Goal: Task Accomplishment & Management: Complete application form

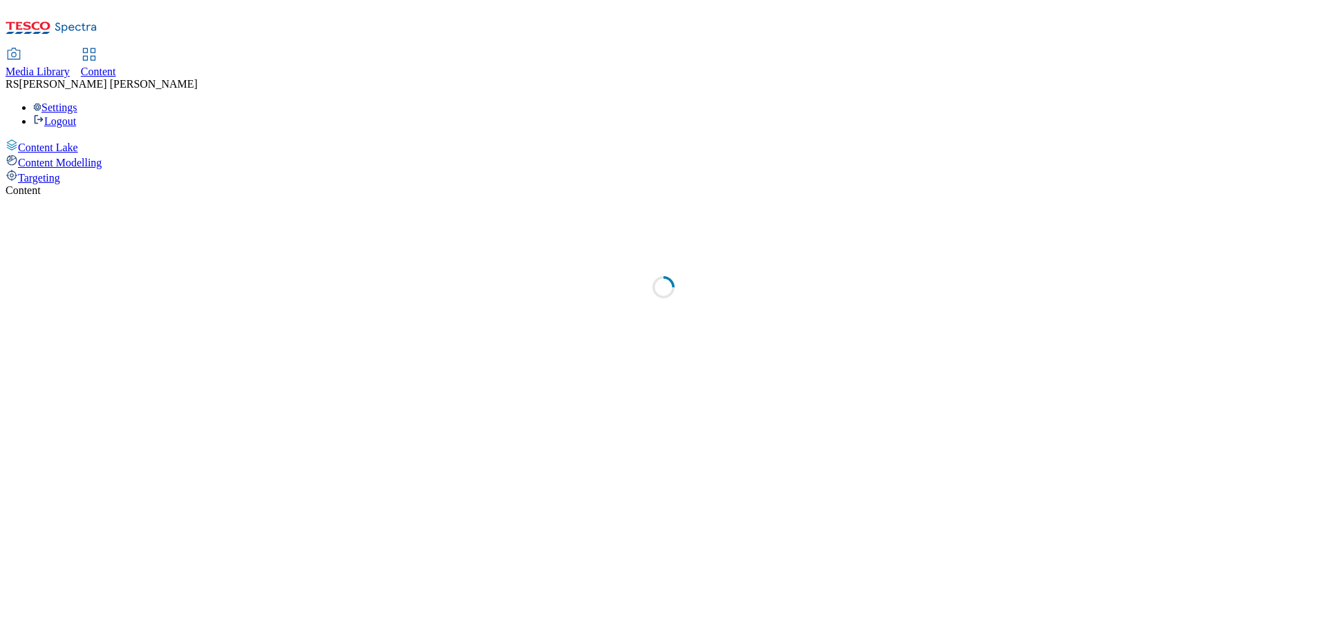
select select "ghs-[GEOGRAPHIC_DATA]"
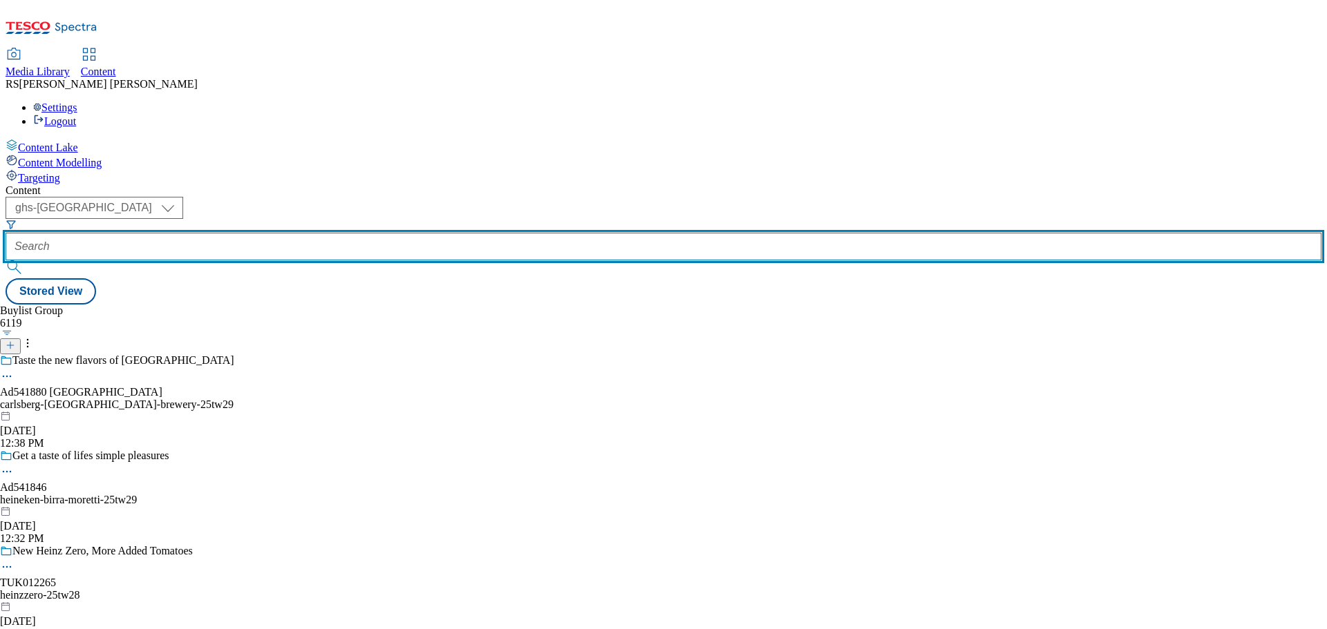
click at [383, 233] on input "text" at bounding box center [664, 247] width 1316 height 28
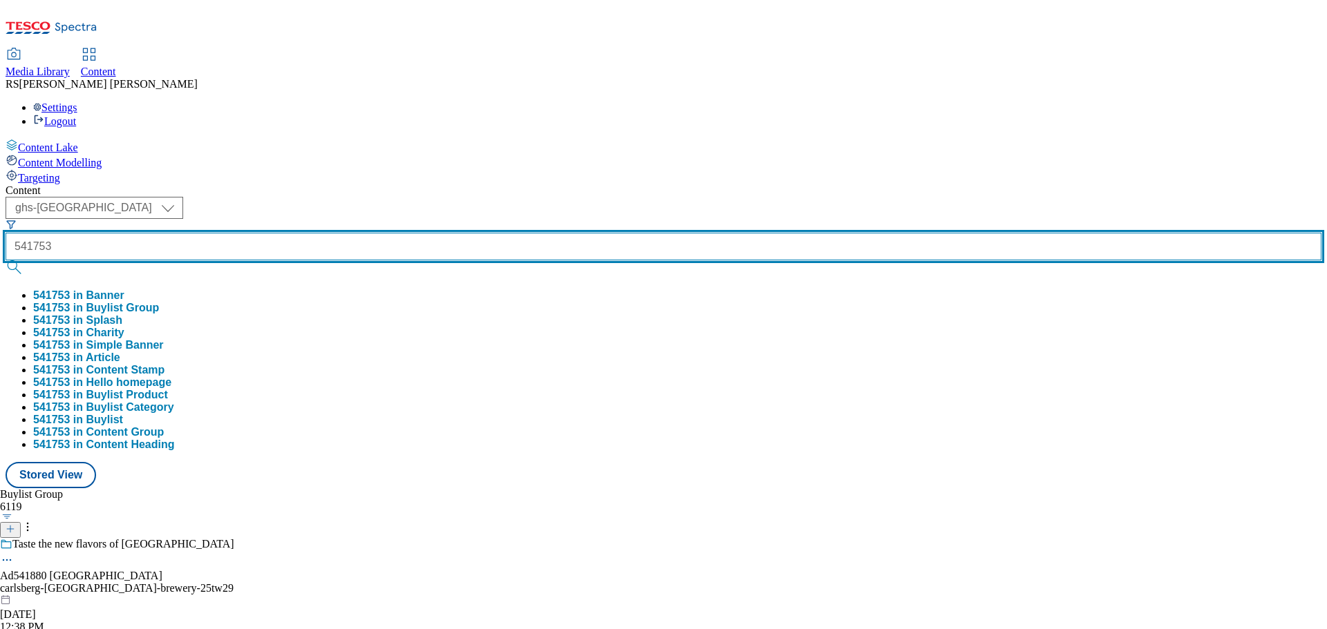
type input "541753"
click at [6, 260] on button "submit" at bounding box center [15, 267] width 19 height 14
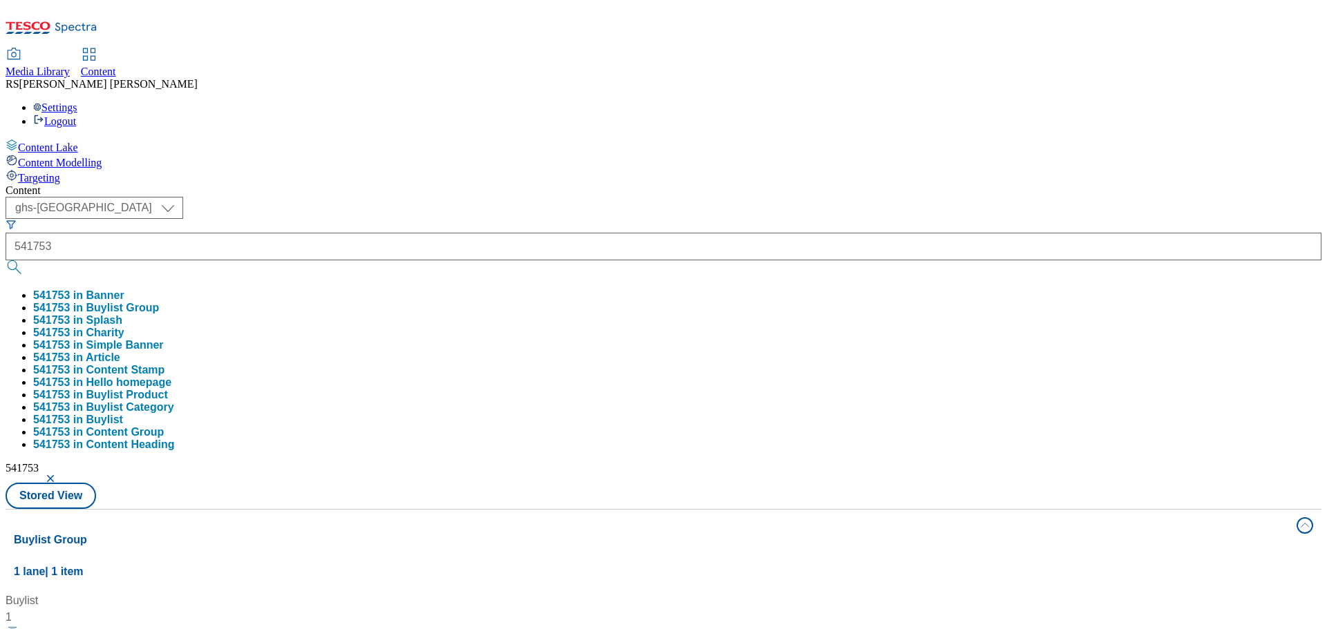
click at [658, 593] on div "Buylist 1 Grab a 4 pack of asahi super dry with kettle crisps Ad541753 / asahi-…" at bounding box center [663, 593] width 1299 height 0
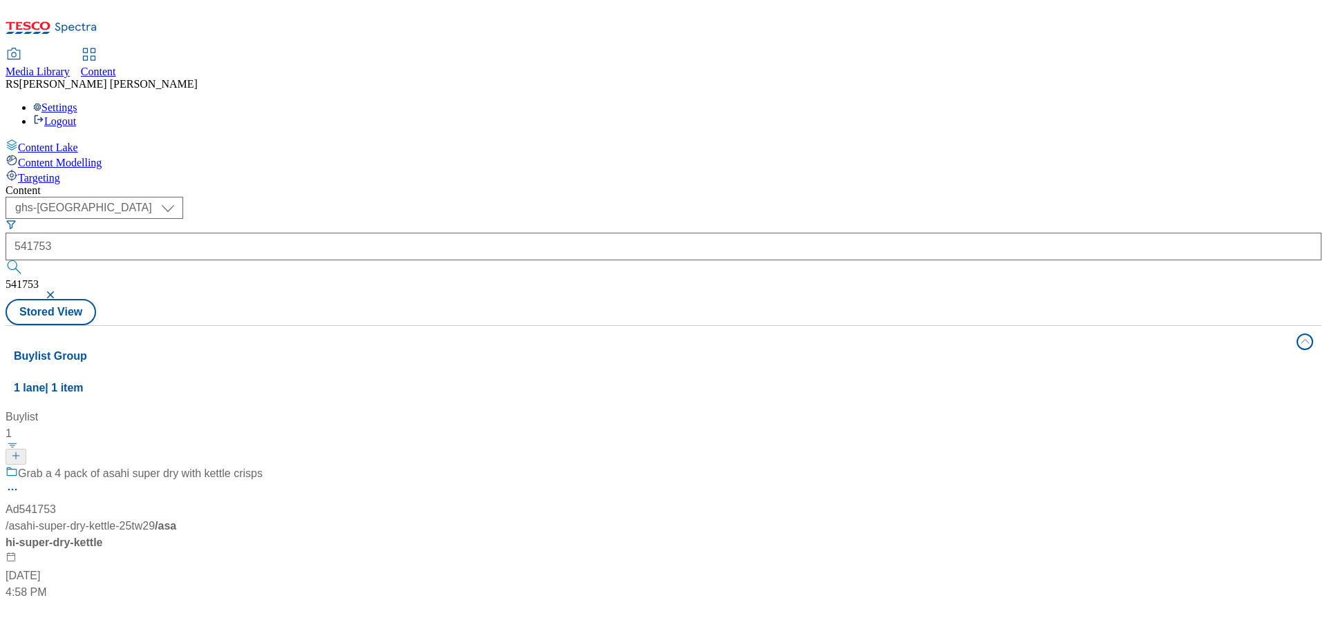
click at [263, 466] on div "Grab a 4 pack of asahi super dry with kettle crisps" at bounding box center [134, 484] width 257 height 36
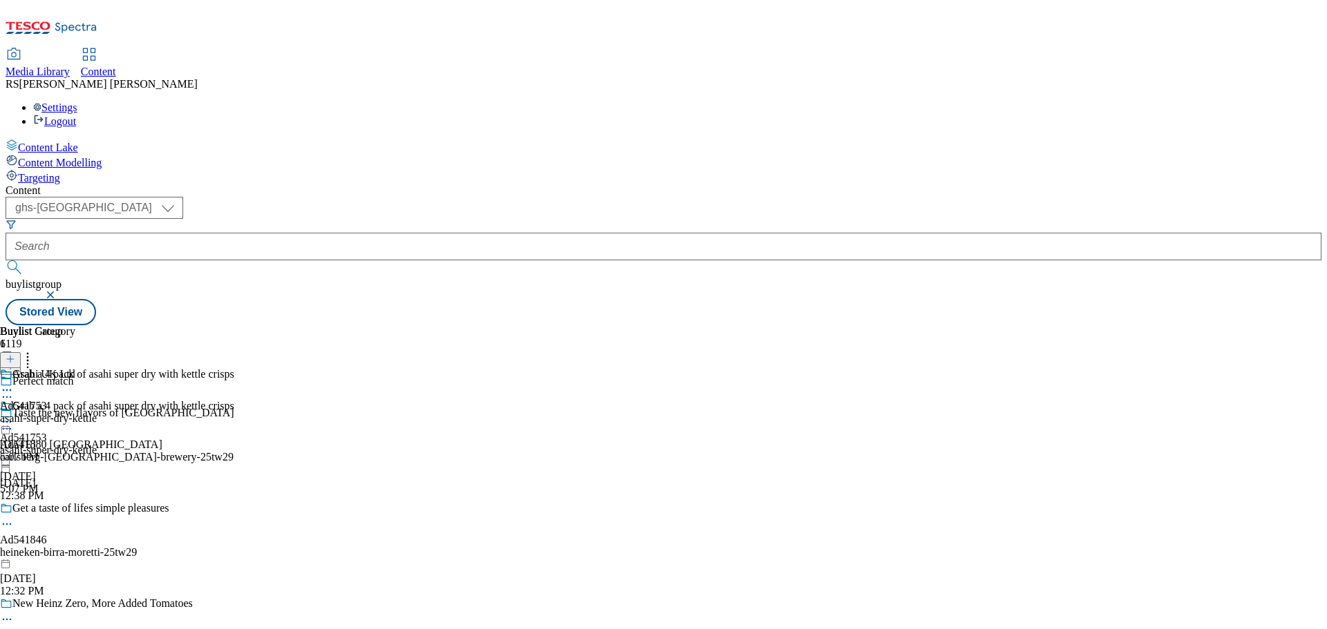
click at [240, 375] on div "Perfect match" at bounding box center [120, 391] width 240 height 32
click at [14, 390] on icon at bounding box center [7, 397] width 14 height 14
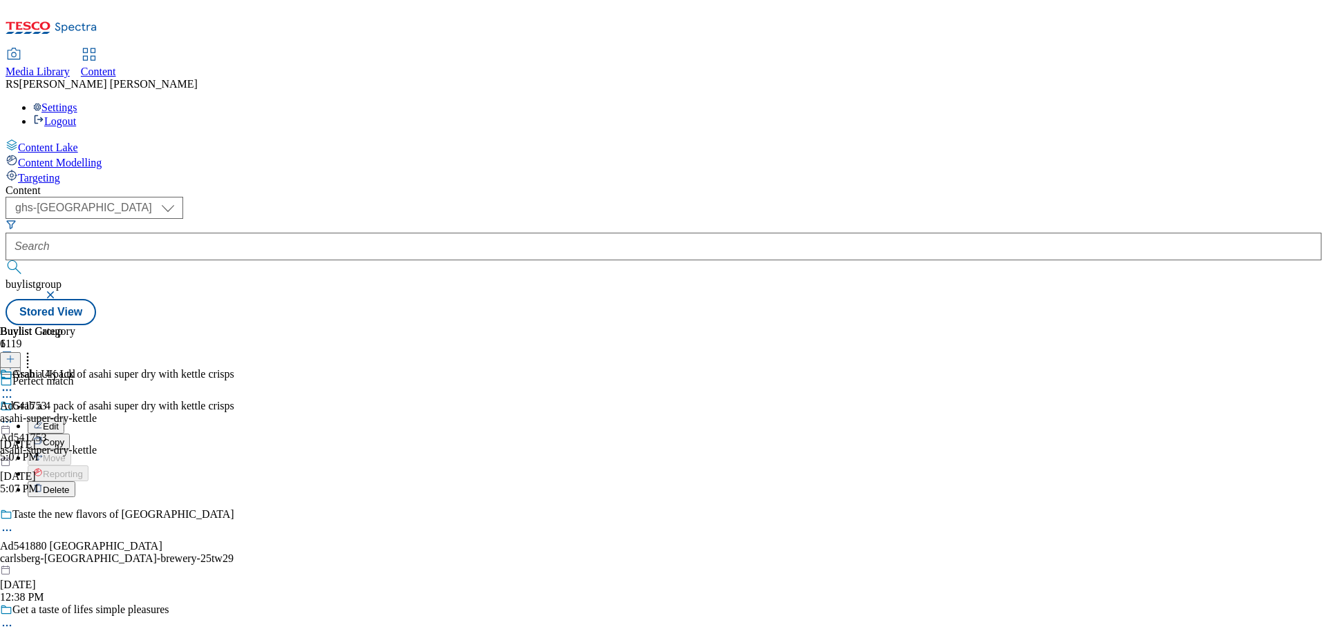
click at [64, 418] on button "Edit" at bounding box center [46, 426] width 37 height 16
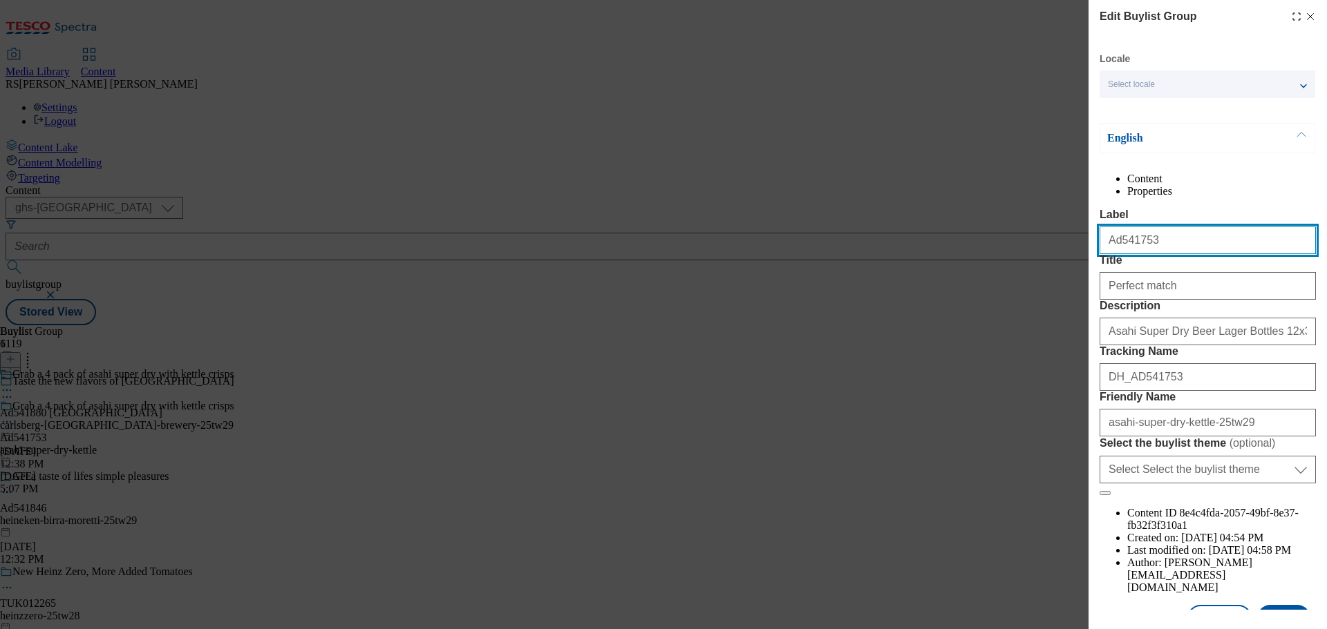
drag, startPoint x: 1167, startPoint y: 273, endPoint x: 1059, endPoint y: 268, distance: 108.6
click at [1055, 265] on div "Edit Buylist Group Locale Select locale English Welsh English Content Propertie…" at bounding box center [663, 314] width 1327 height 629
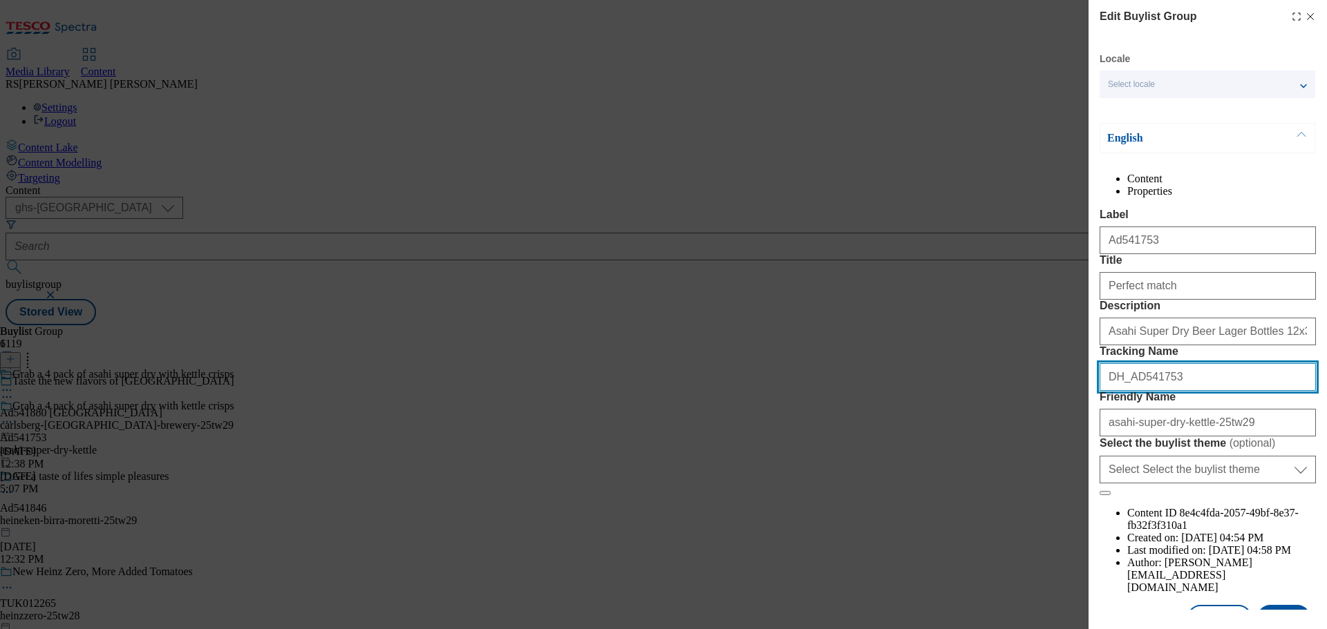
drag, startPoint x: 1144, startPoint y: 476, endPoint x: 1068, endPoint y: 473, distance: 76.1
click at [1068, 473] on div "Edit Buylist Group Locale Select locale English Welsh English Content Propertie…" at bounding box center [663, 314] width 1327 height 629
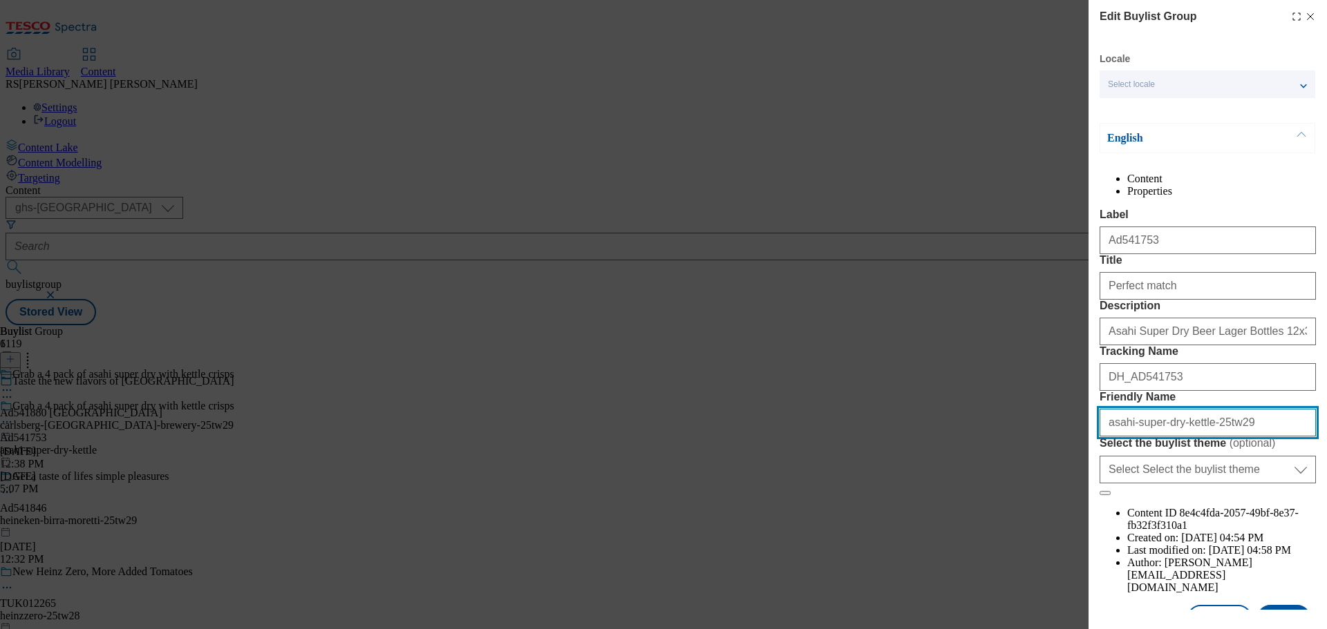
click at [1258, 437] on input "asahi-super-dry-kettle-25tw29" at bounding box center [1207, 423] width 216 height 28
drag, startPoint x: 1260, startPoint y: 545, endPoint x: 1056, endPoint y: 547, distance: 203.8
click at [1056, 547] on div "Edit Buylist Group Locale Select locale English Welsh English Content Propertie…" at bounding box center [663, 314] width 1327 height 629
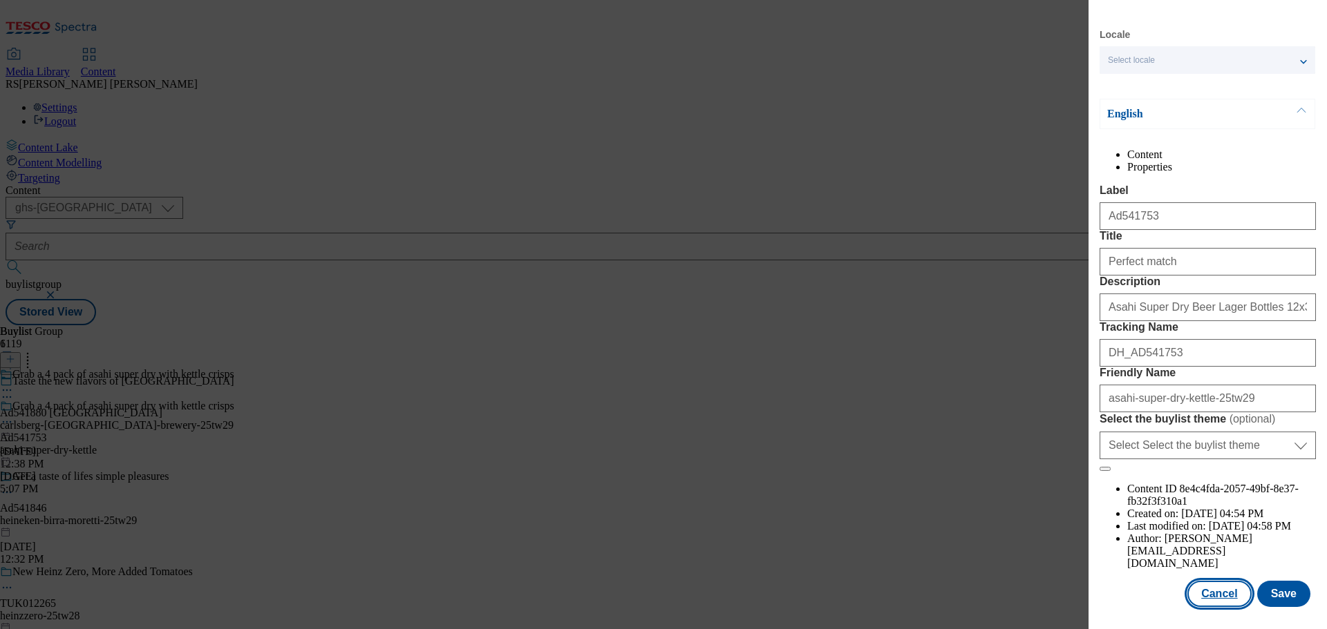
click at [1204, 596] on button "Cancel" at bounding box center [1219, 594] width 64 height 26
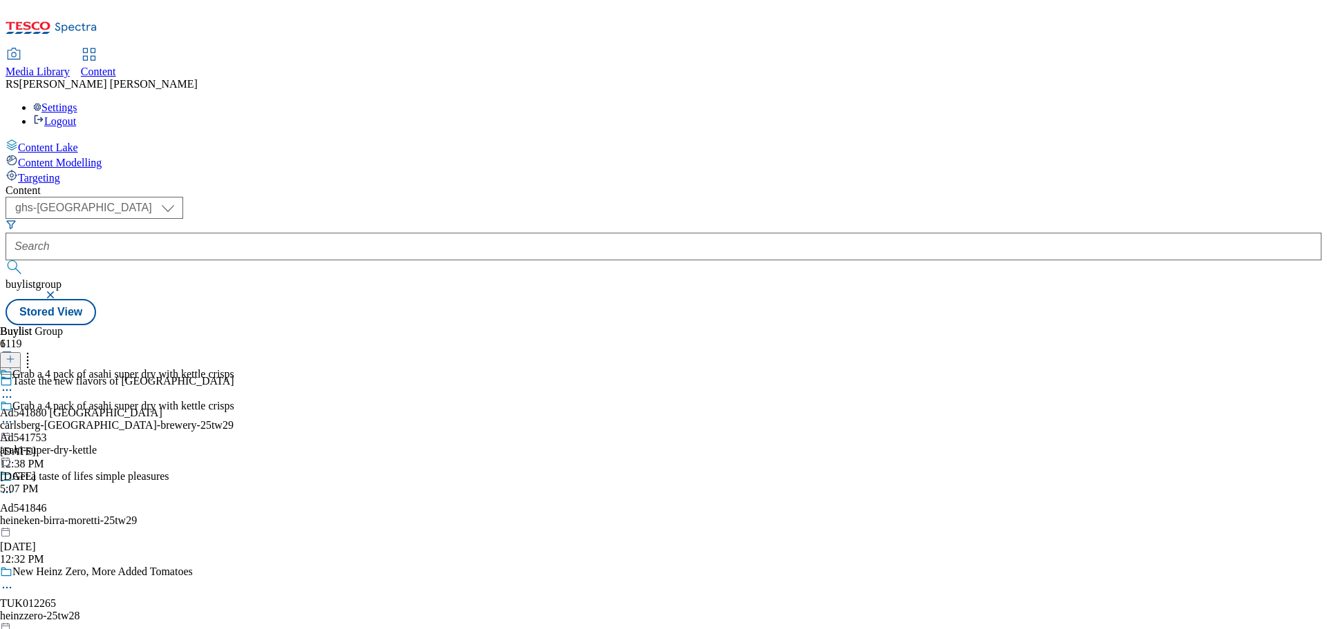
click at [14, 415] on icon at bounding box center [7, 422] width 14 height 14
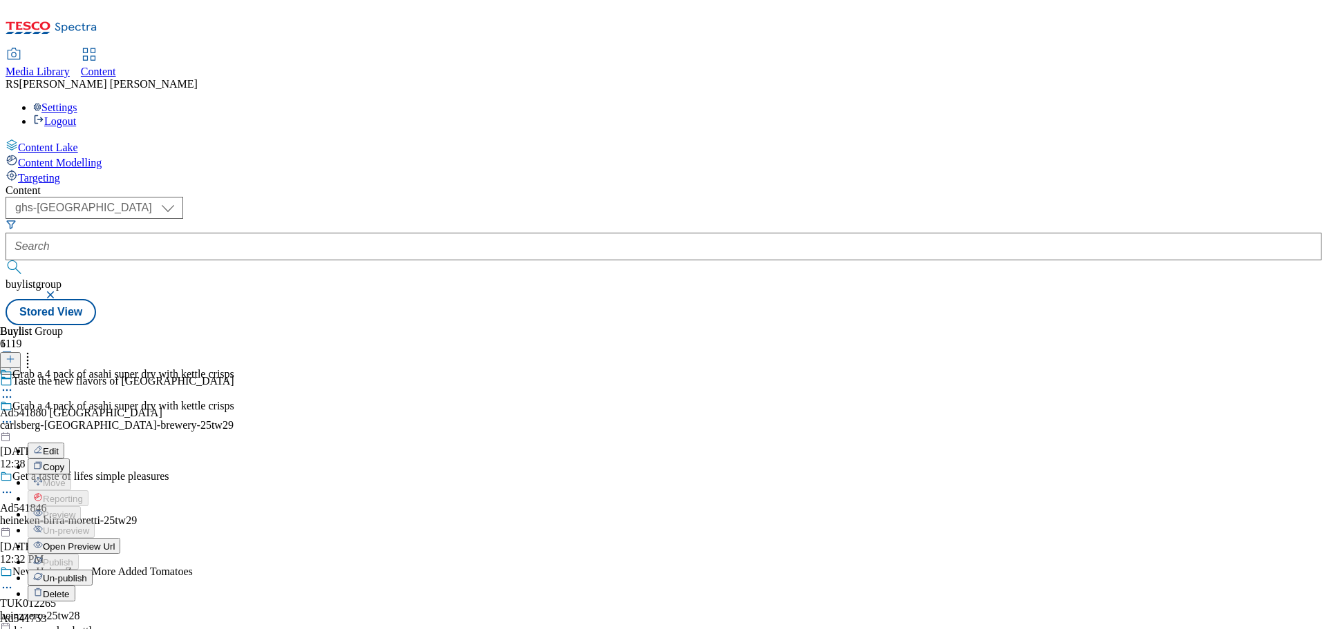
click at [64, 443] on button "Edit" at bounding box center [46, 451] width 37 height 16
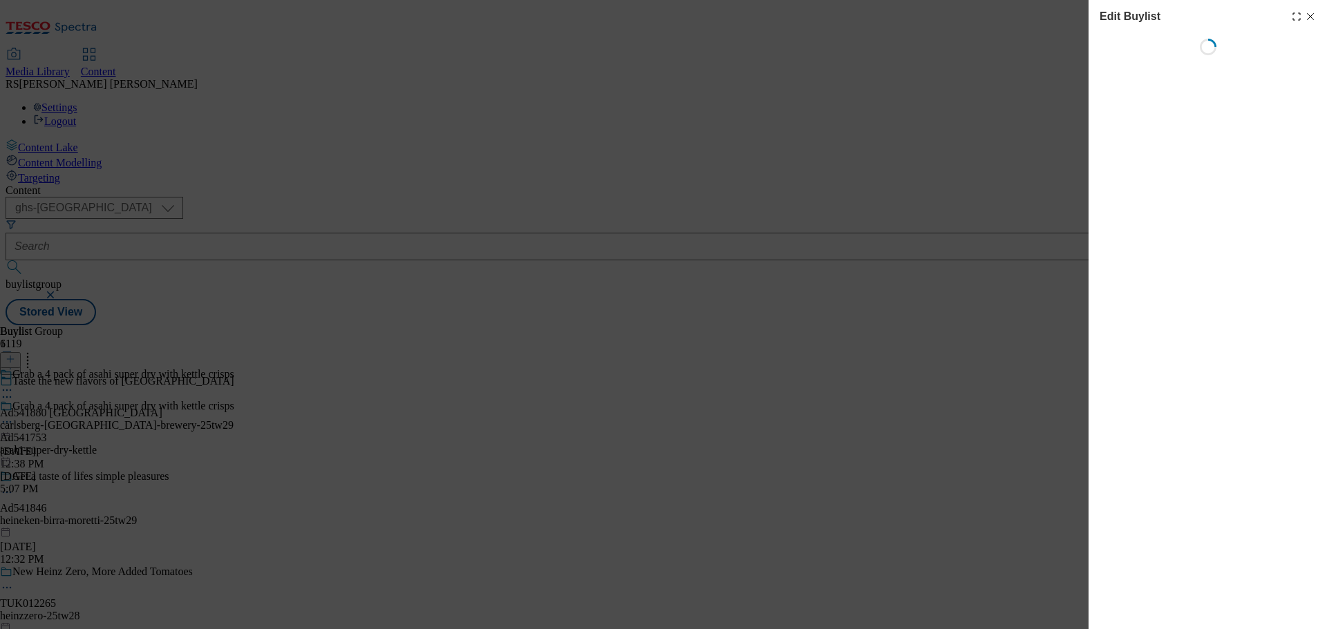
select select "tactical"
select select "supplier funded short term 1-3 weeks"
select select "dunnhumby"
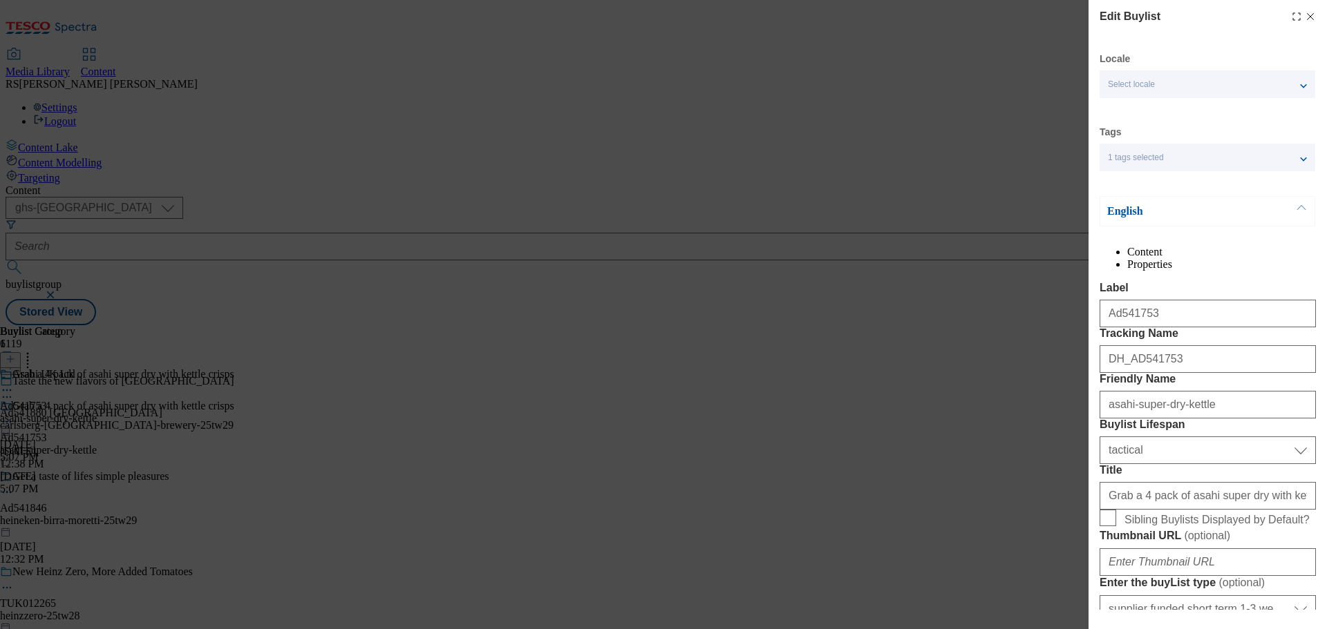
select select "Banner"
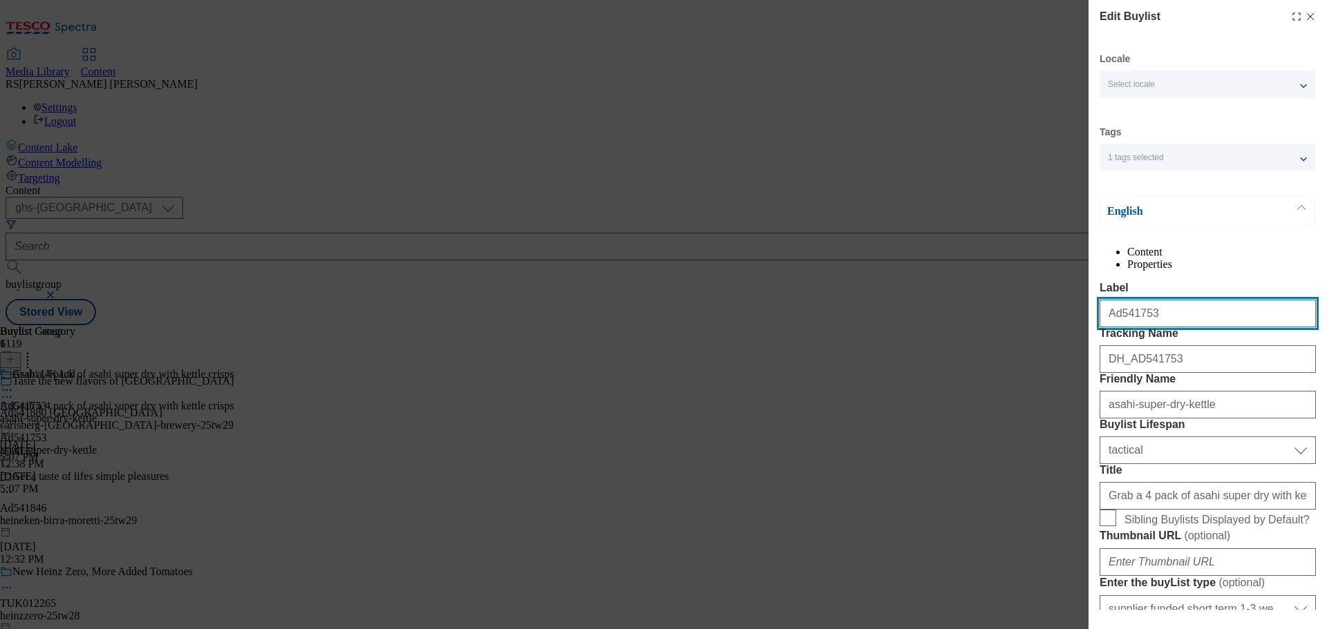
drag, startPoint x: 1184, startPoint y: 348, endPoint x: 1074, endPoint y: 341, distance: 109.4
click at [1074, 341] on div "Edit Buylist Locale Select locale English Welsh Tags 1 tags selected fnf market…" at bounding box center [663, 314] width 1327 height 629
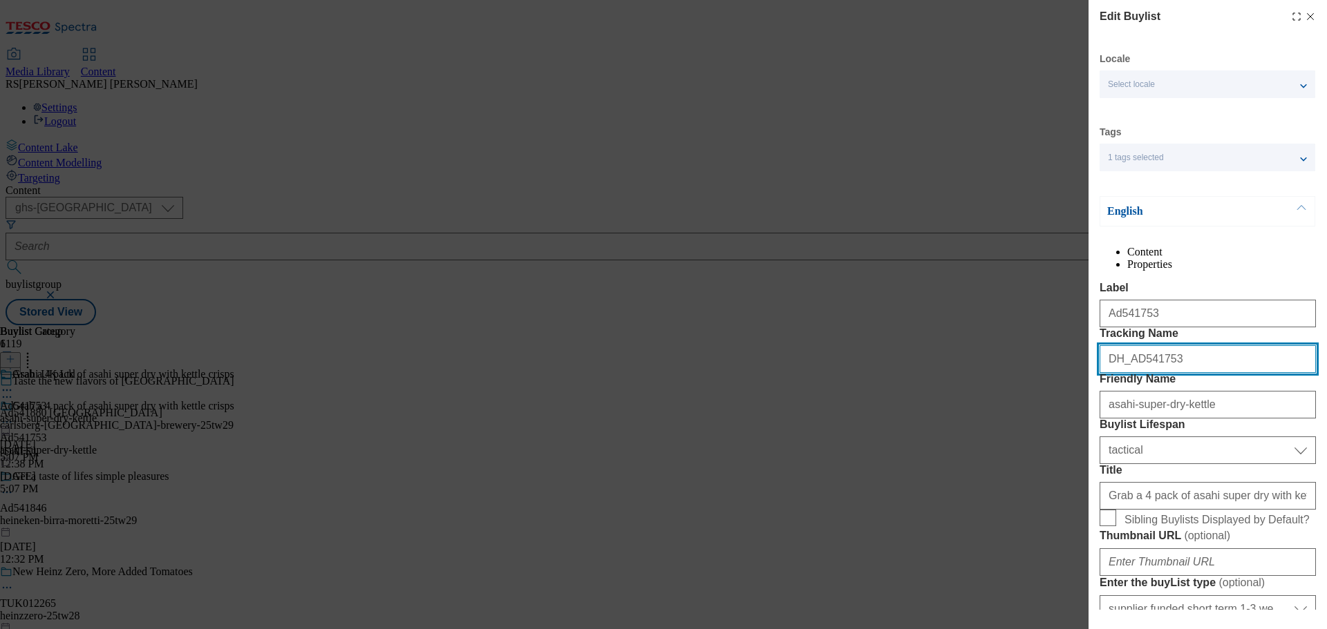
drag, startPoint x: 1186, startPoint y: 405, endPoint x: 1070, endPoint y: 408, distance: 115.4
click at [1070, 408] on div "Edit Buylist Locale Select locale English Welsh Tags 1 tags selected fnf market…" at bounding box center [663, 314] width 1327 height 629
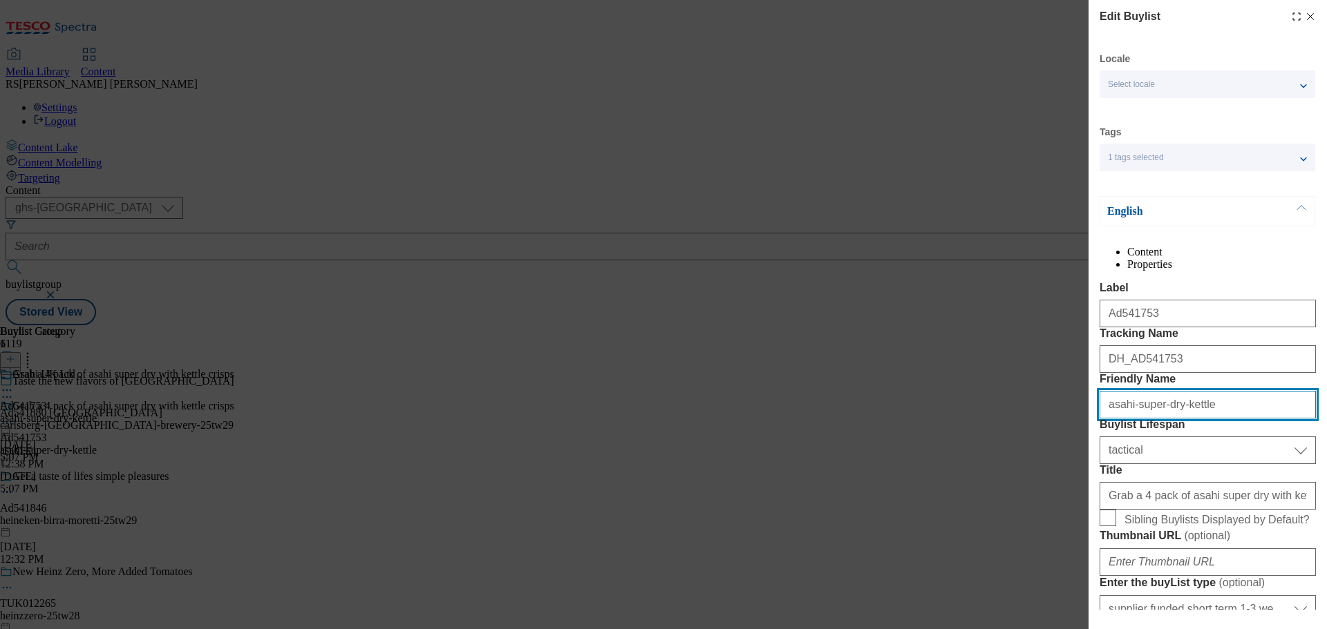
drag, startPoint x: 1230, startPoint y: 473, endPoint x: 1050, endPoint y: 479, distance: 180.4
click at [1050, 479] on div "Edit Buylist Locale Select locale English Welsh Tags 1 tags selected fnf market…" at bounding box center [663, 314] width 1327 height 629
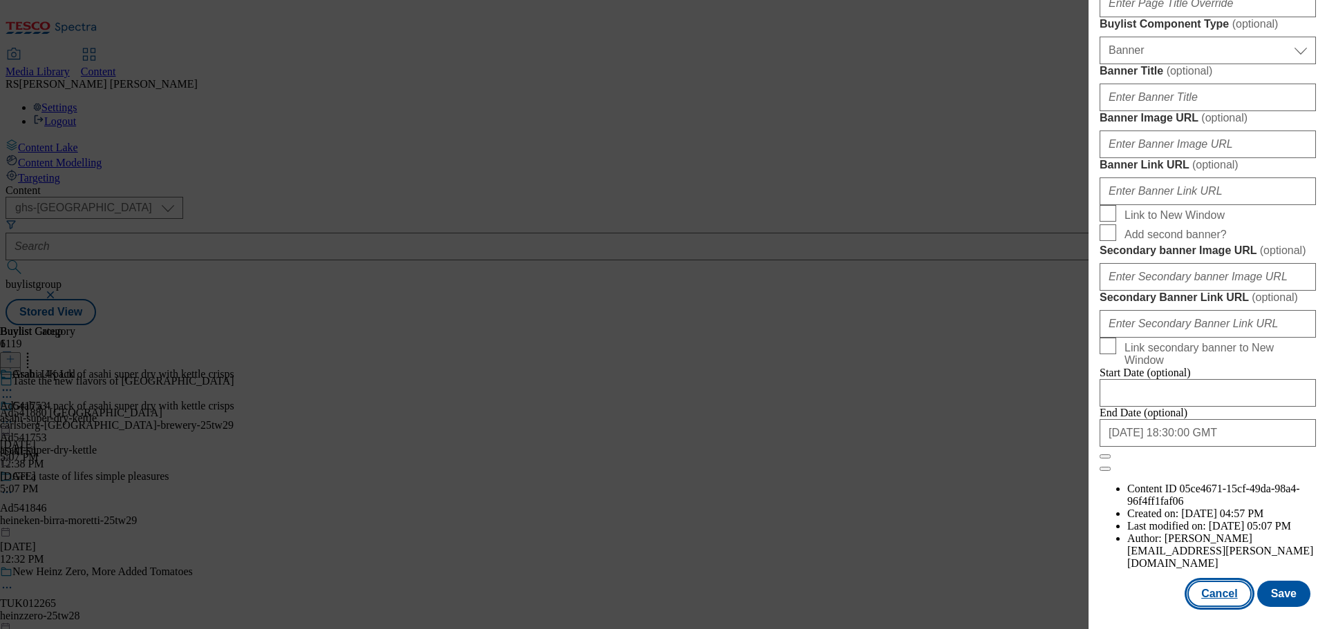
click at [1197, 592] on button "Cancel" at bounding box center [1219, 594] width 64 height 26
select select "tactical"
select select "supplier funded short term 1-3 weeks"
select select "dunnhumby"
select select "Banner"
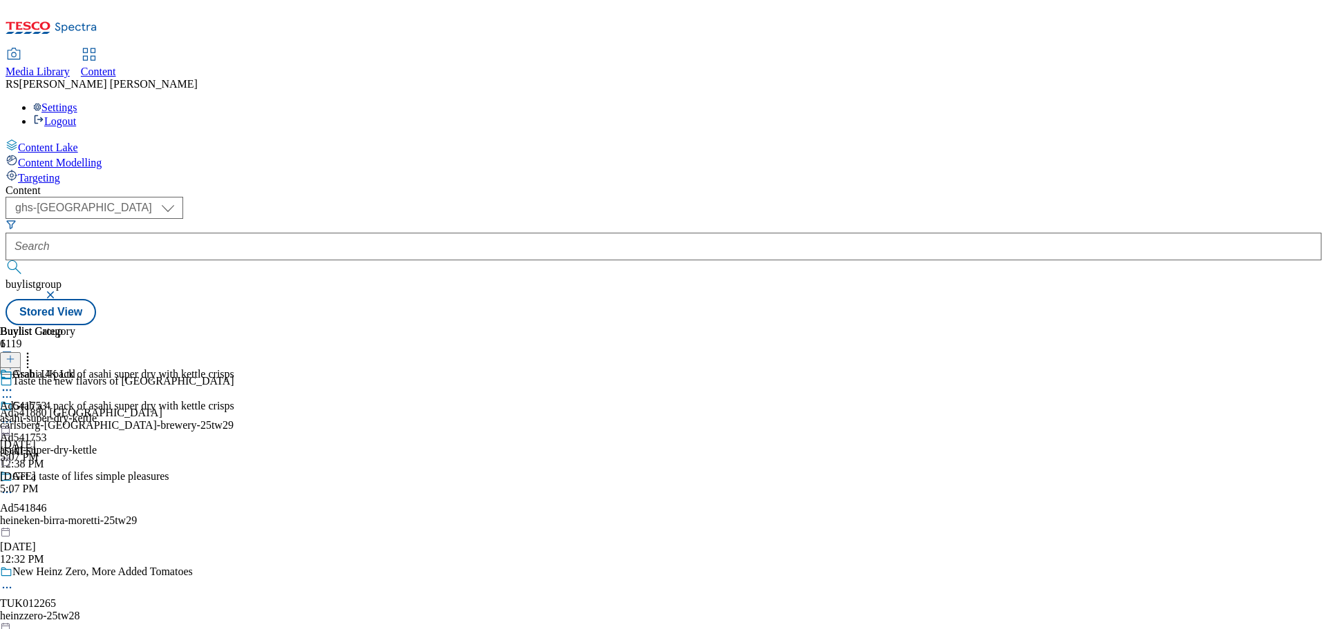
scroll to position [1144, 0]
click at [8, 390] on circle at bounding box center [7, 391] width 2 height 2
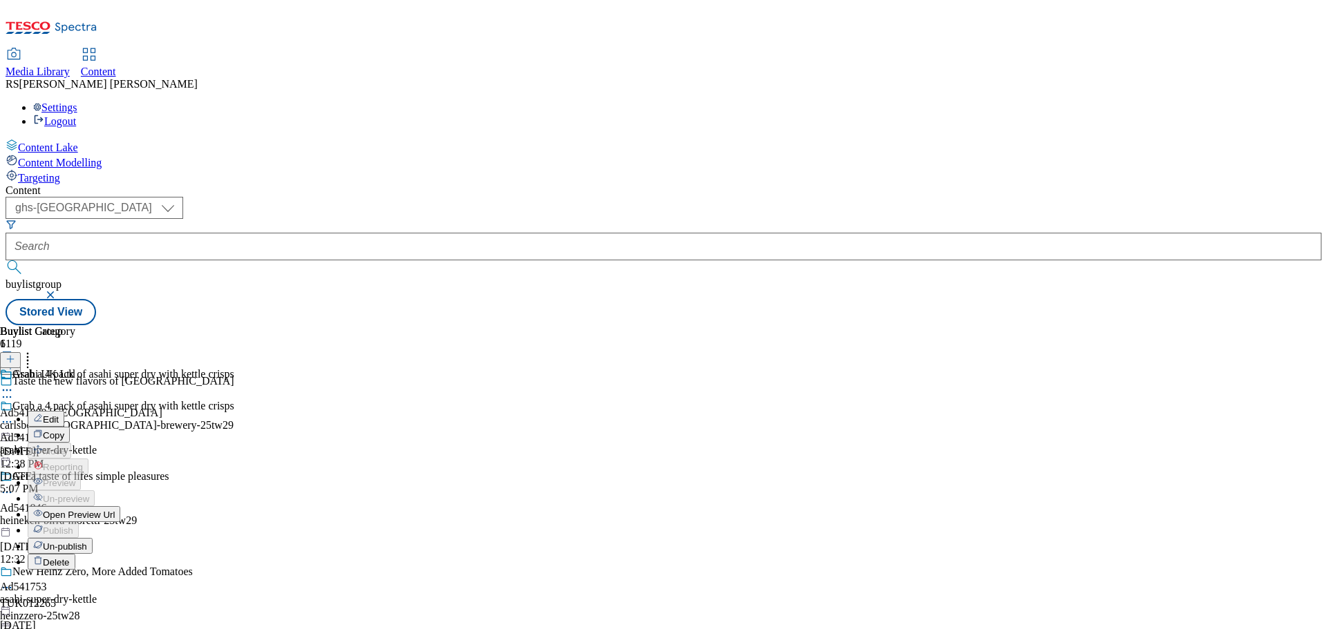
click at [64, 411] on button "Edit" at bounding box center [46, 419] width 37 height 16
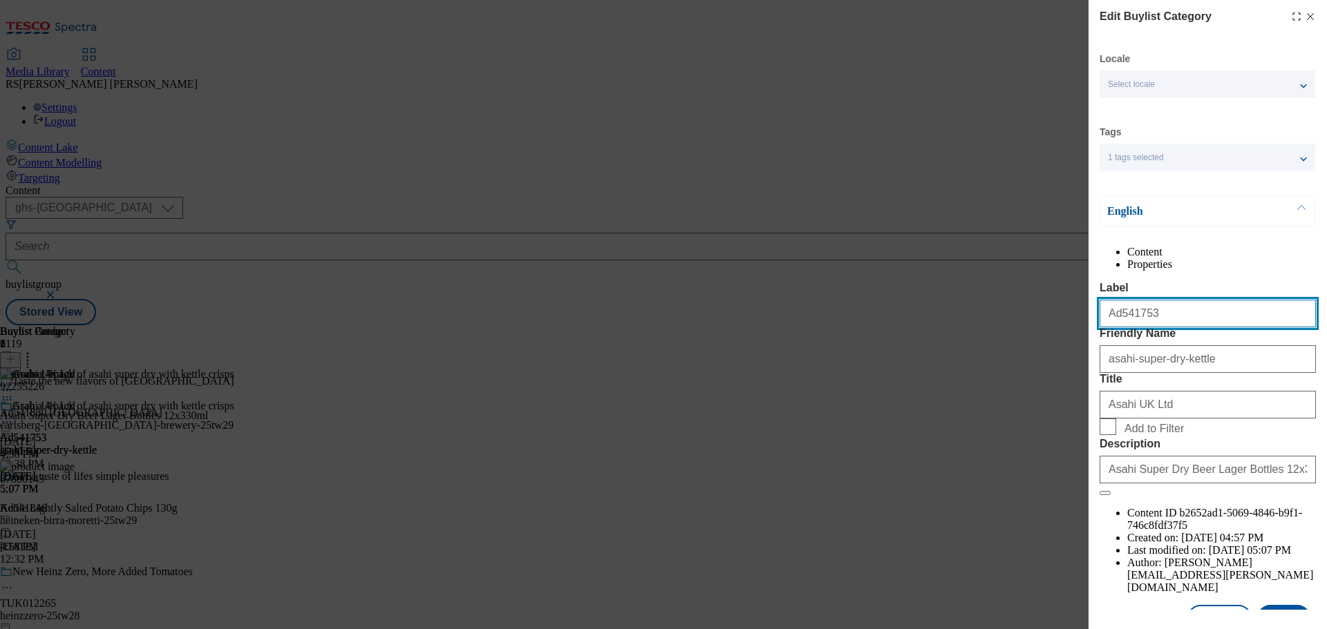
drag, startPoint x: 1127, startPoint y: 348, endPoint x: 1082, endPoint y: 344, distance: 45.1
click at [1082, 344] on div "Edit Buylist Category Locale Select locale English Welsh Tags 1 tags selected f…" at bounding box center [663, 314] width 1327 height 629
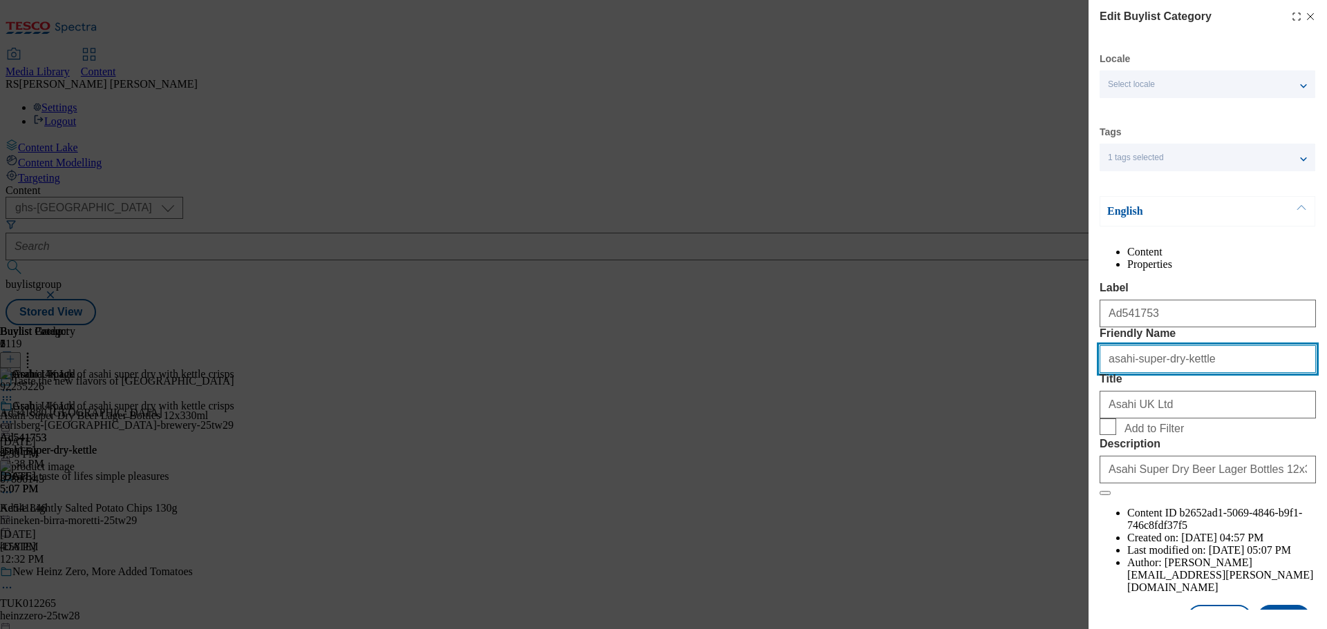
drag, startPoint x: 1231, startPoint y: 414, endPoint x: 1028, endPoint y: 412, distance: 202.5
click at [1028, 412] on div "Edit Buylist Category Locale Select locale English Welsh Tags 1 tags selected f…" at bounding box center [663, 314] width 1327 height 629
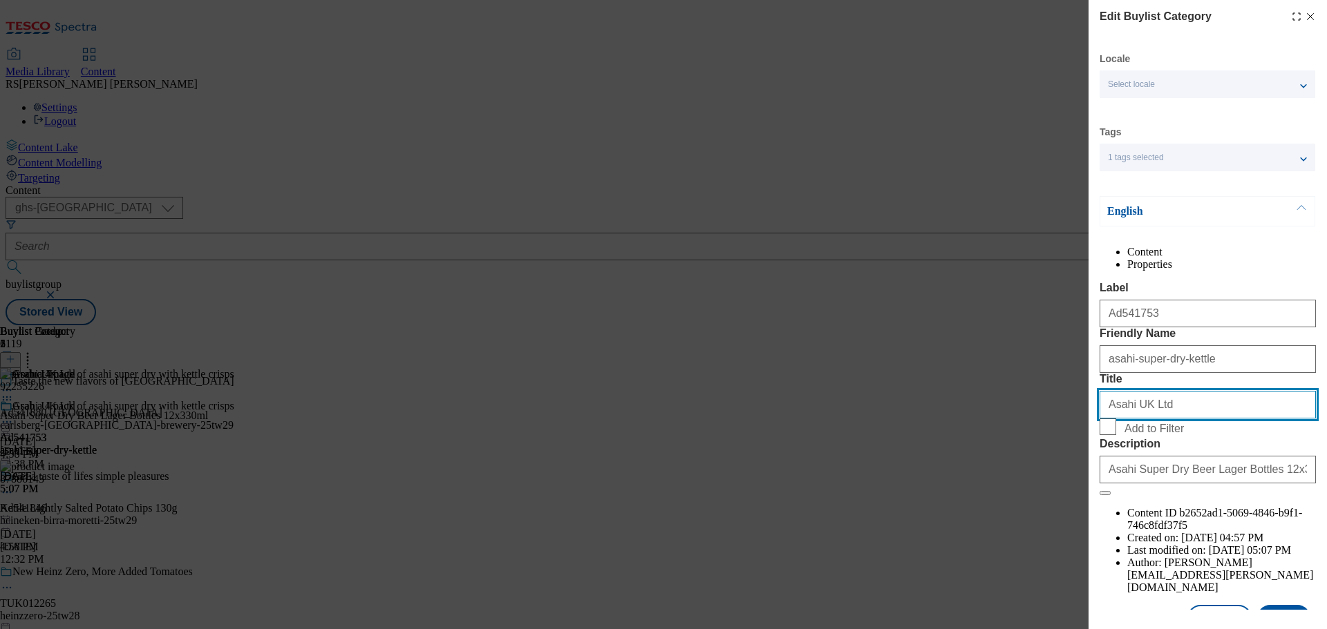
drag, startPoint x: 1189, startPoint y: 475, endPoint x: 1031, endPoint y: 475, distance: 158.2
click at [1031, 475] on div "Edit Buylist Category Locale Select locale English Welsh Tags 1 tags selected f…" at bounding box center [663, 314] width 1327 height 629
click at [822, 506] on div "Edit Buylist Category Locale Select locale English Welsh Tags 1 tags selected f…" at bounding box center [663, 314] width 1327 height 629
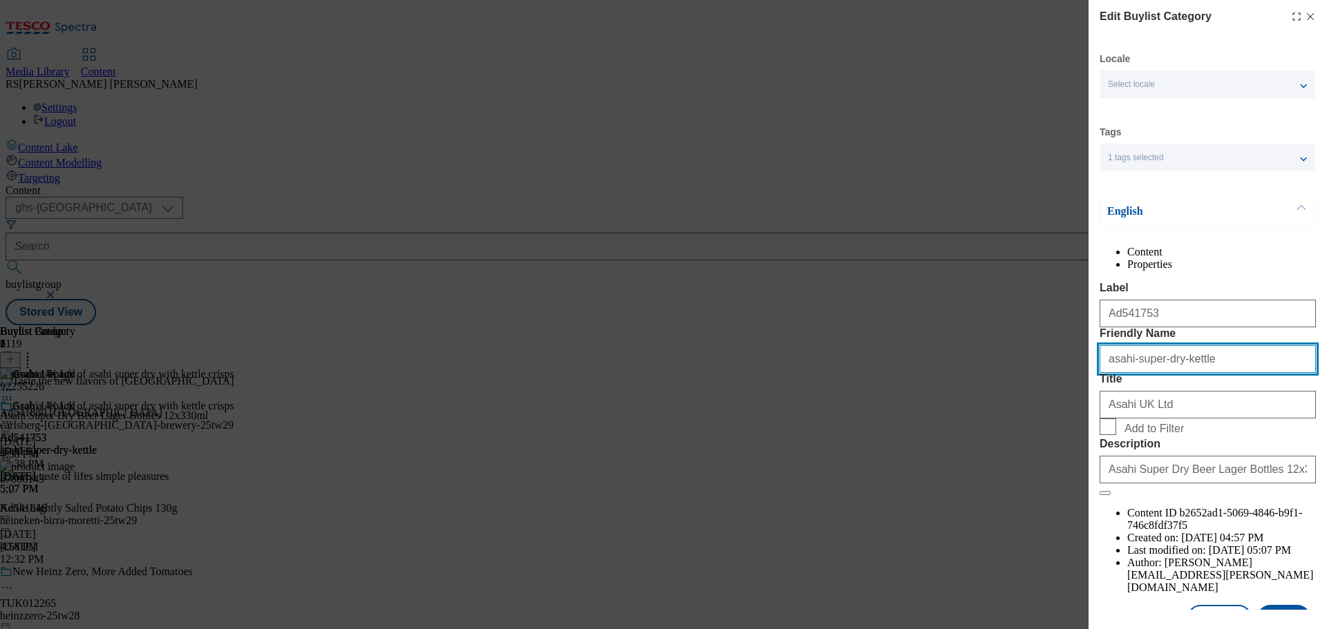
click at [1172, 373] on input "asahi-super-dry-kettle" at bounding box center [1207, 359] width 216 height 28
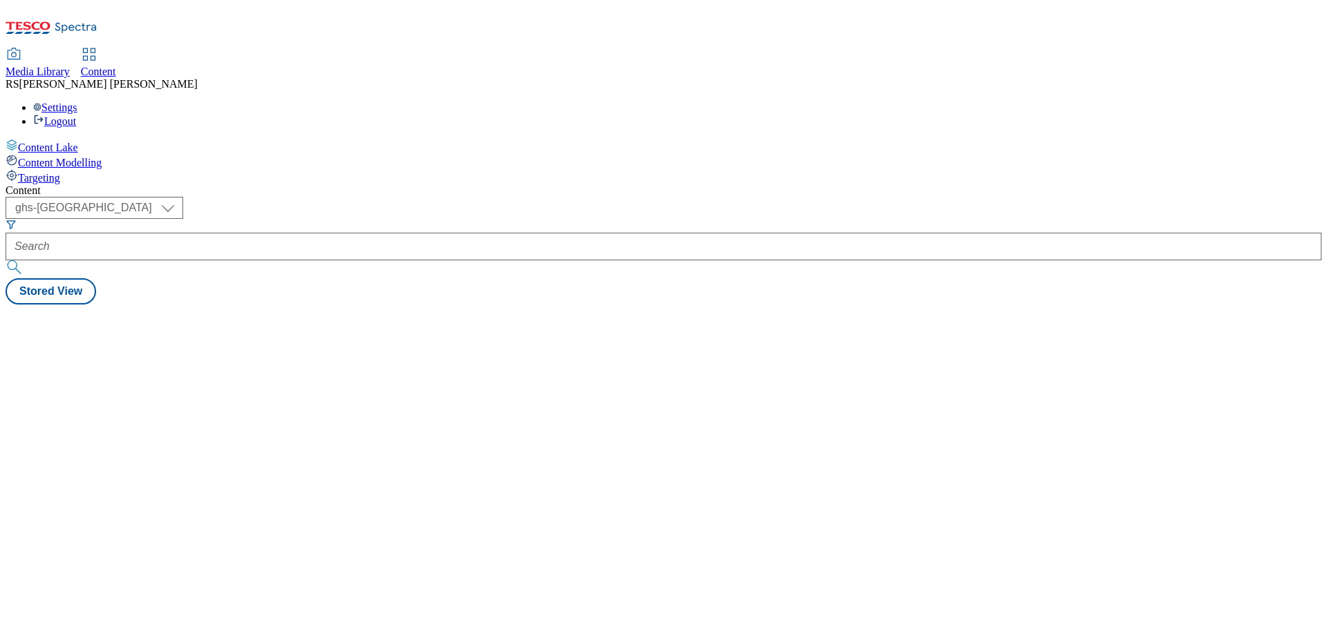
select select "ghs-[GEOGRAPHIC_DATA]"
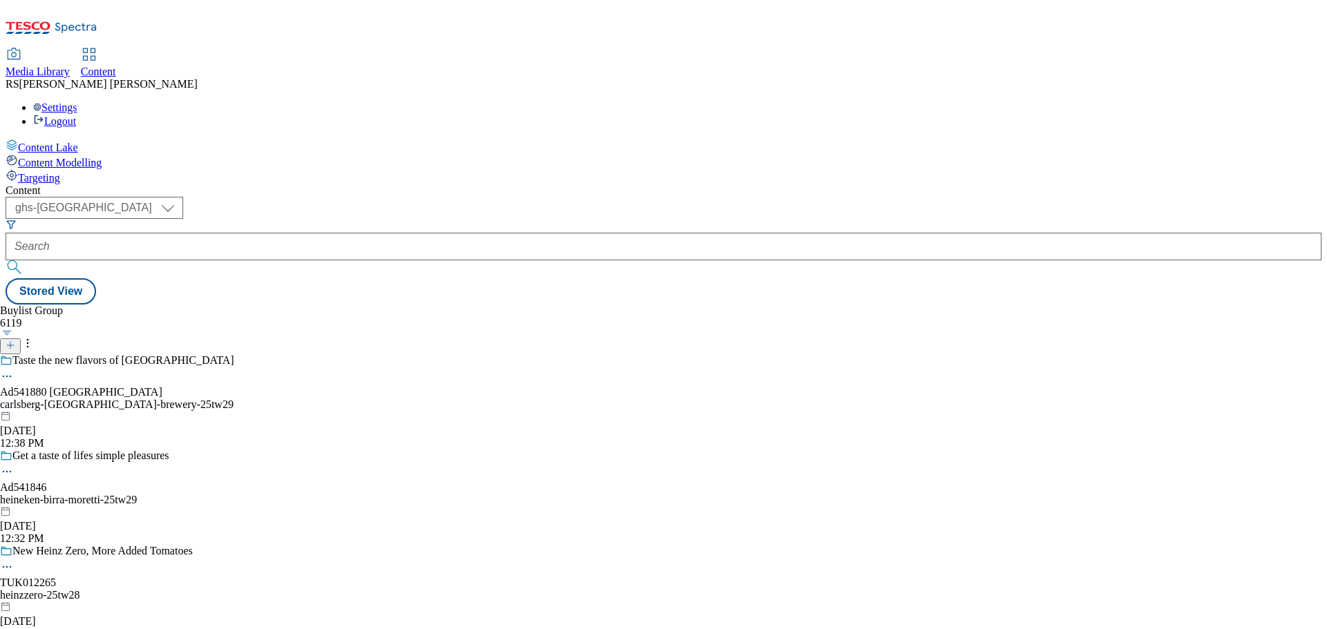
click at [10, 342] on line at bounding box center [10, 345] width 0 height 7
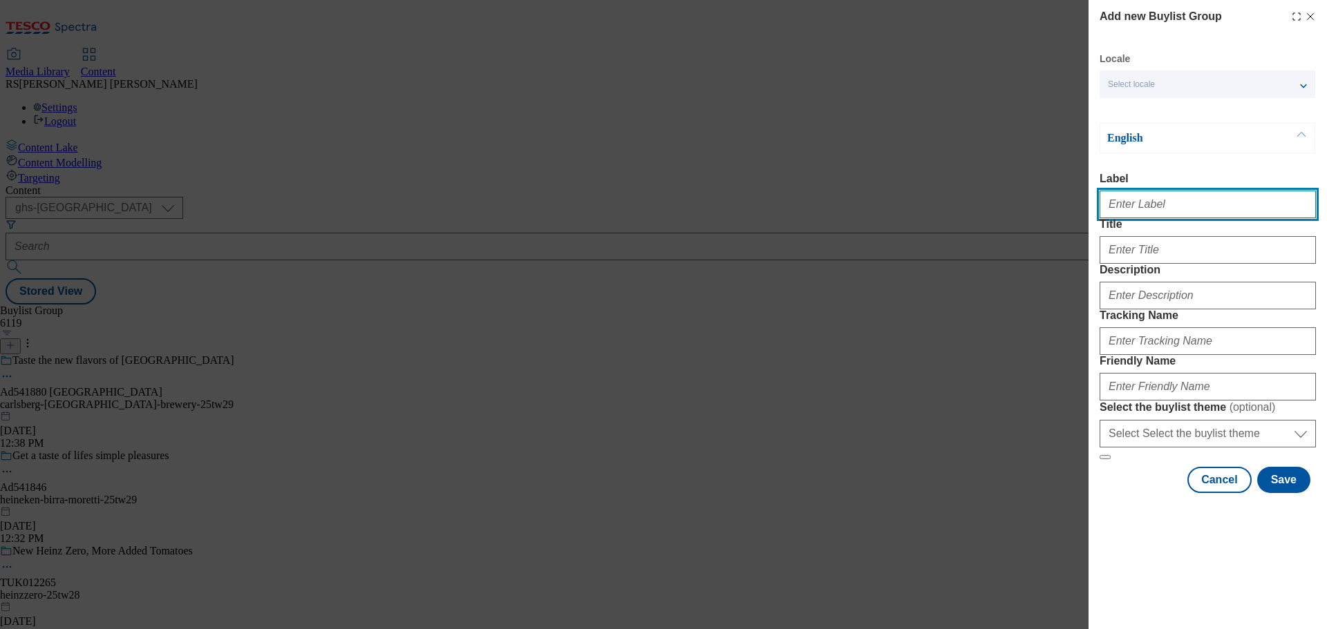
click at [1146, 212] on input "Label" at bounding box center [1207, 205] width 216 height 28
paste input "Ad541753"
type input "Ad541753"
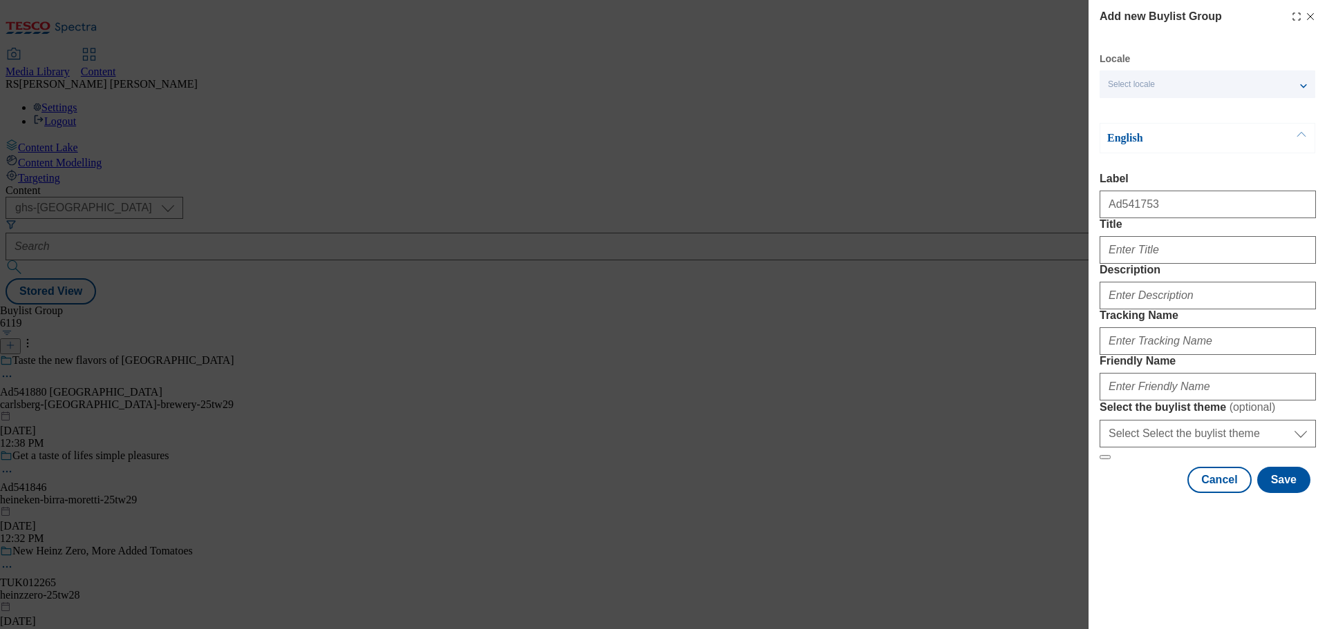
click at [1146, 264] on div "Modal" at bounding box center [1207, 247] width 216 height 33
click at [1136, 264] on input "Title" at bounding box center [1207, 250] width 216 height 28
click at [1154, 310] on div "Modal" at bounding box center [1207, 292] width 216 height 33
click at [1153, 310] on input "Description" at bounding box center [1207, 296] width 216 height 28
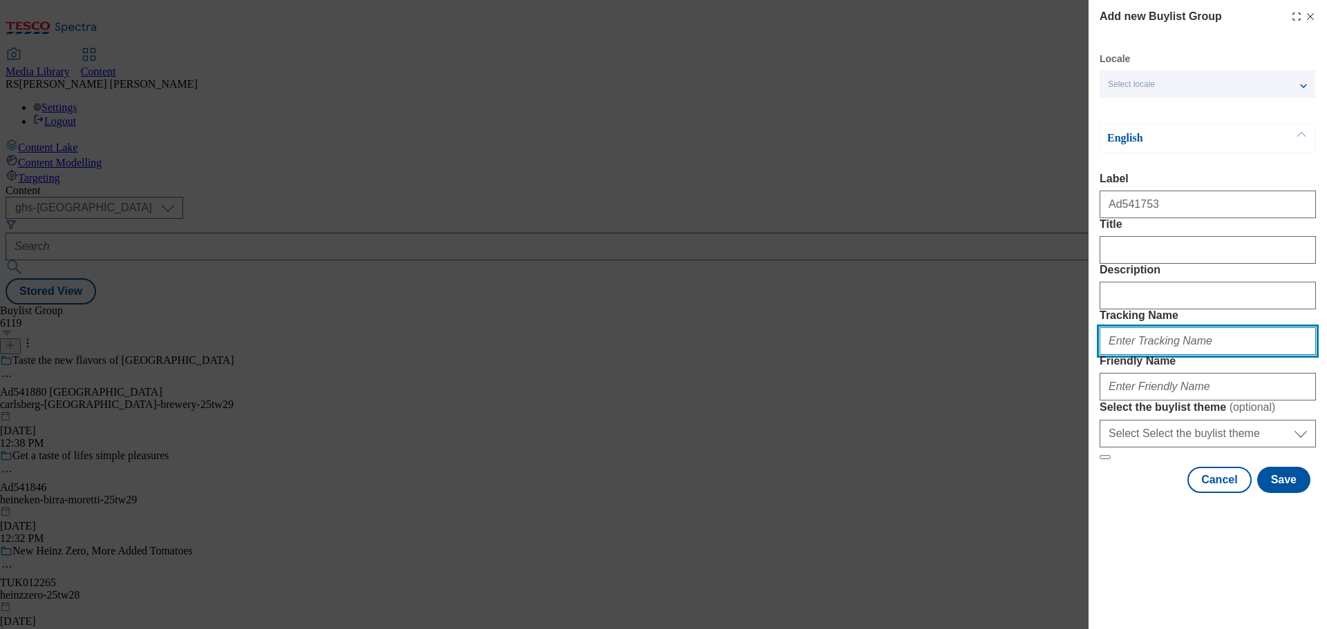
click at [1122, 355] on input "Tracking Name" at bounding box center [1207, 342] width 216 height 28
paste input "DH_AD541753"
type input "DH_AD541753"
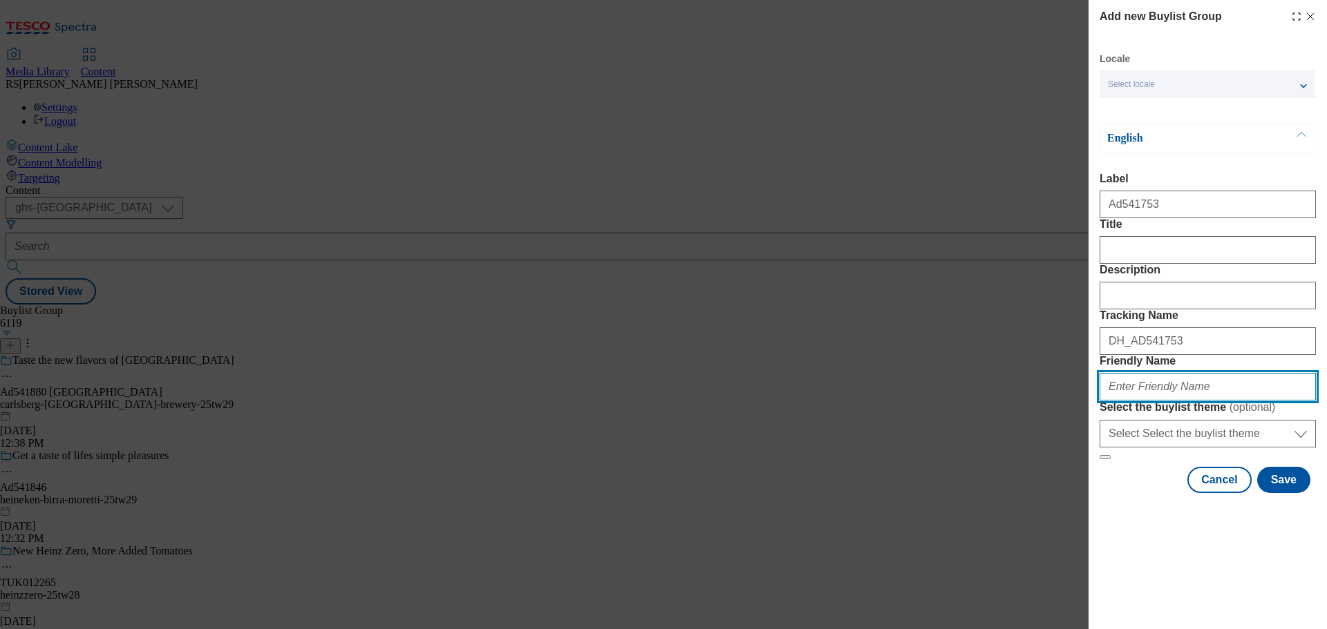
click at [1141, 401] on input "Friendly Name" at bounding box center [1207, 387] width 216 height 28
paste input "asahi-super-dry-kettle-25tw29"
type input "asahi-super-dry-kettle-25tw29"
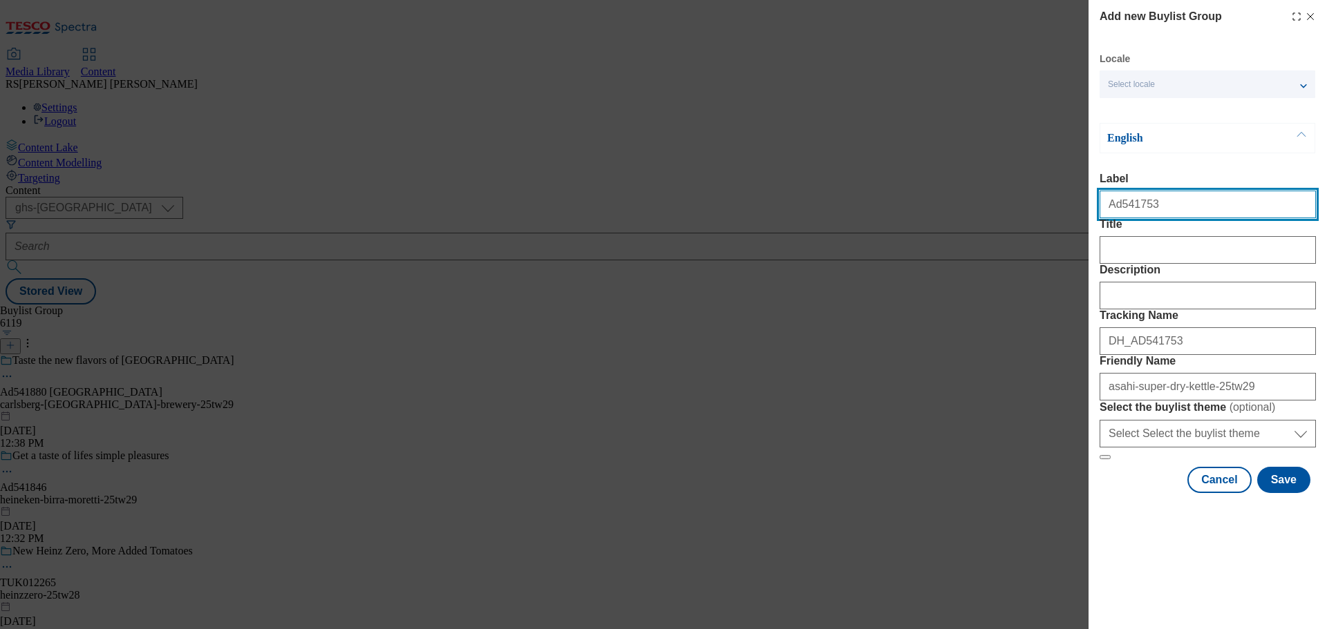
drag, startPoint x: 1162, startPoint y: 210, endPoint x: 1119, endPoint y: 223, distance: 45.5
click at [1119, 218] on div "Ad541753" at bounding box center [1207, 201] width 216 height 33
paste input "2079"
type input "Ad542079"
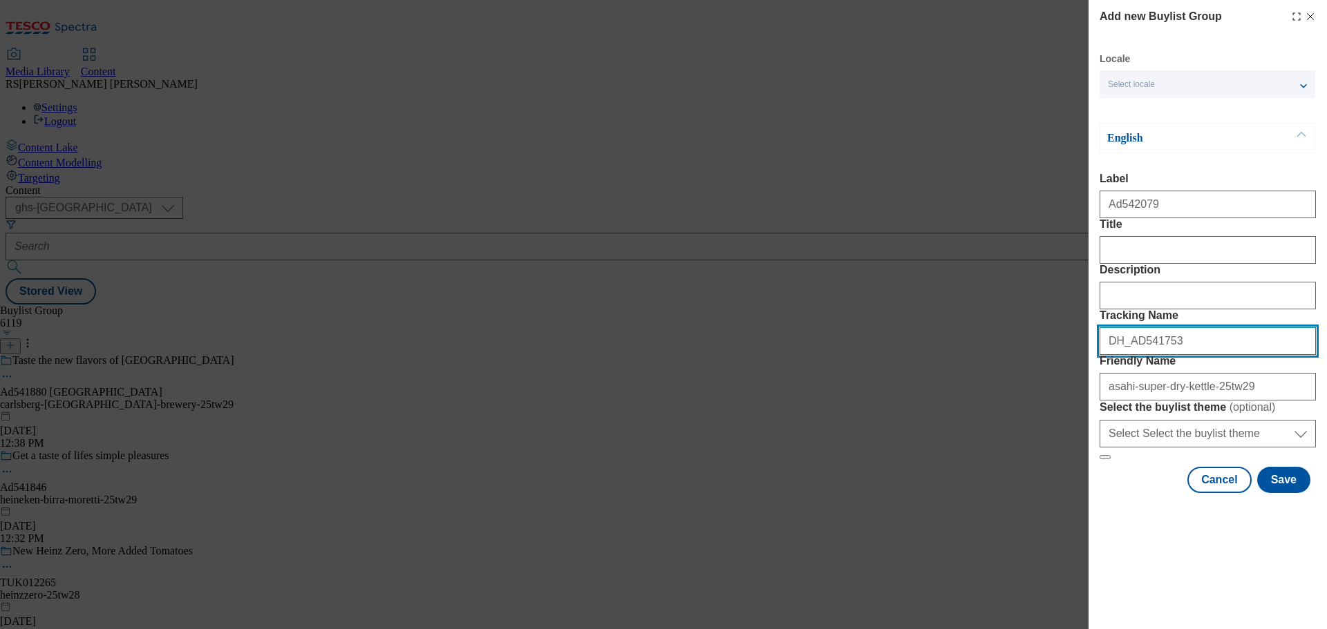
drag, startPoint x: 1175, startPoint y: 414, endPoint x: 1133, endPoint y: 426, distance: 43.1
click at [1133, 355] on input "DH_AD541753" at bounding box center [1207, 342] width 216 height 28
paste input "2079"
type input "DH_AD542079"
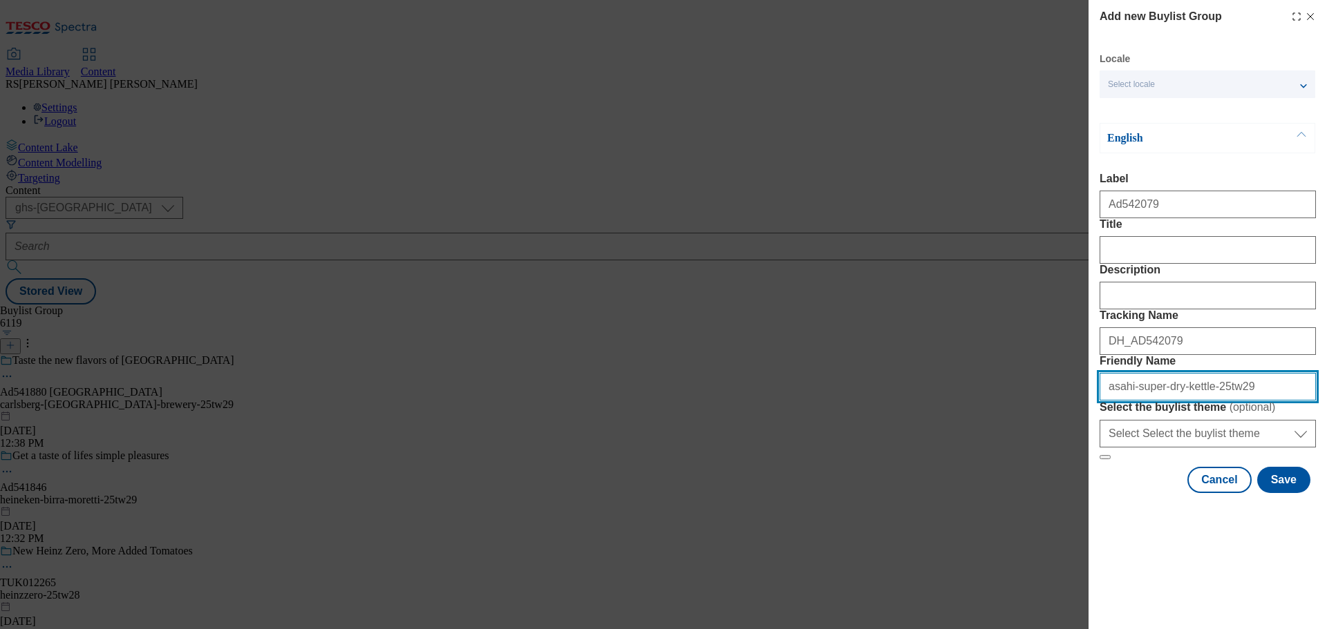
drag, startPoint x: 1127, startPoint y: 485, endPoint x: 1072, endPoint y: 487, distance: 55.3
click at [1072, 487] on div "Add new Buylist Group Locale Select locale English Welsh English Label Ad542079…" at bounding box center [663, 314] width 1327 height 629
paste input "Heineken"
drag, startPoint x: 1111, startPoint y: 483, endPoint x: 1100, endPoint y: 489, distance: 12.4
click at [1100, 401] on input "Heineken-super-dry-kettle-25tw29" at bounding box center [1207, 387] width 216 height 28
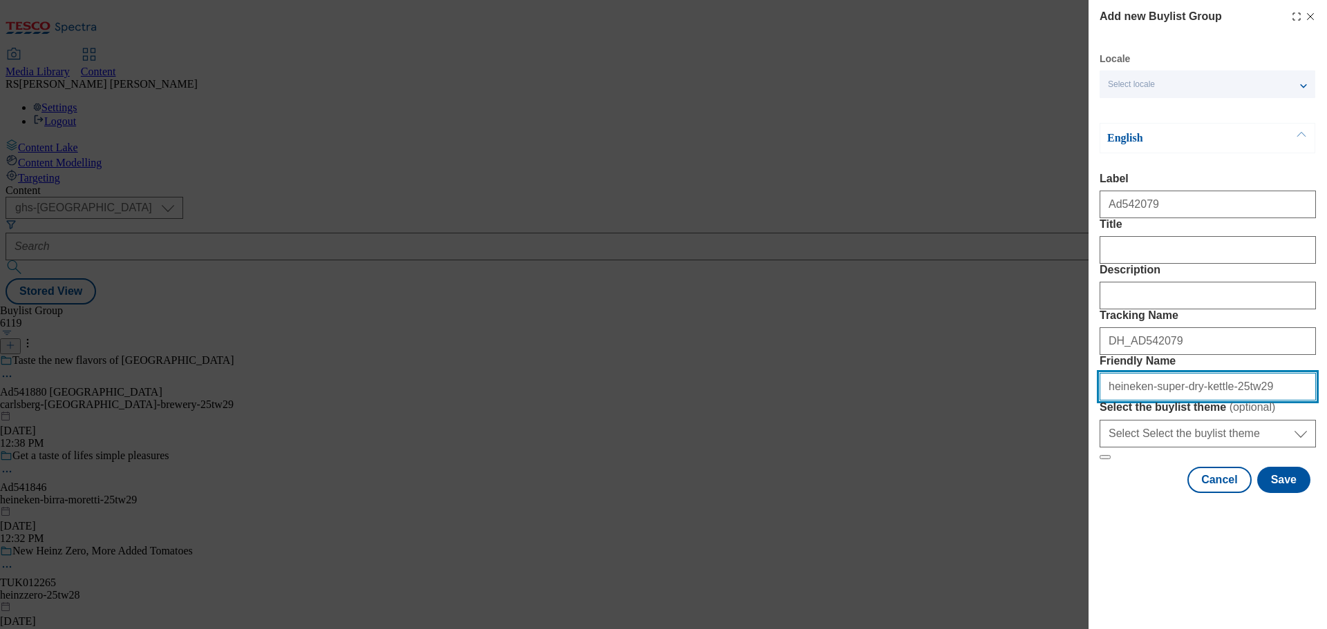
click at [1148, 401] on input "heineken-super-dry-kettle-25tw29" at bounding box center [1207, 387] width 216 height 28
click at [1209, 401] on input "heineken-super-dry-kettle-25tw29" at bounding box center [1207, 387] width 216 height 28
paste input "[PERSON_NAME]"
click at [1150, 401] on input "heineken-[PERSON_NAME]-25tw29" at bounding box center [1207, 387] width 216 height 28
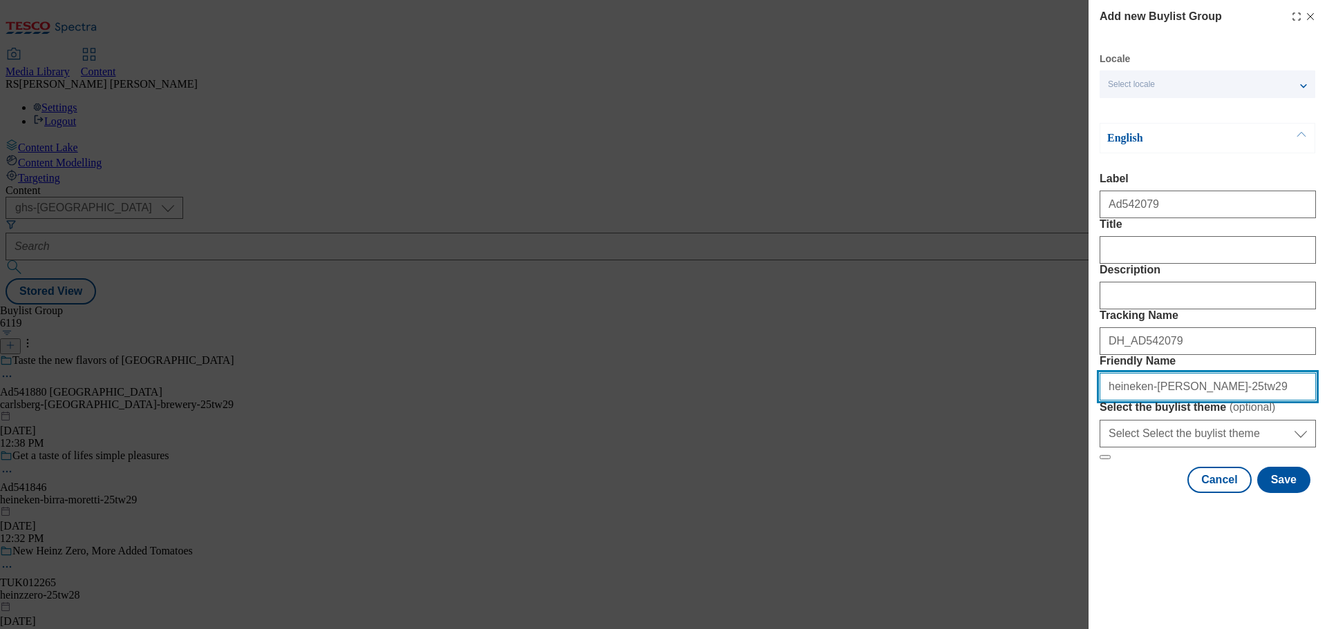
click at [1164, 401] on input "heineken-[PERSON_NAME]-25tw29" at bounding box center [1207, 387] width 216 height 28
type input "heineken-[PERSON_NAME]-25tw29"
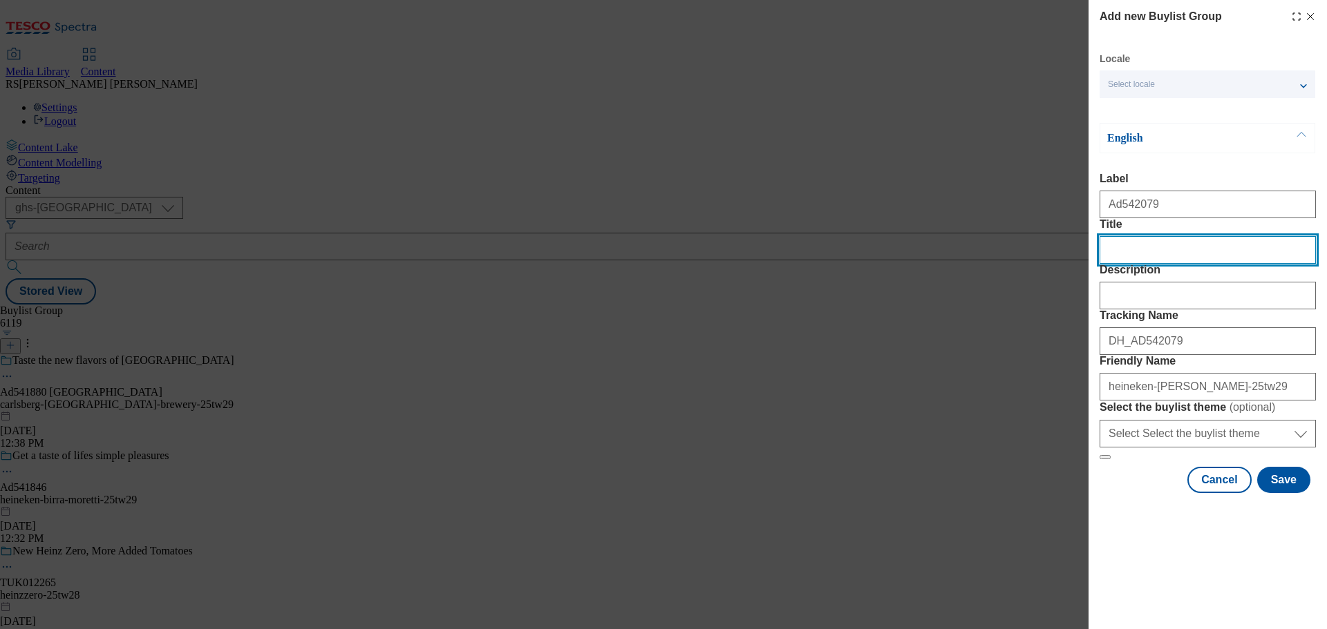
click at [1159, 264] on input "Title" at bounding box center [1207, 250] width 216 height 28
paste input "GET A TASTE OF LIFE’S SIMPLE PLEASURES"
type input "GET A TASTE OF LIFE’S SIMPLE PLEASURES"
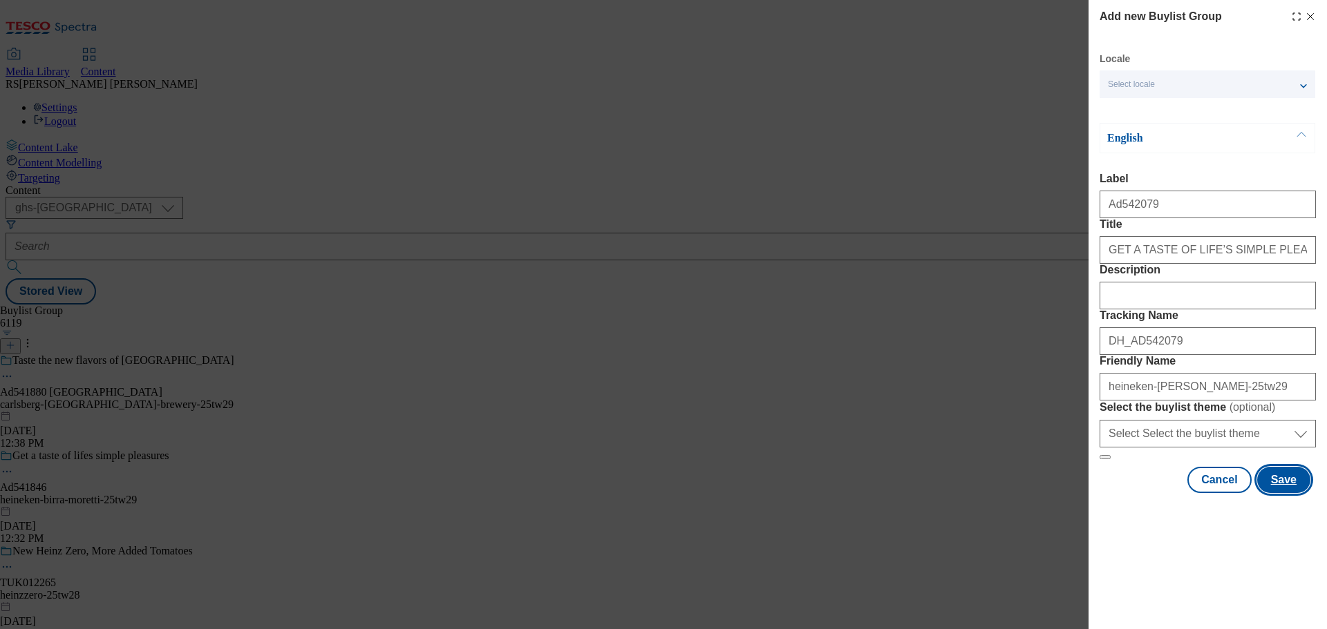
click at [1270, 493] on button "Save" at bounding box center [1283, 480] width 53 height 26
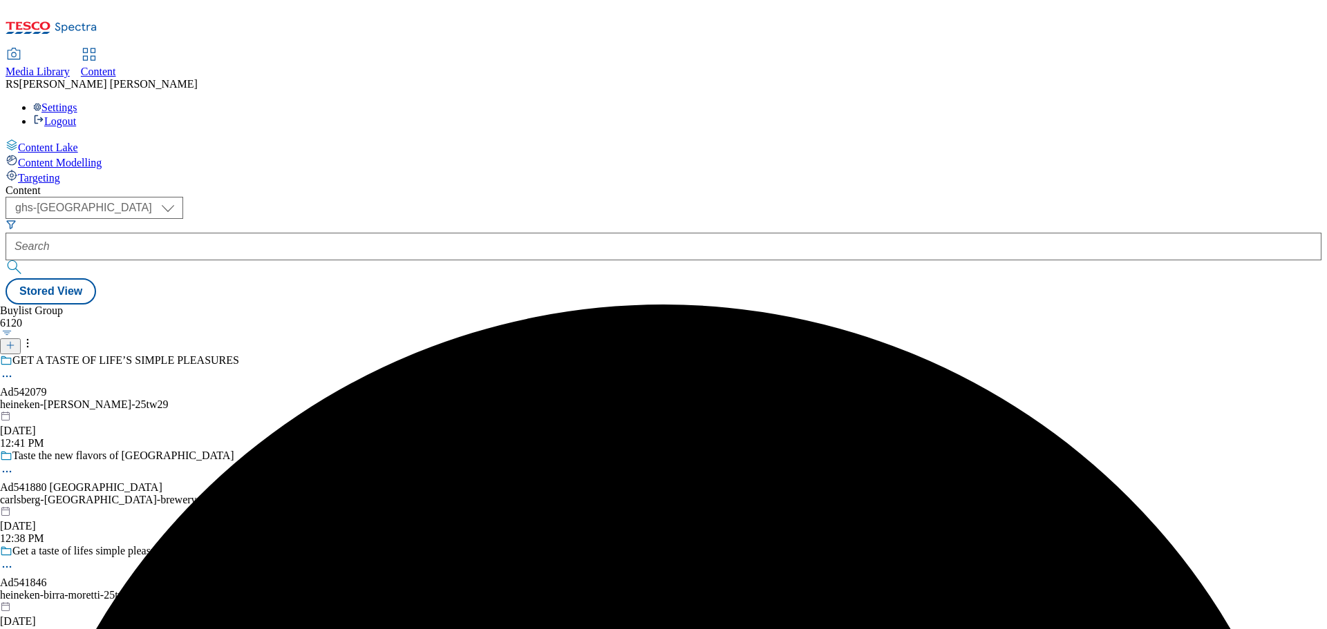
click at [240, 354] on div "GET A TASTE OF LIFE’S SIMPLE PLEASURES Ad542079 heineken-[PERSON_NAME]-25tw29 […" at bounding box center [120, 401] width 240 height 95
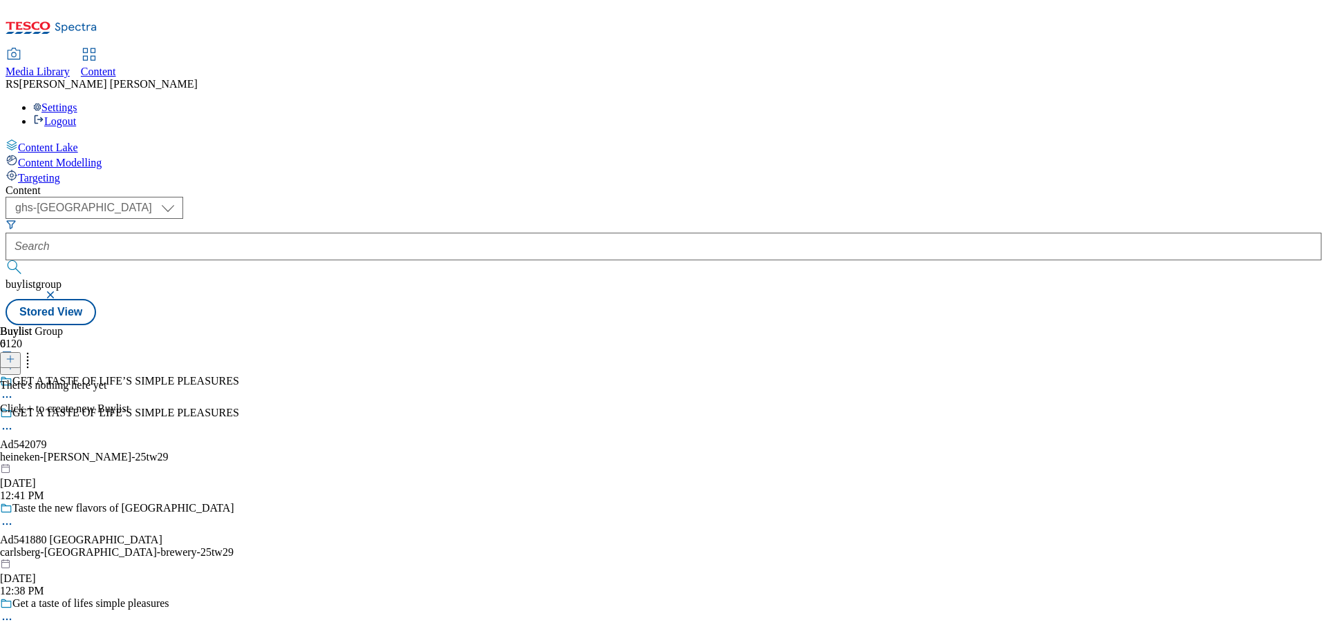
click at [15, 354] on icon at bounding box center [11, 359] width 10 height 10
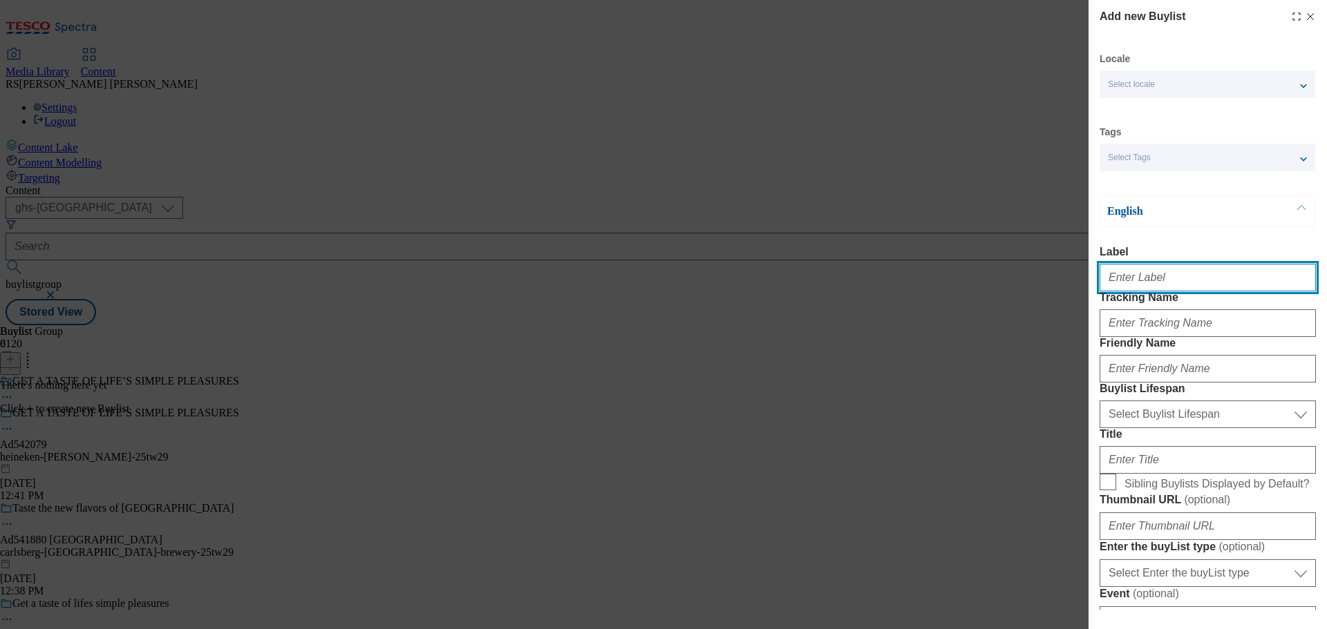
click at [1159, 292] on input "Label" at bounding box center [1207, 278] width 216 height 28
paste input "Ad541753"
type input "Ad541753"
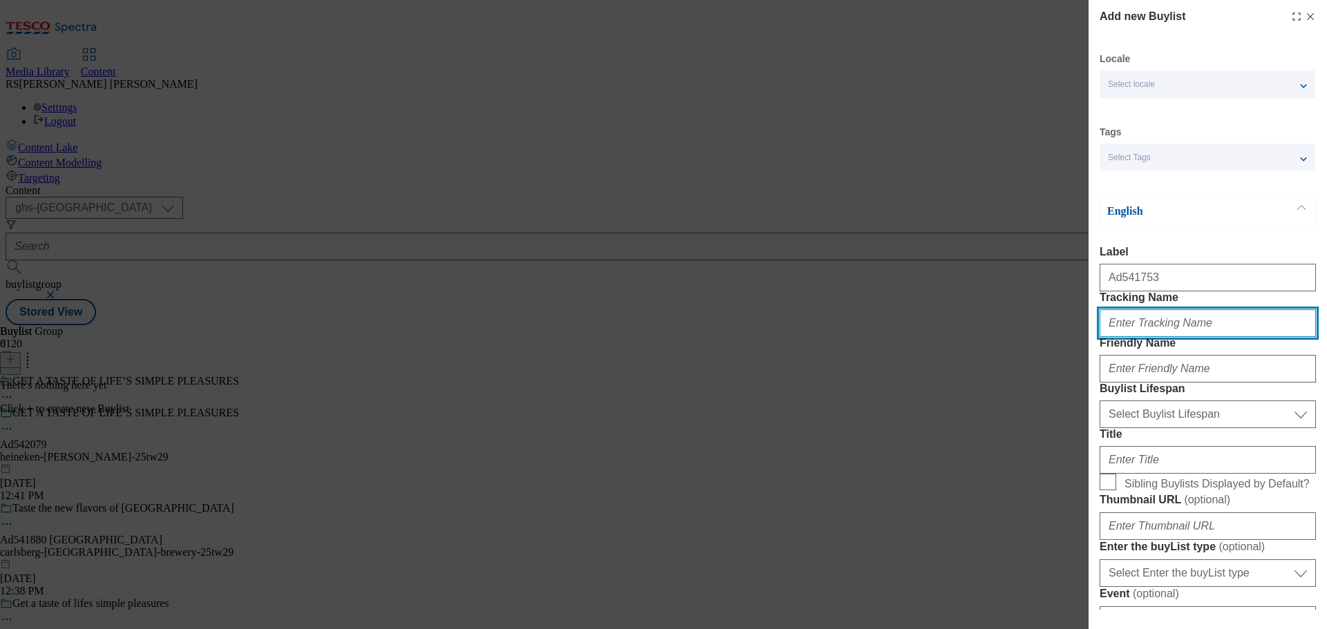
click at [1160, 337] on input "Tracking Name" at bounding box center [1207, 324] width 216 height 28
paste input "DH_AD541753"
type input "DH_AD541753"
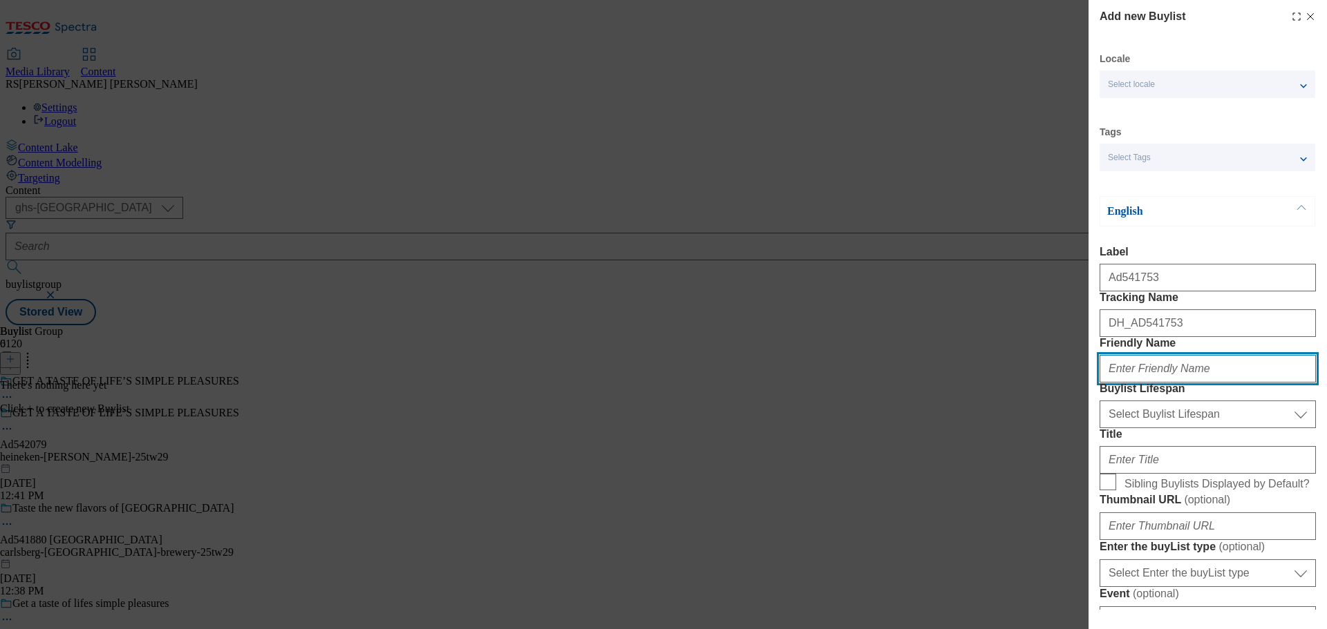
click at [1146, 383] on input "Friendly Name" at bounding box center [1207, 369] width 216 height 28
paste input "asahi-super-dry-kettle"
type input "asahi-super-dry-kettle"
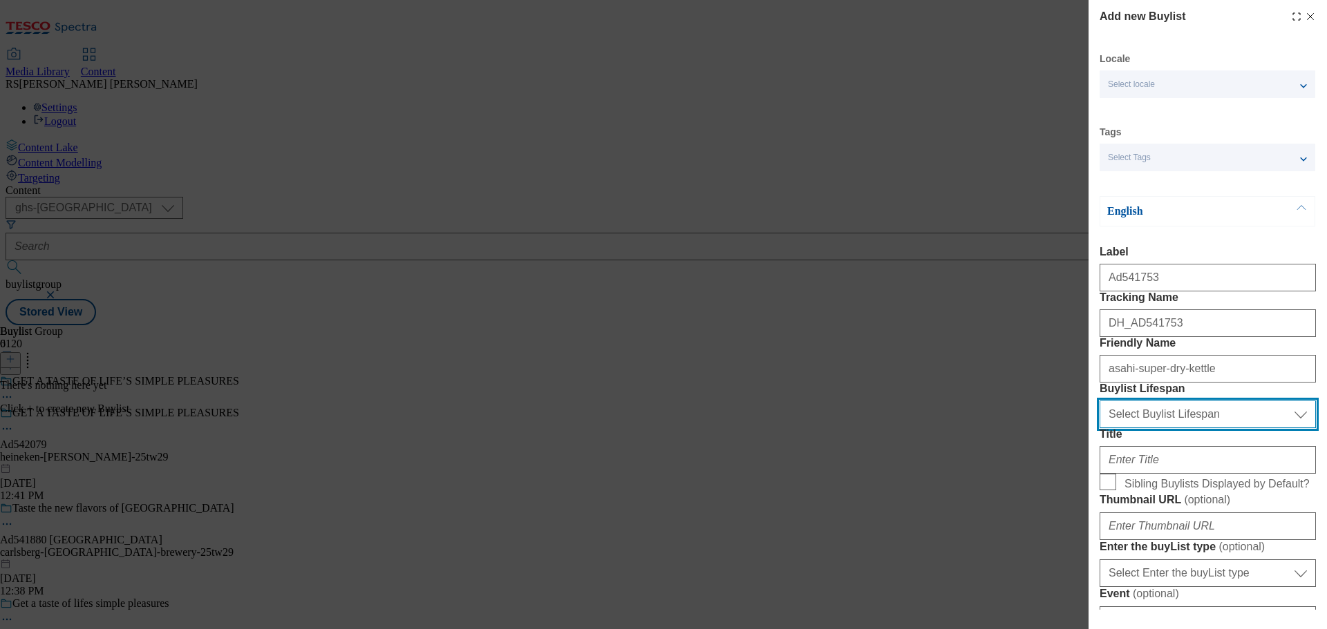
click at [1170, 428] on select "Select Buylist Lifespan evergreen seasonal tactical" at bounding box center [1207, 415] width 216 height 28
select select "tactical"
click at [1099, 428] on select "Select Buylist Lifespan evergreen seasonal tactical" at bounding box center [1207, 415] width 216 height 28
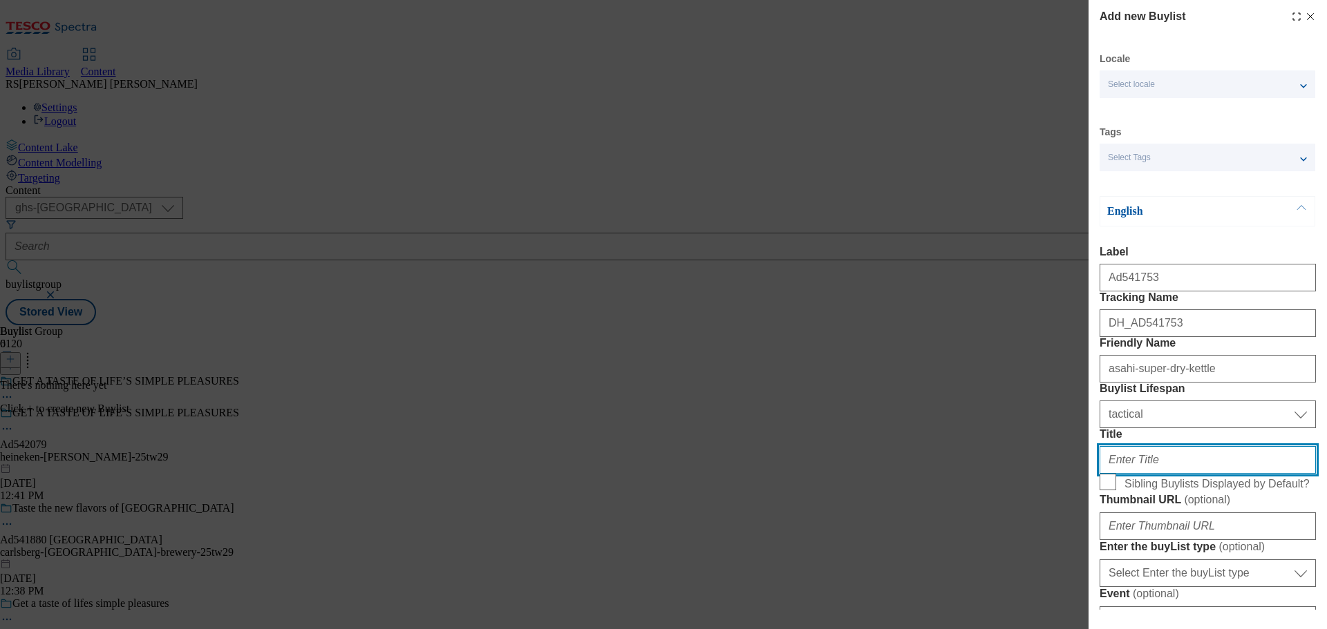
click at [1137, 474] on input "Title" at bounding box center [1207, 460] width 216 height 28
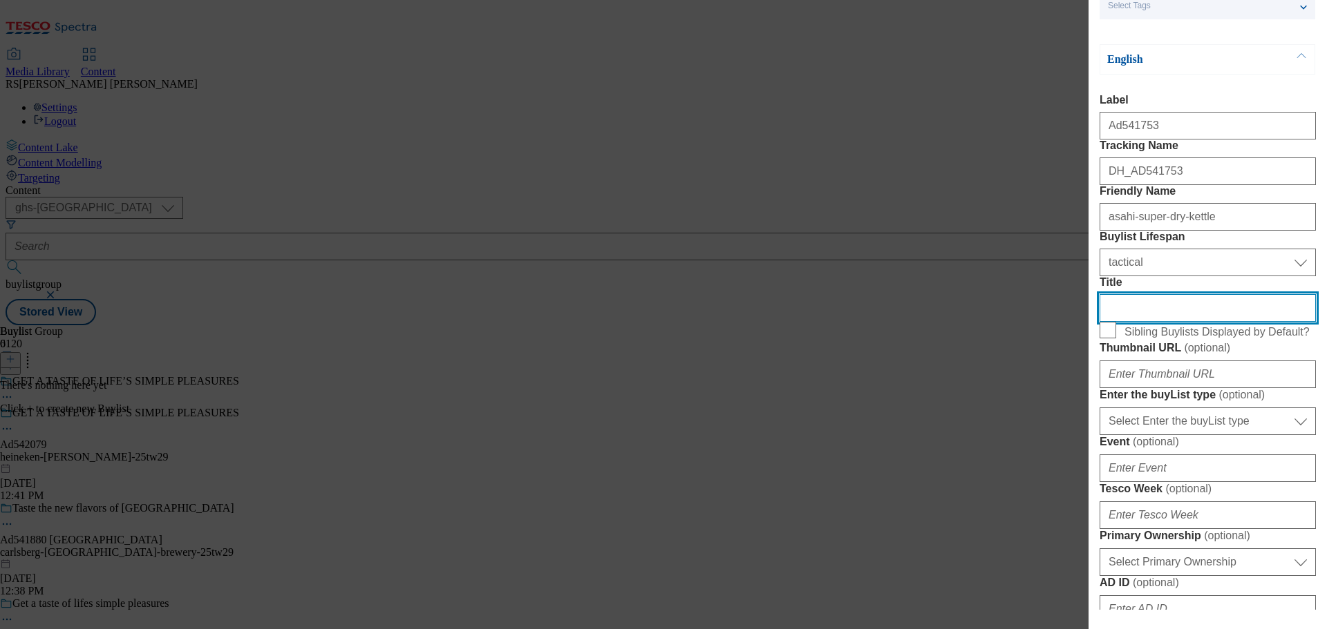
scroll to position [276, 0]
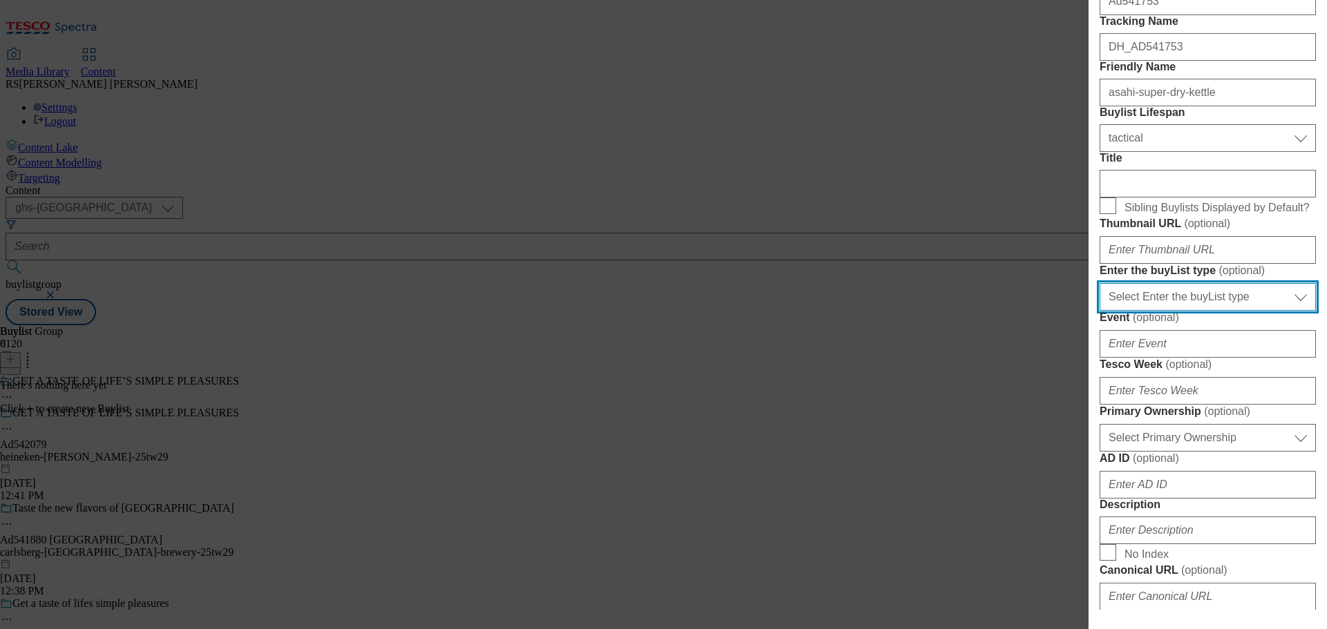
click at [1201, 311] on select "Select Enter the buyList type event supplier funded long term >4 weeks supplier…" at bounding box center [1207, 297] width 216 height 28
select select "supplier funded short term 1-3 weeks"
click at [1099, 311] on select "Select Enter the buyList type event supplier funded long term >4 weeks supplier…" at bounding box center [1207, 297] width 216 height 28
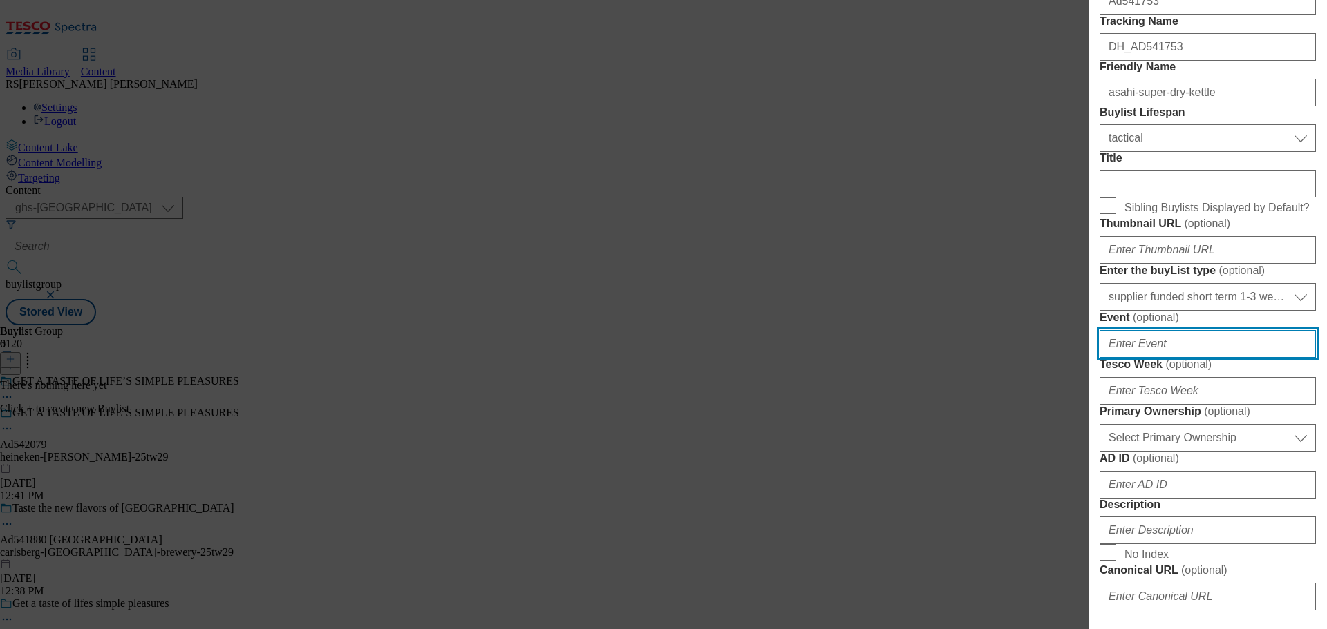
click at [1159, 358] on input "Event ( optional )" at bounding box center [1207, 344] width 216 height 28
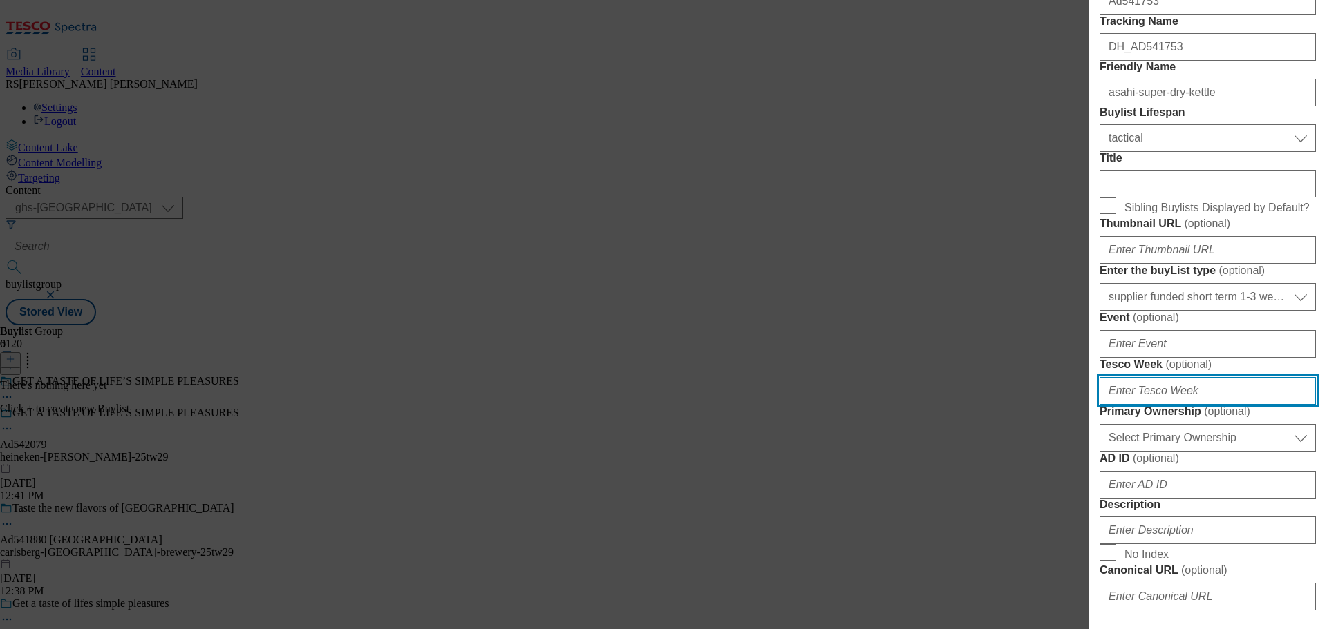
click at [1160, 405] on input "Tesco Week ( optional )" at bounding box center [1207, 391] width 216 height 28
type input "29"
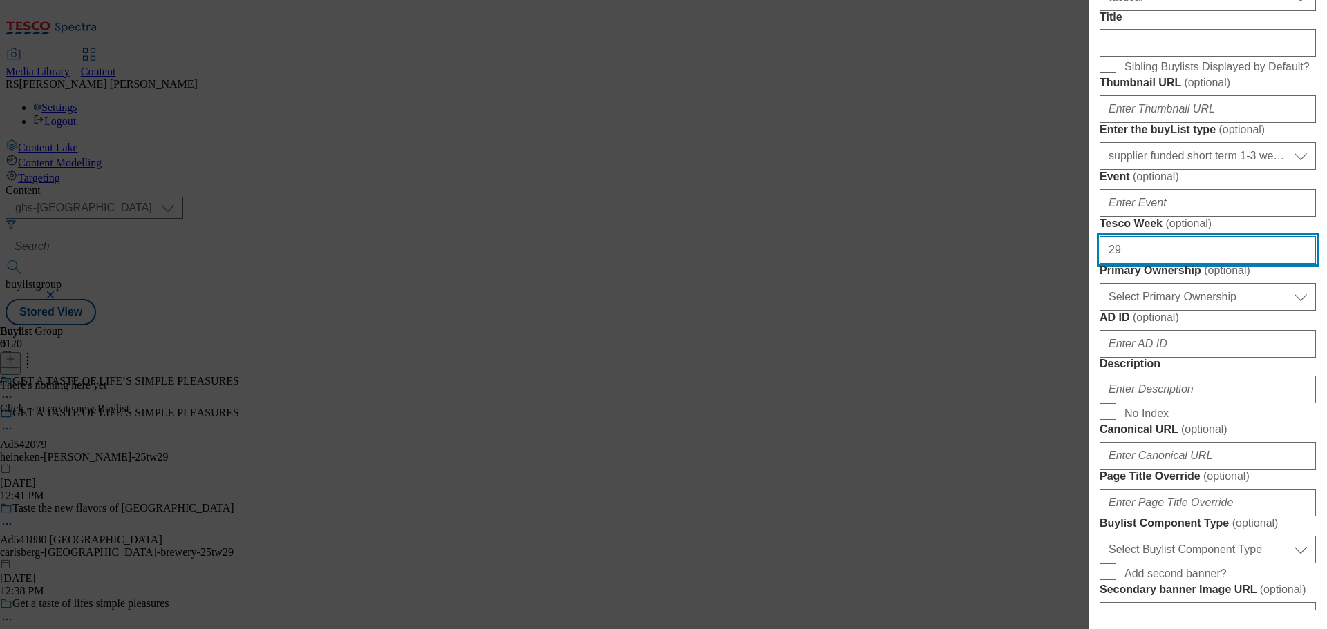
scroll to position [553, 0]
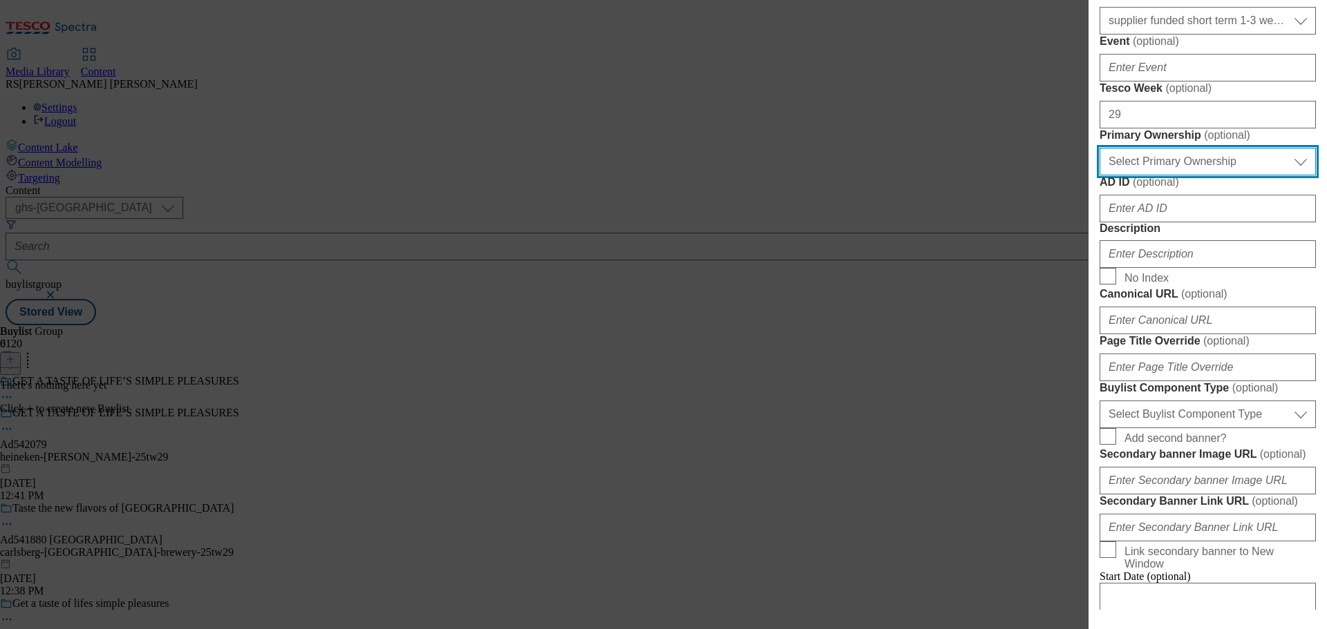
click at [1186, 176] on select "Select Primary Ownership [PERSON_NAME]" at bounding box center [1207, 162] width 216 height 28
select select "dunnhumby"
click at [1099, 176] on select "Select Primary Ownership [PERSON_NAME]" at bounding box center [1207, 162] width 216 height 28
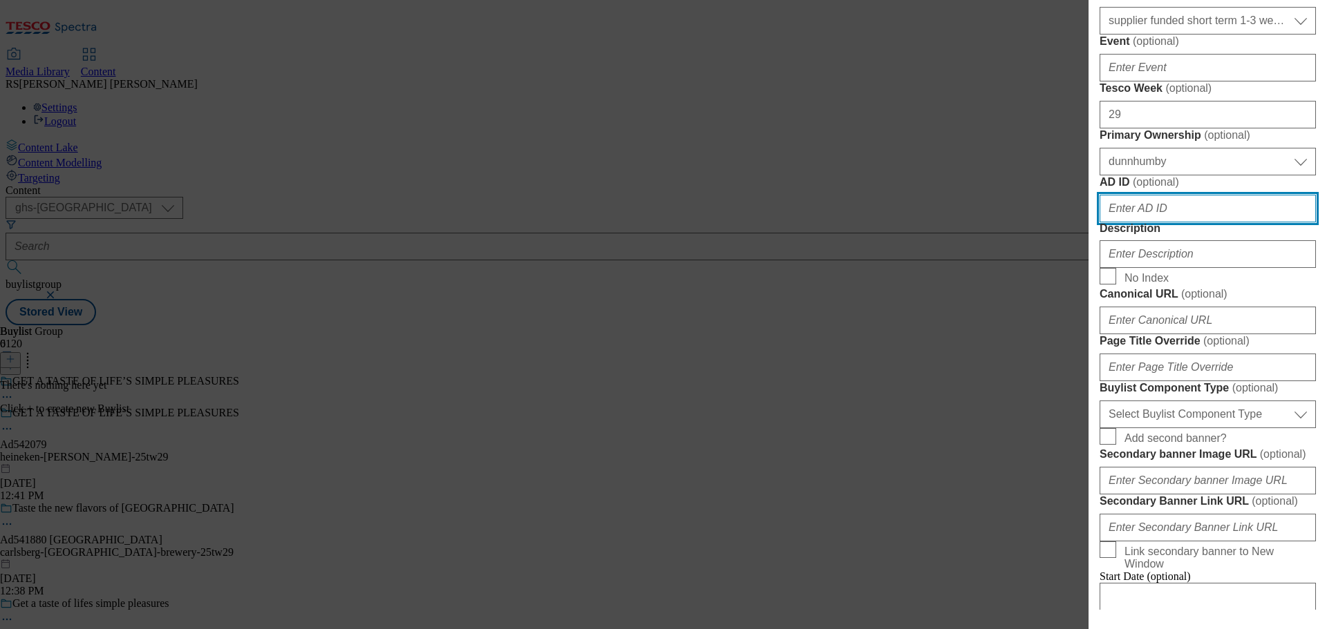
click at [1151, 222] on input "AD ID ( optional )" at bounding box center [1207, 209] width 216 height 28
paste input "542079"
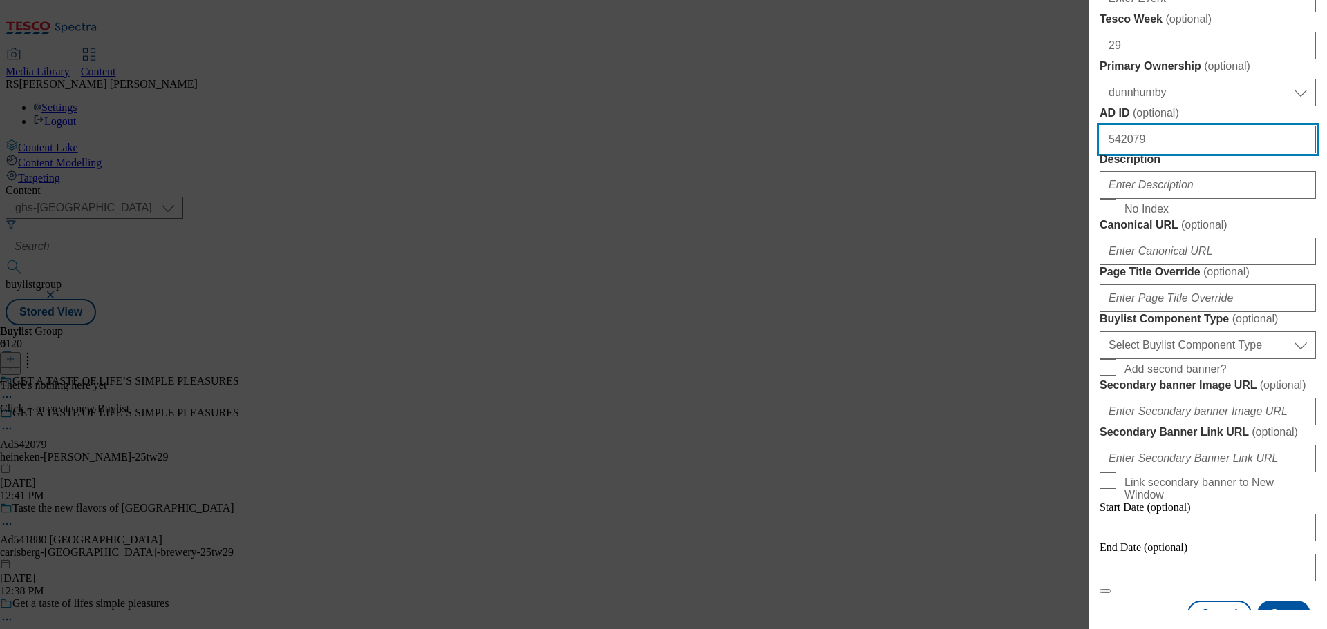
type input "542079"
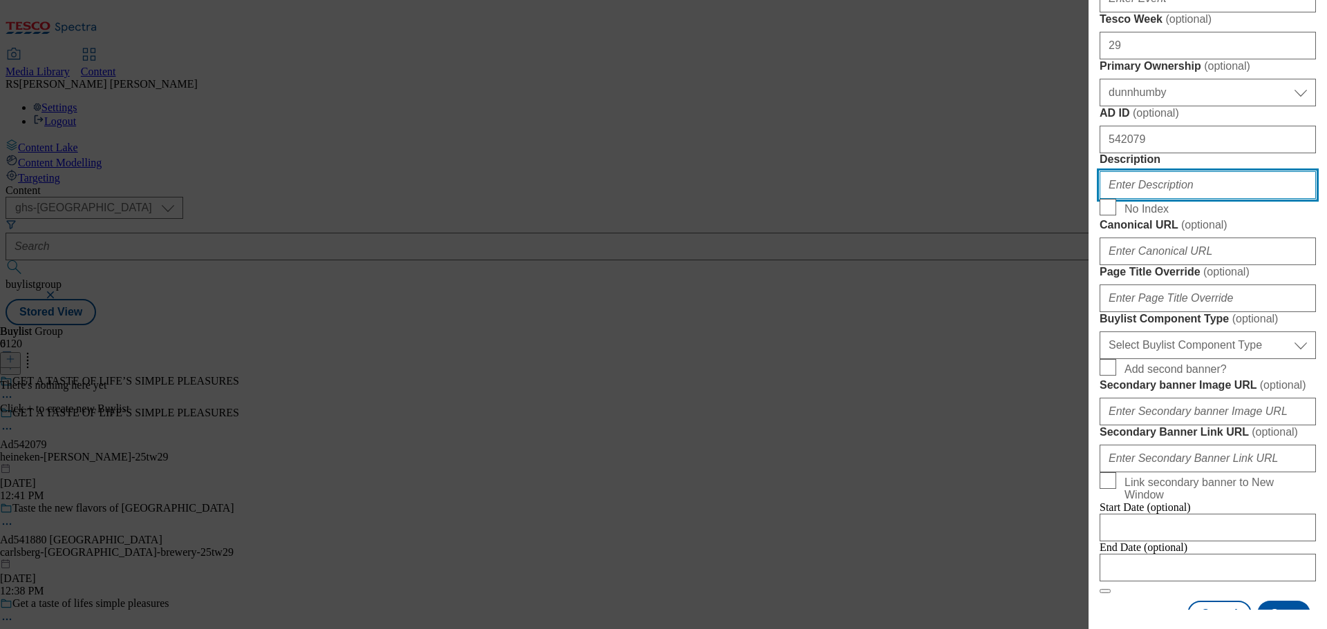
click at [1149, 199] on input "Description" at bounding box center [1207, 185] width 216 height 28
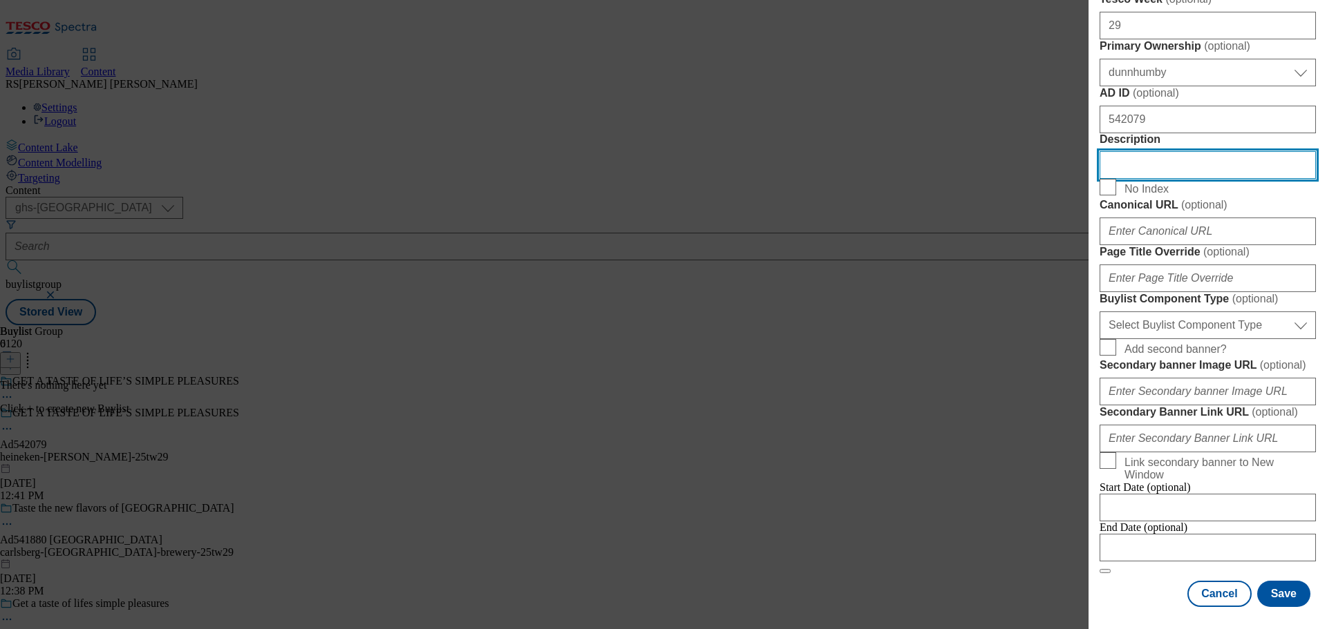
scroll to position [829, 0]
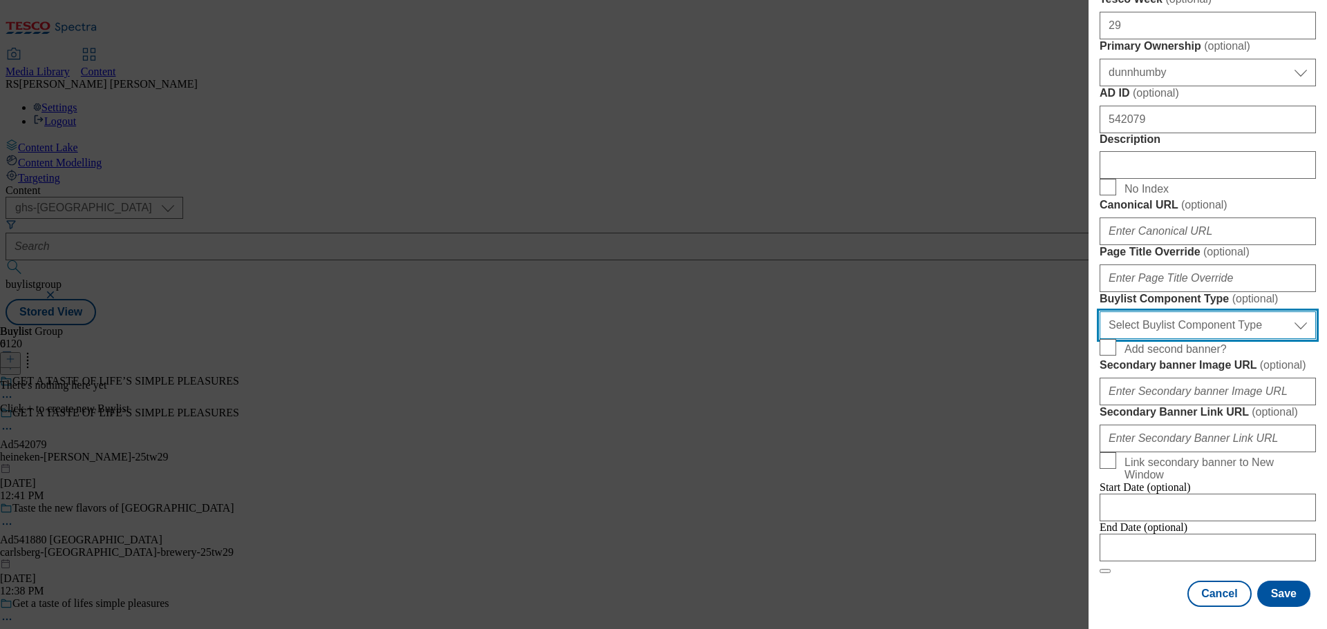
click at [1203, 339] on select "Select Buylist Component Type Banner Competition Header Meal" at bounding box center [1207, 326] width 216 height 28
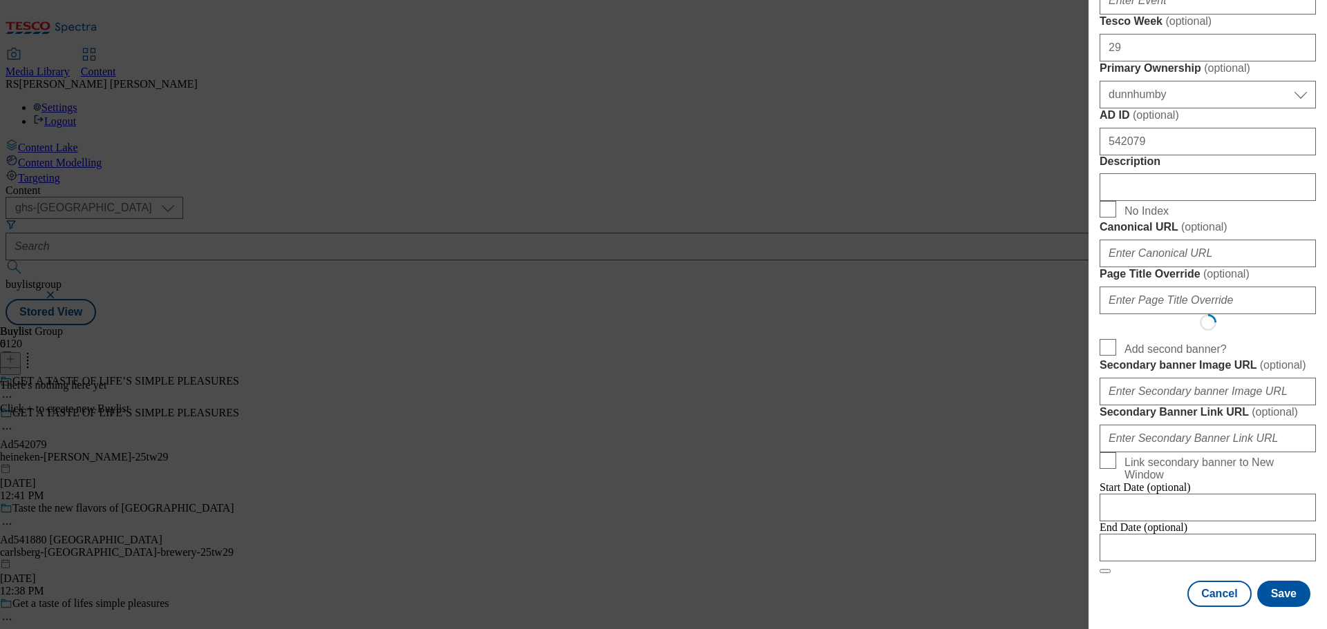
select select "Banner"
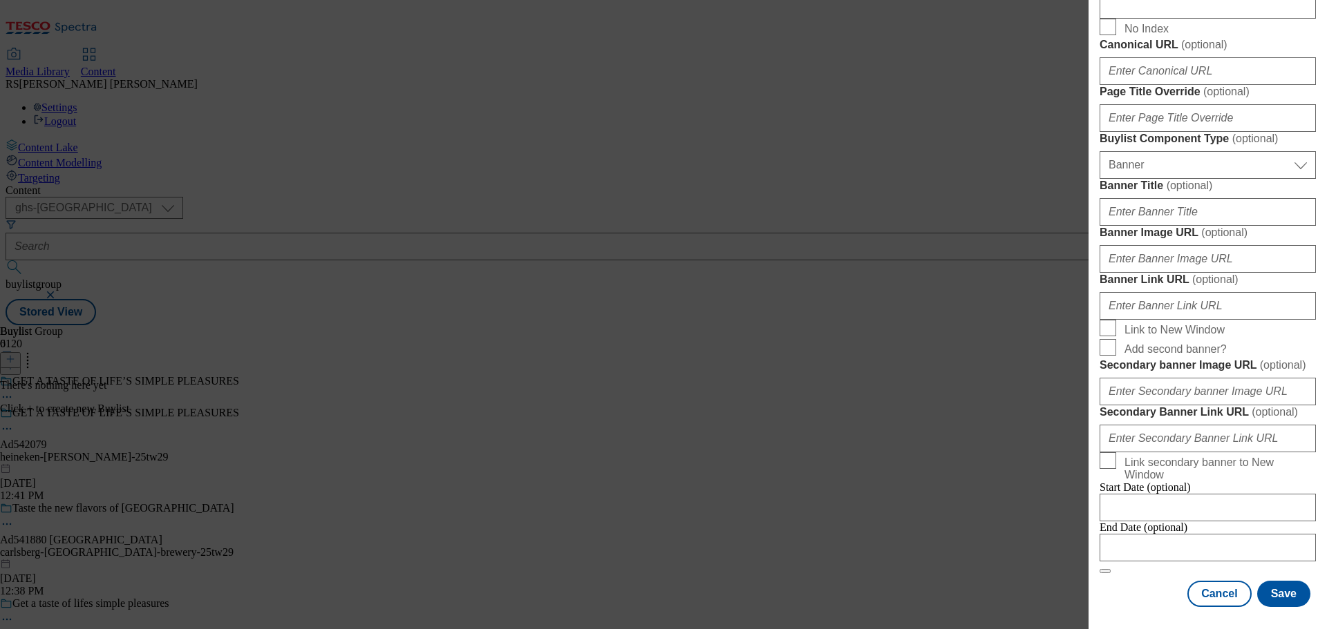
scroll to position [1393, 0]
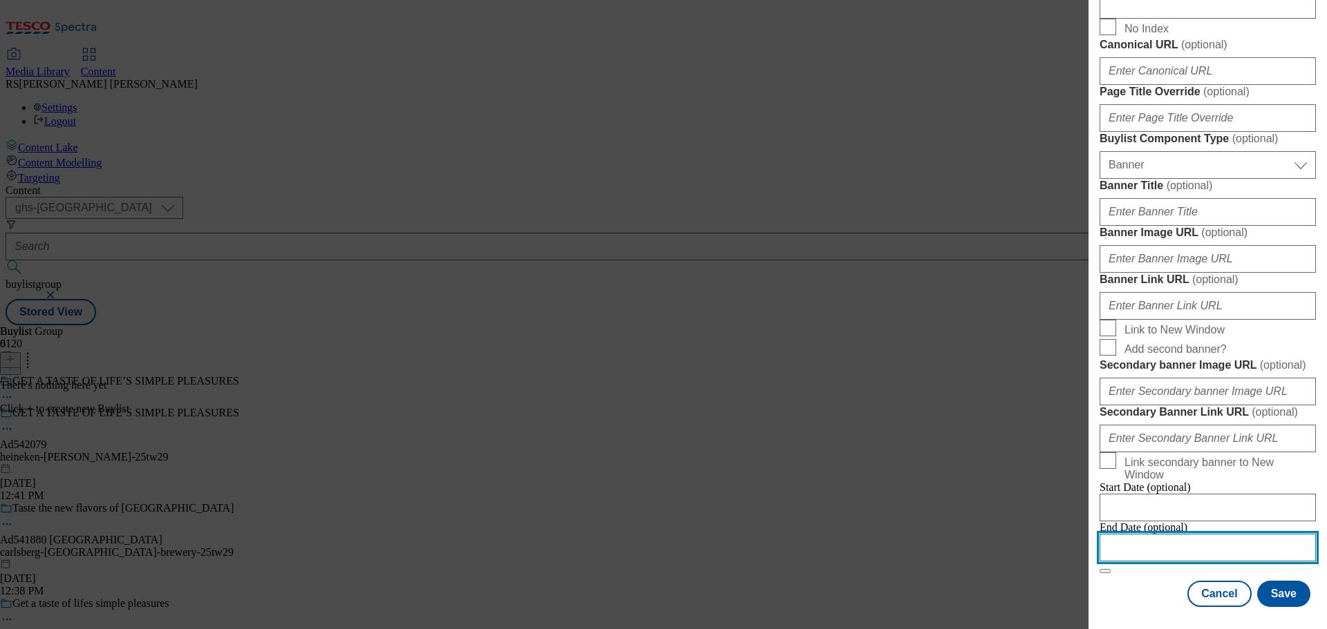
click at [1158, 544] on input "Modal" at bounding box center [1207, 548] width 216 height 28
select select "2025"
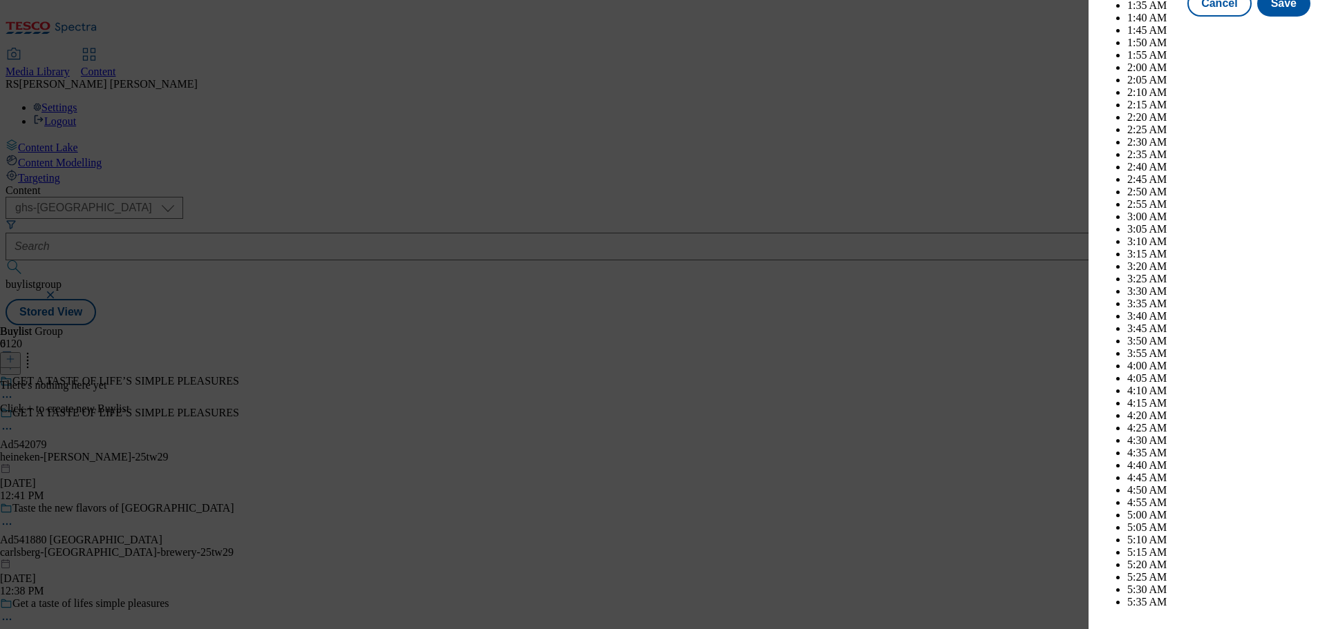
scroll to position [3874, 0]
select select "December"
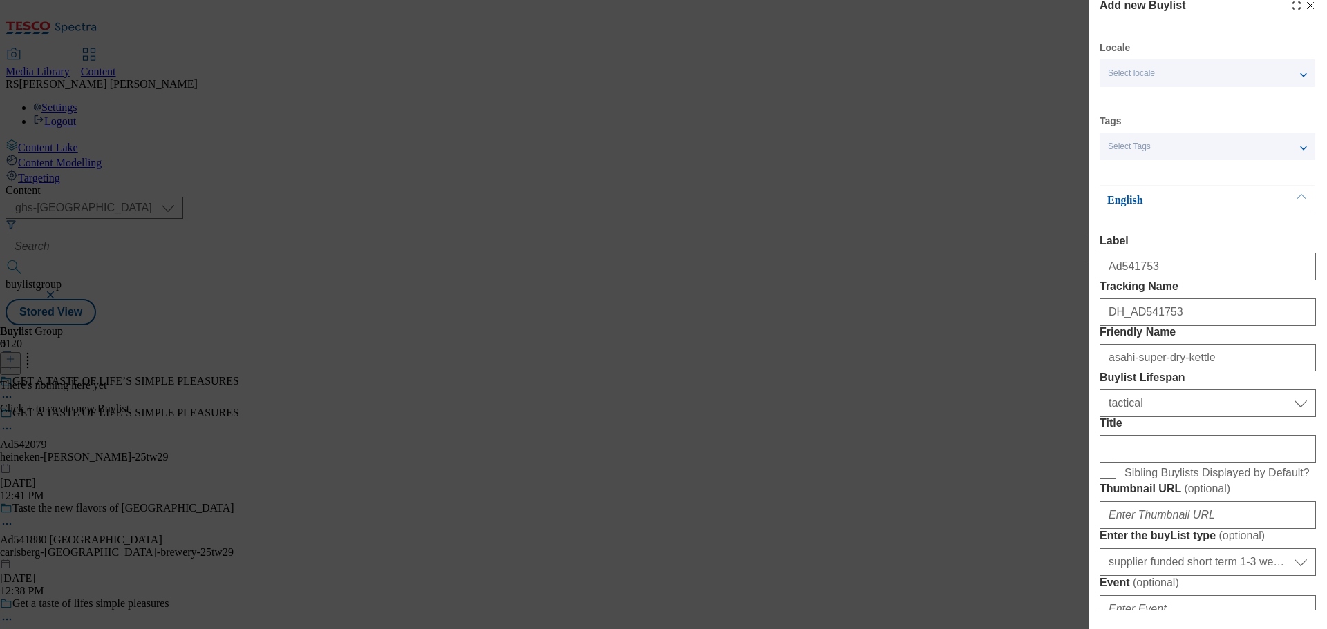
scroll to position [0, 0]
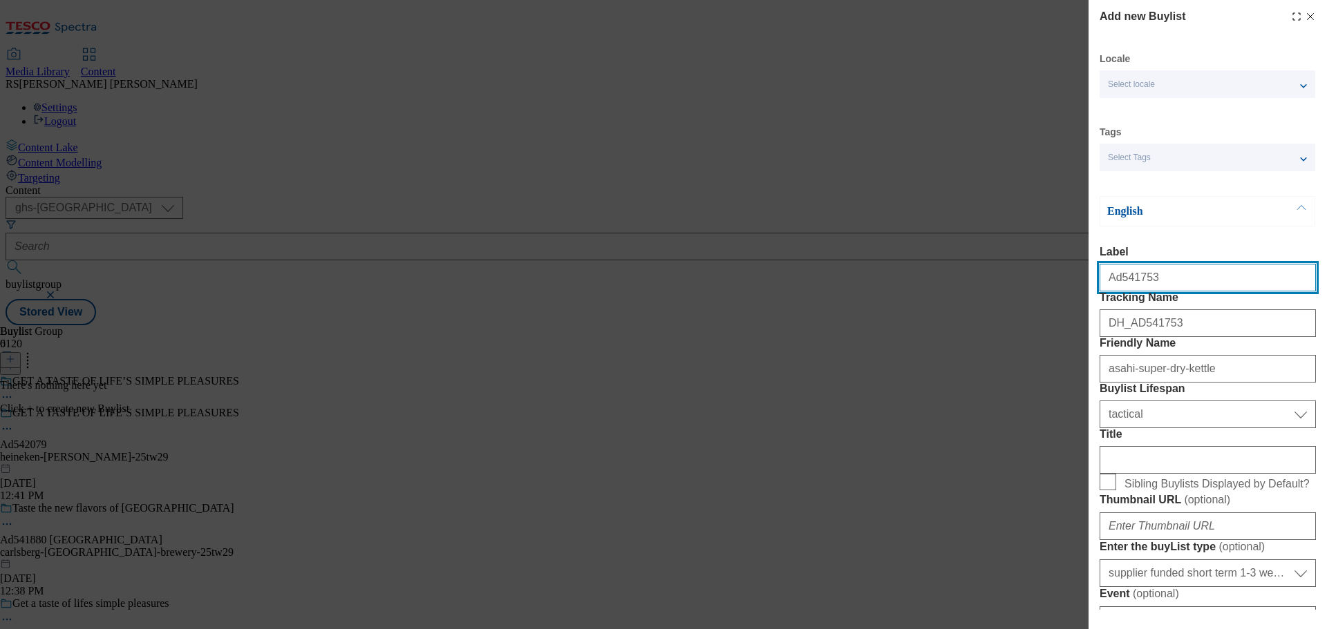
drag, startPoint x: 1161, startPoint y: 278, endPoint x: 1117, endPoint y: 298, distance: 48.5
click at [1117, 292] on div "Ad541753" at bounding box center [1207, 274] width 216 height 33
paste input "2079"
type input "Ad542079"
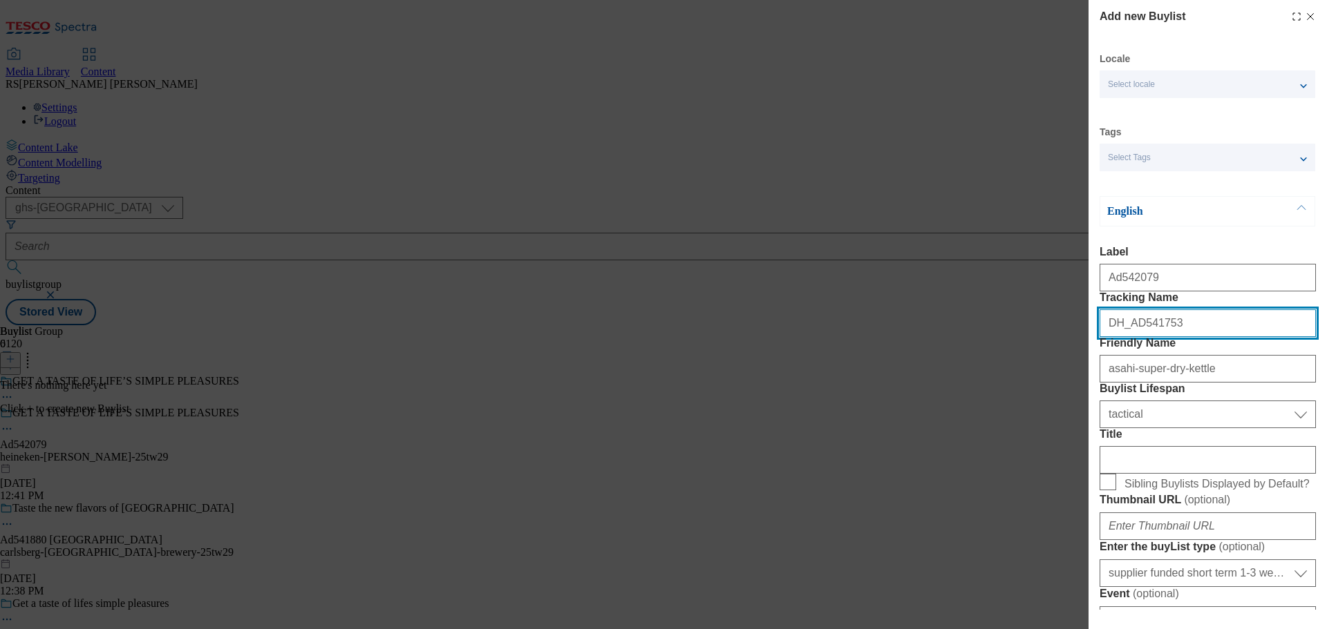
drag, startPoint x: 1188, startPoint y: 354, endPoint x: 1132, endPoint y: 370, distance: 57.7
paste input "2079"
type input "DH_AD542079"
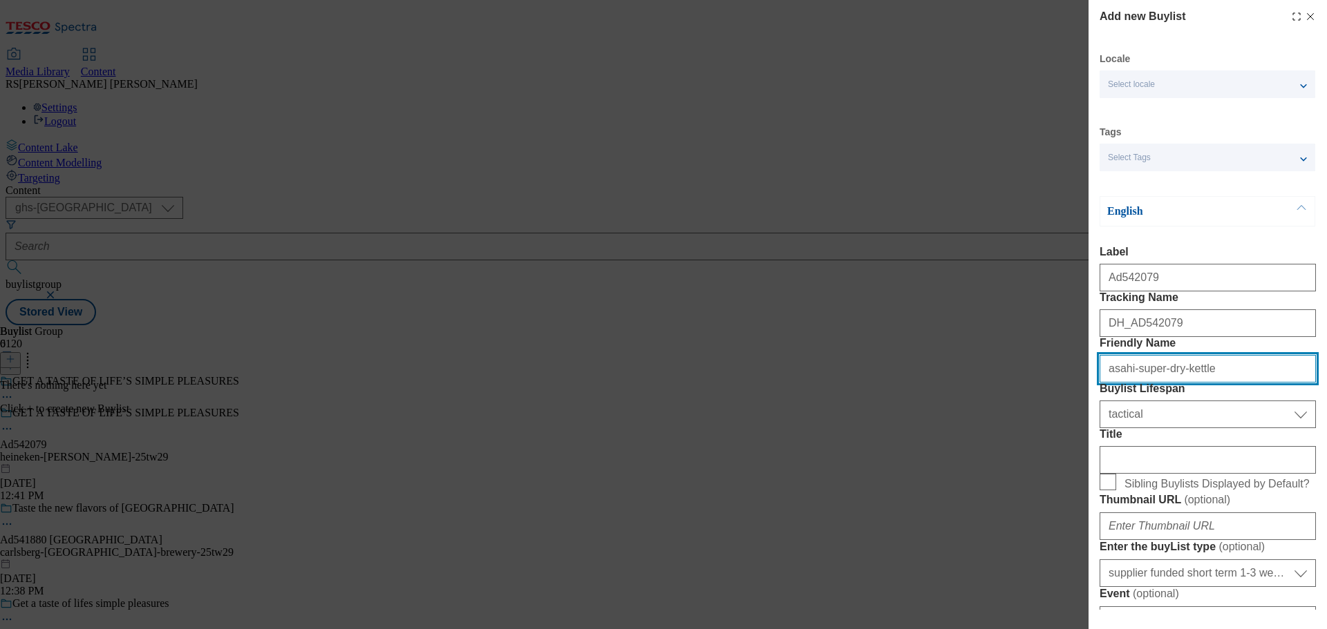
click at [1249, 383] on input "asahi-super-dry-kettle" at bounding box center [1207, 369] width 216 height 28
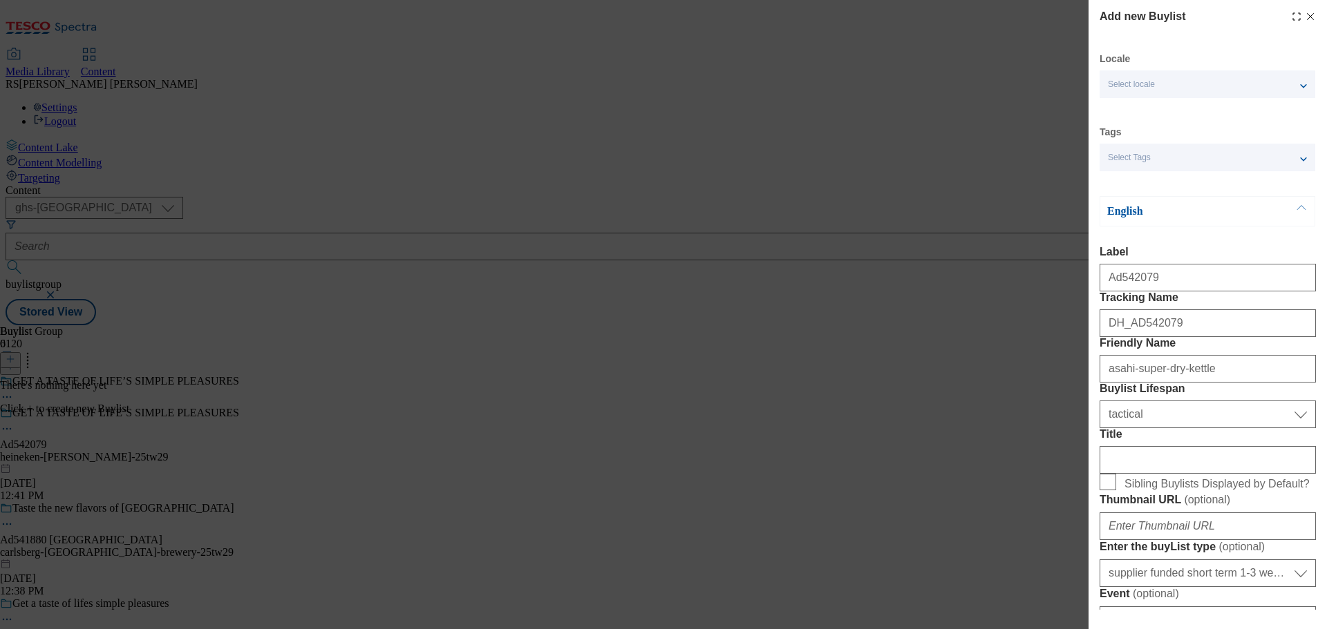
click at [768, 401] on div "Add new Buylist Locale Select locale English Welsh Tags Select Tags fnf marketp…" at bounding box center [663, 314] width 1327 height 629
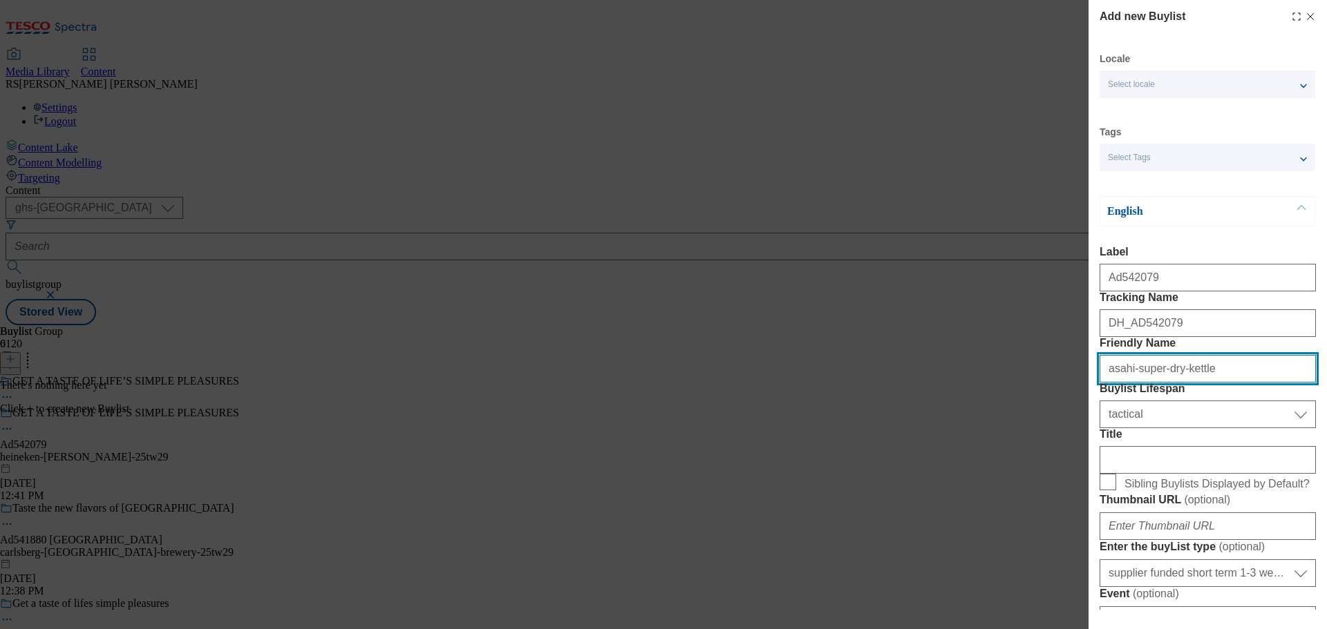
drag, startPoint x: 1222, startPoint y: 421, endPoint x: 1073, endPoint y: 422, distance: 148.6
click at [1073, 422] on div "Add new Buylist Locale Select locale English Welsh Tags Select Tags fnf marketp…" at bounding box center [663, 314] width 1327 height 629
paste input "heineken-[PERSON_NAME]"
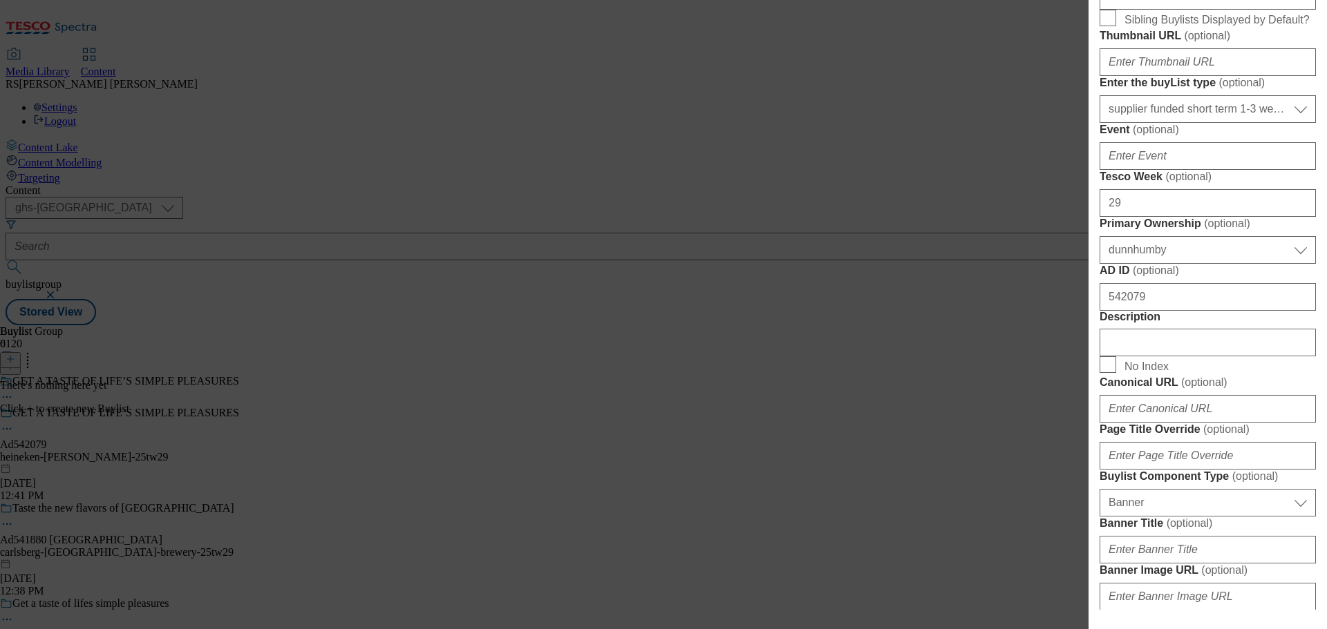
scroll to position [484, 0]
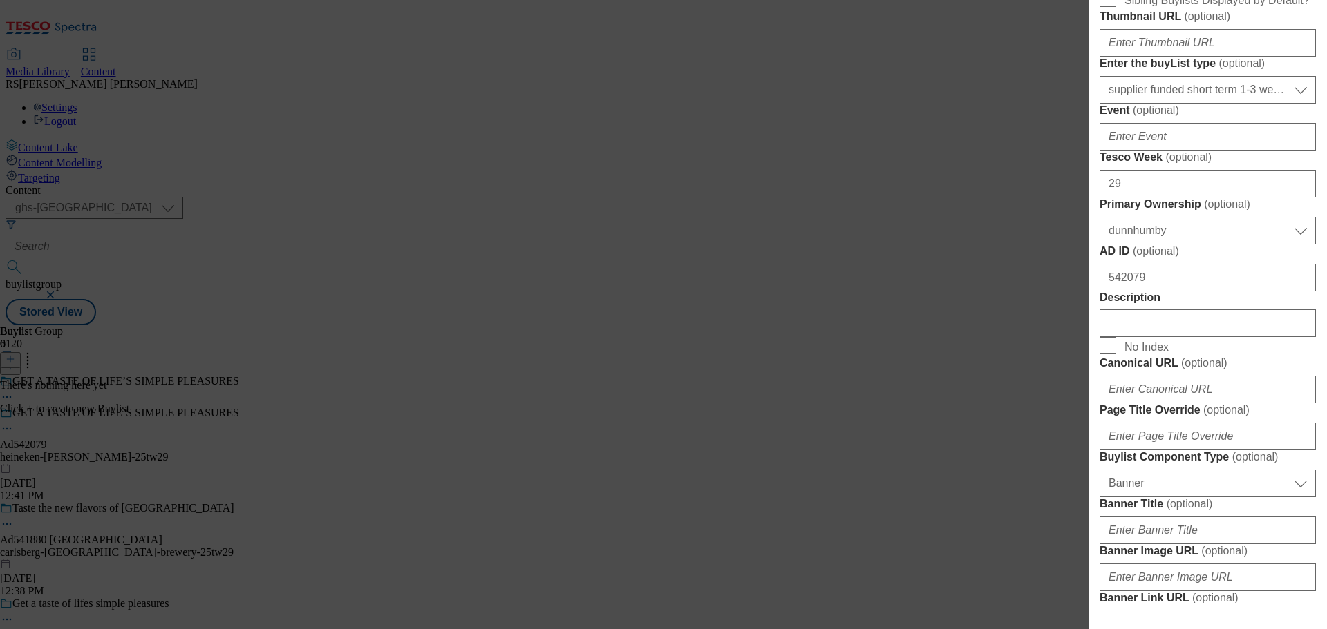
type input "heineken-[PERSON_NAME]"
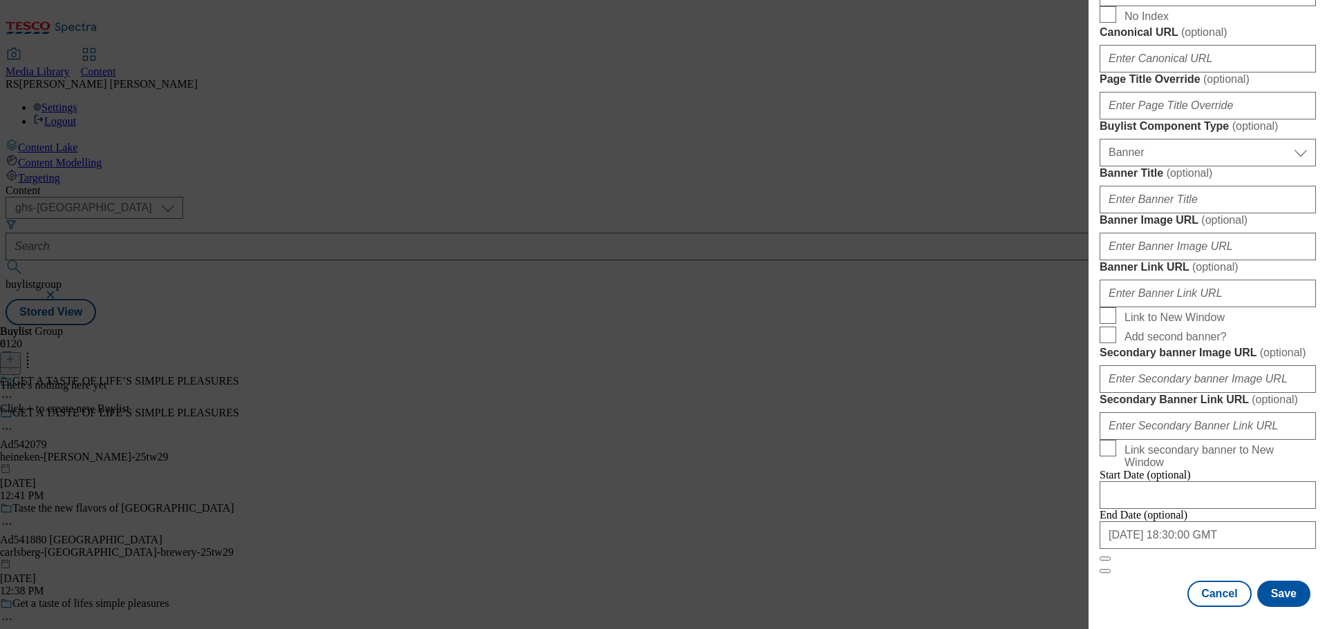
scroll to position [1393, 0]
click at [1264, 589] on button "Save" at bounding box center [1283, 594] width 53 height 26
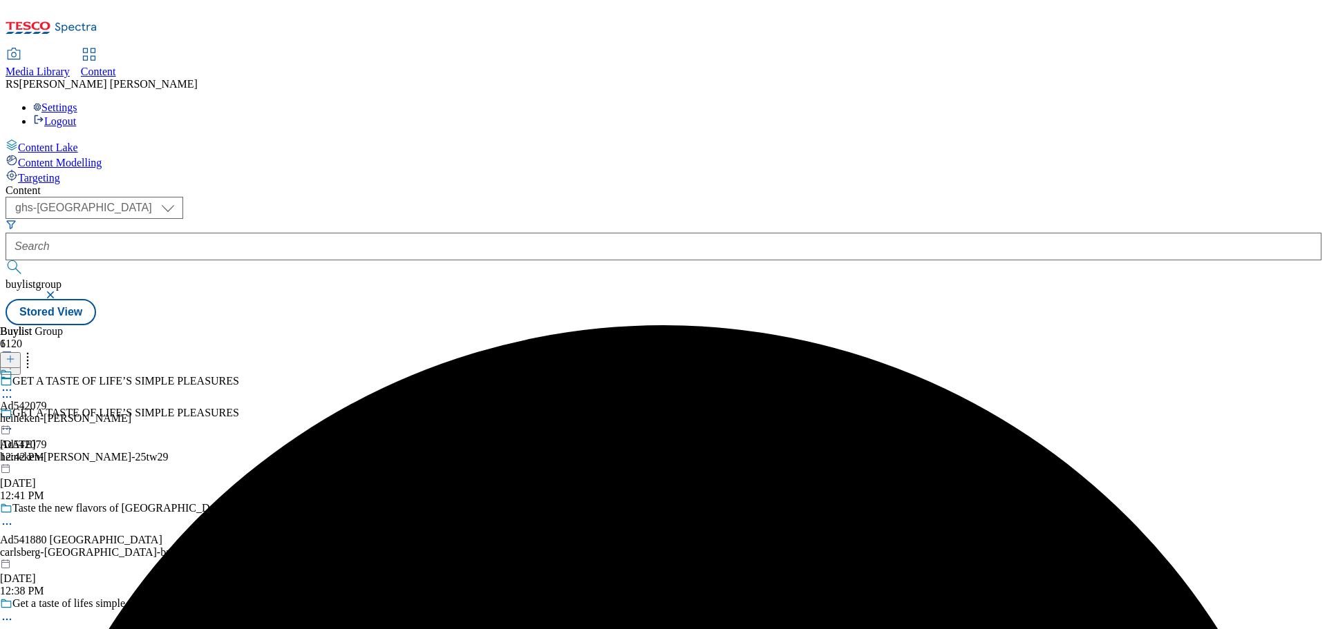
click at [131, 413] on div "heineken-[PERSON_NAME]" at bounding box center [65, 419] width 131 height 12
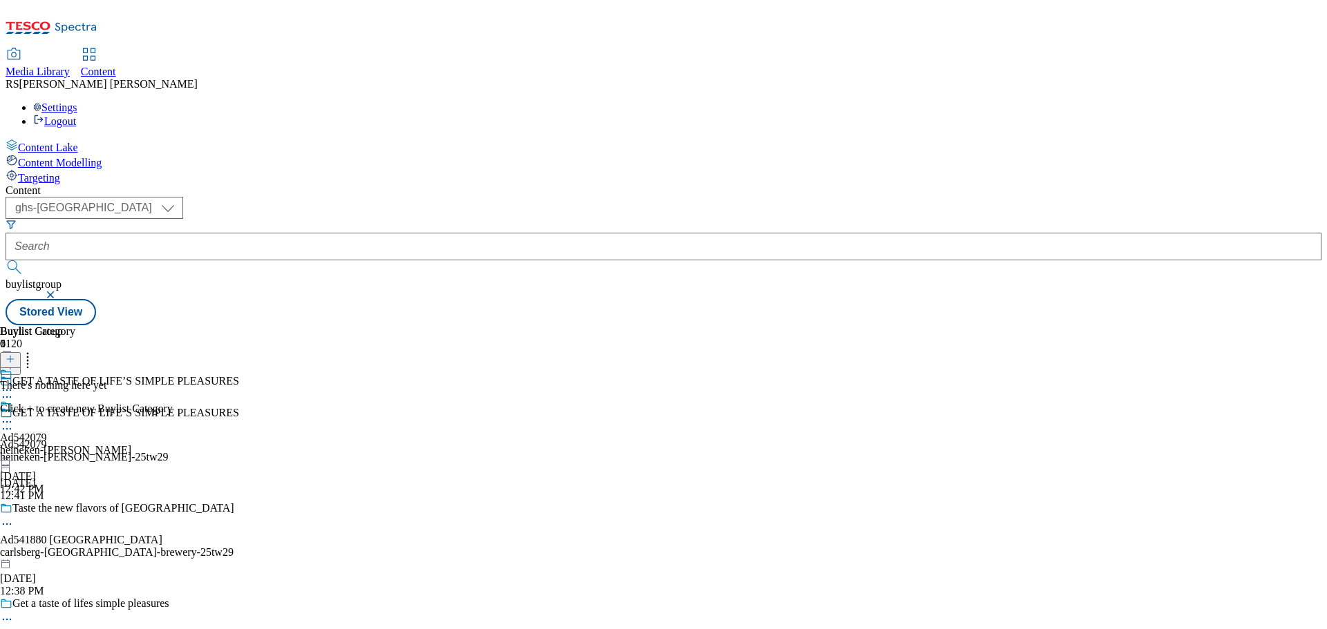
click at [15, 354] on icon at bounding box center [11, 359] width 10 height 10
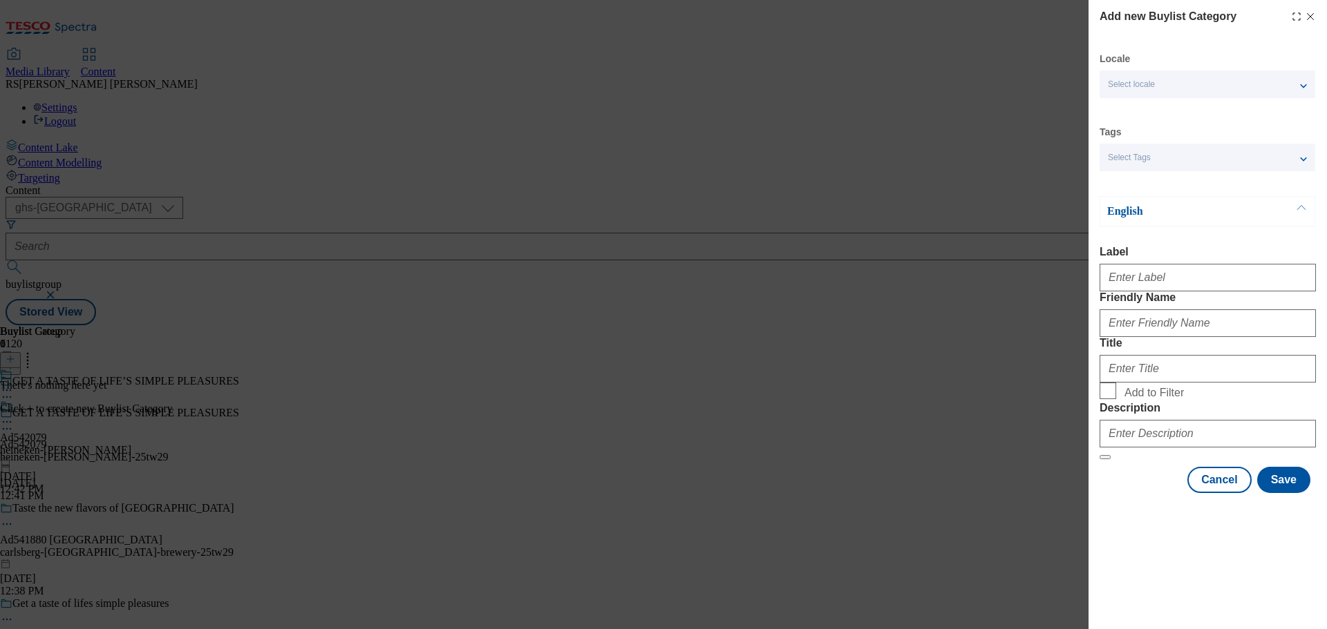
click at [1144, 305] on form "Label Friendly Name Title Add to Filter Description" at bounding box center [1207, 353] width 216 height 214
click at [1130, 279] on input "Label" at bounding box center [1207, 278] width 216 height 28
paste input "Ad541753"
type input "Ad541753"
click at [1171, 337] on input "Friendly Name" at bounding box center [1207, 324] width 216 height 28
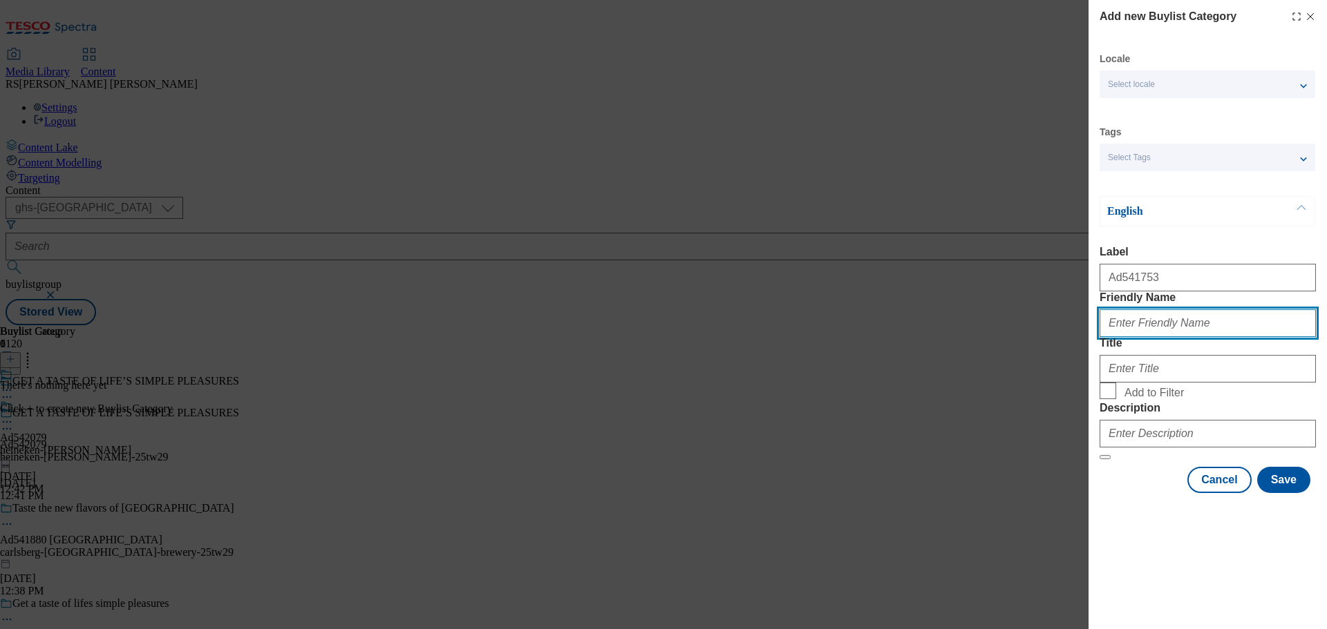
paste input "asahi-super-dry-kettle"
paste input "Heineken"
type input "Heineken"
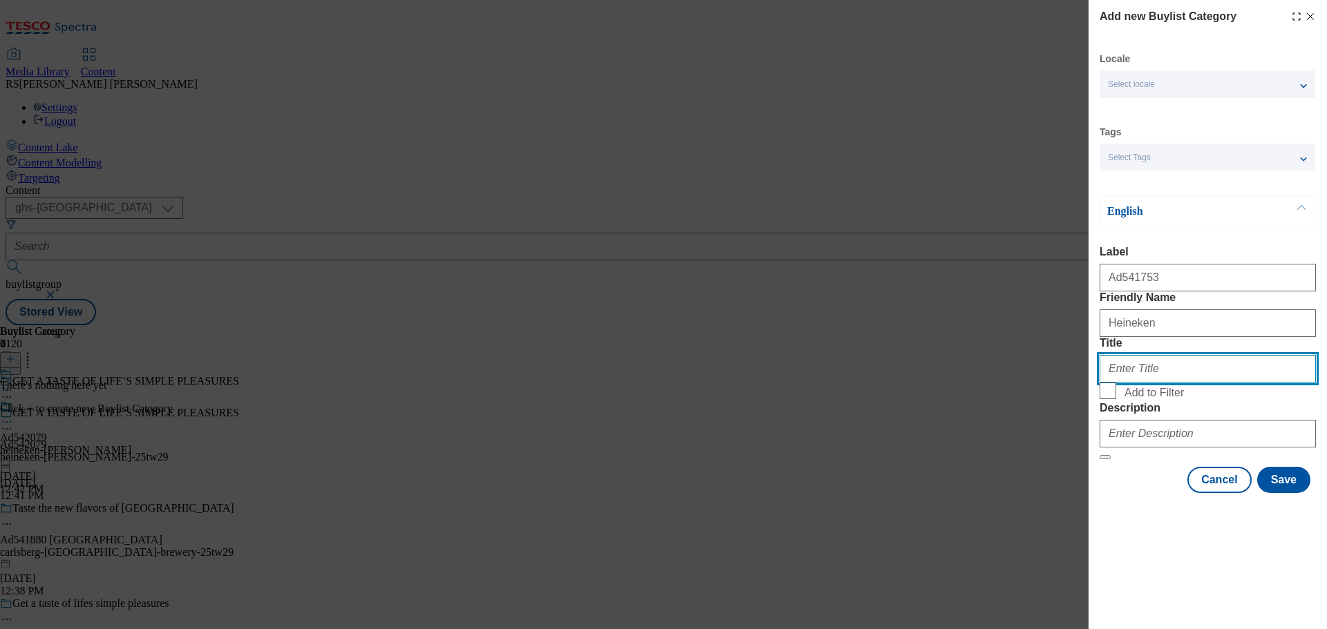
click at [1150, 383] on input "Title" at bounding box center [1207, 369] width 216 height 28
paste input "Heineken"
type input "Heineken"
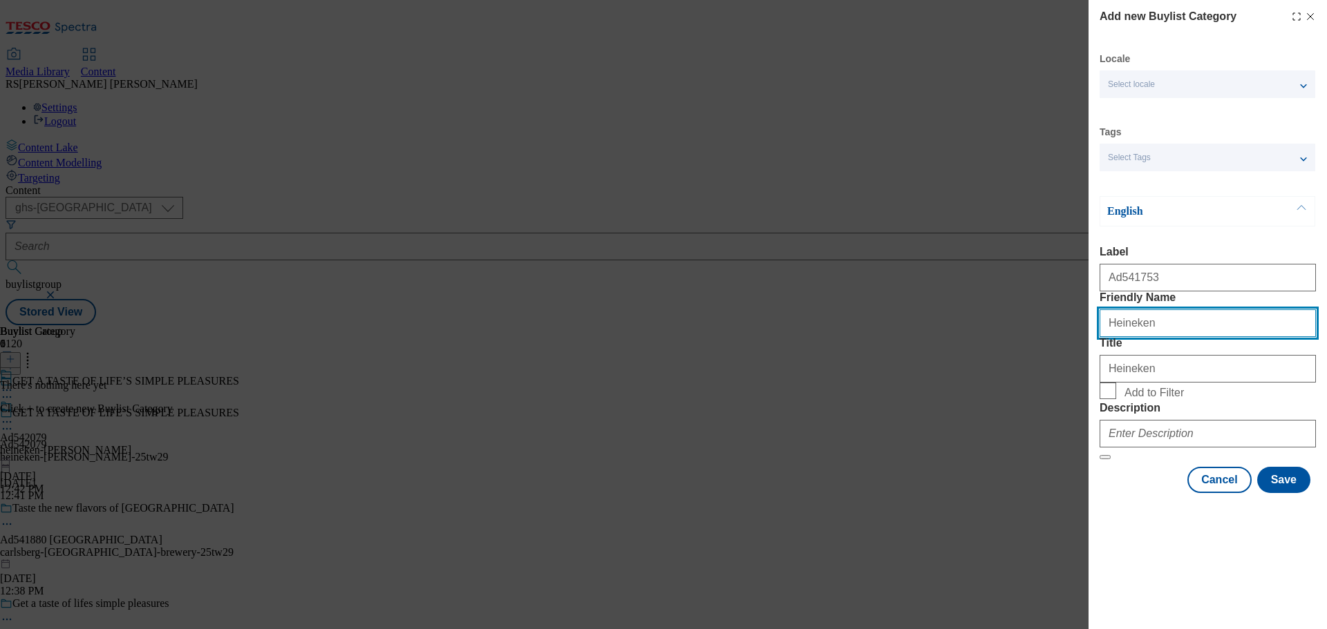
click at [1199, 337] on input "Heineken" at bounding box center [1207, 324] width 216 height 28
paste input "heineken-[PERSON_NAME]"
type input "heineken-[PERSON_NAME]"
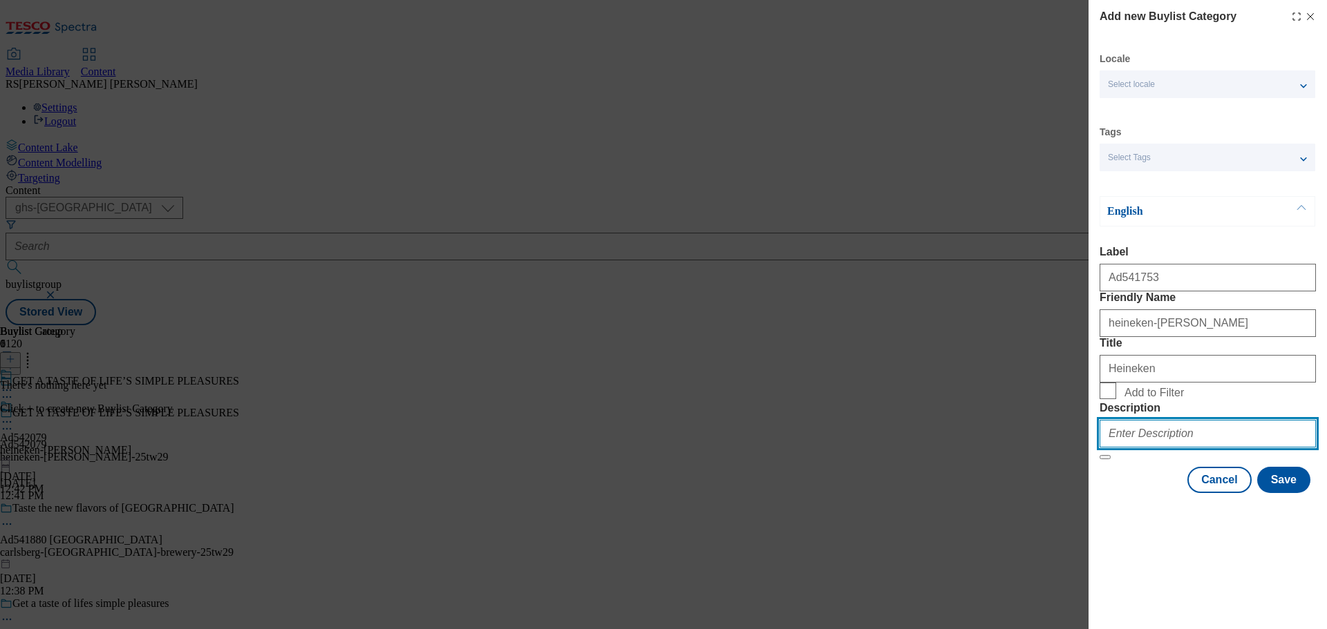
click at [1159, 448] on input "Description" at bounding box center [1207, 434] width 216 height 28
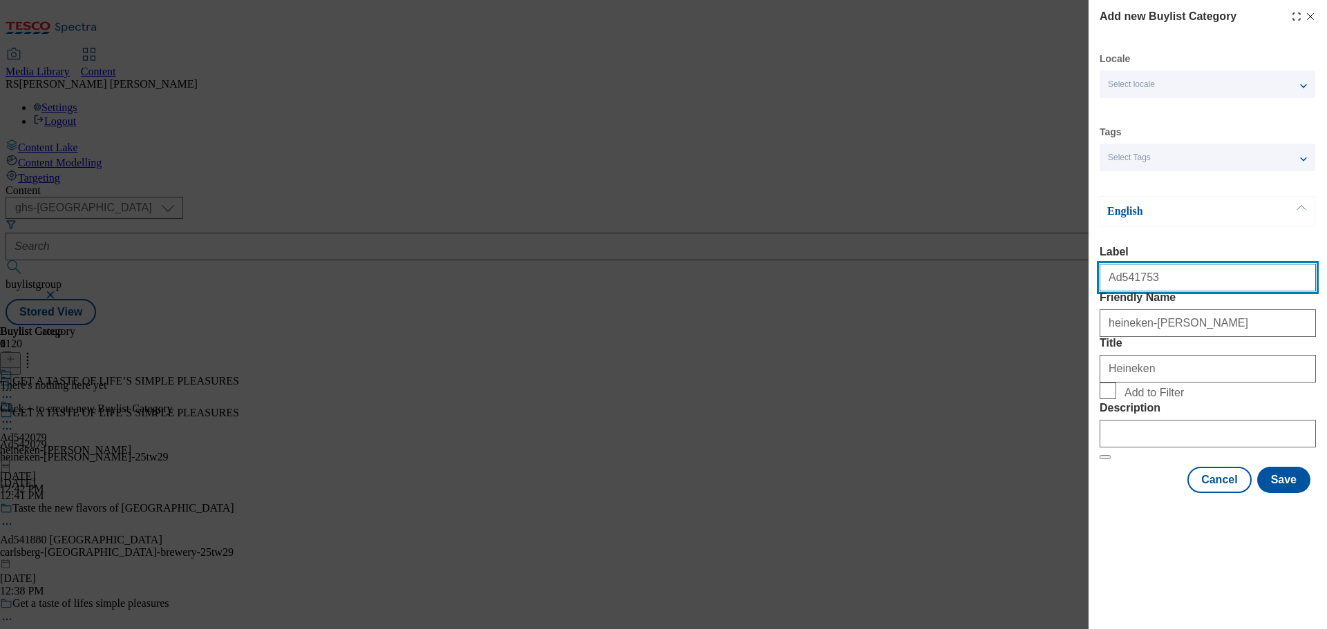
drag, startPoint x: 1168, startPoint y: 290, endPoint x: 1122, endPoint y: 303, distance: 47.5
click at [1121, 292] on div "Ad541753" at bounding box center [1207, 274] width 216 height 33
paste input "542079"
type input "Ad5542079"
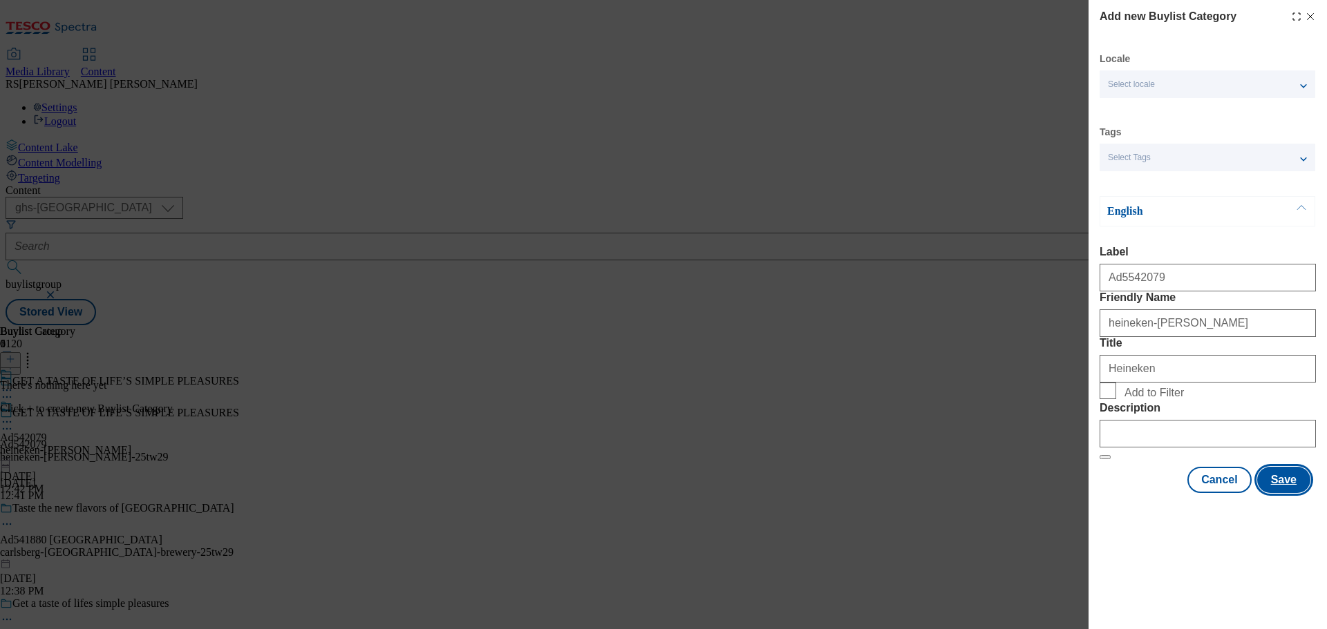
click at [1278, 493] on button "Save" at bounding box center [1283, 480] width 53 height 26
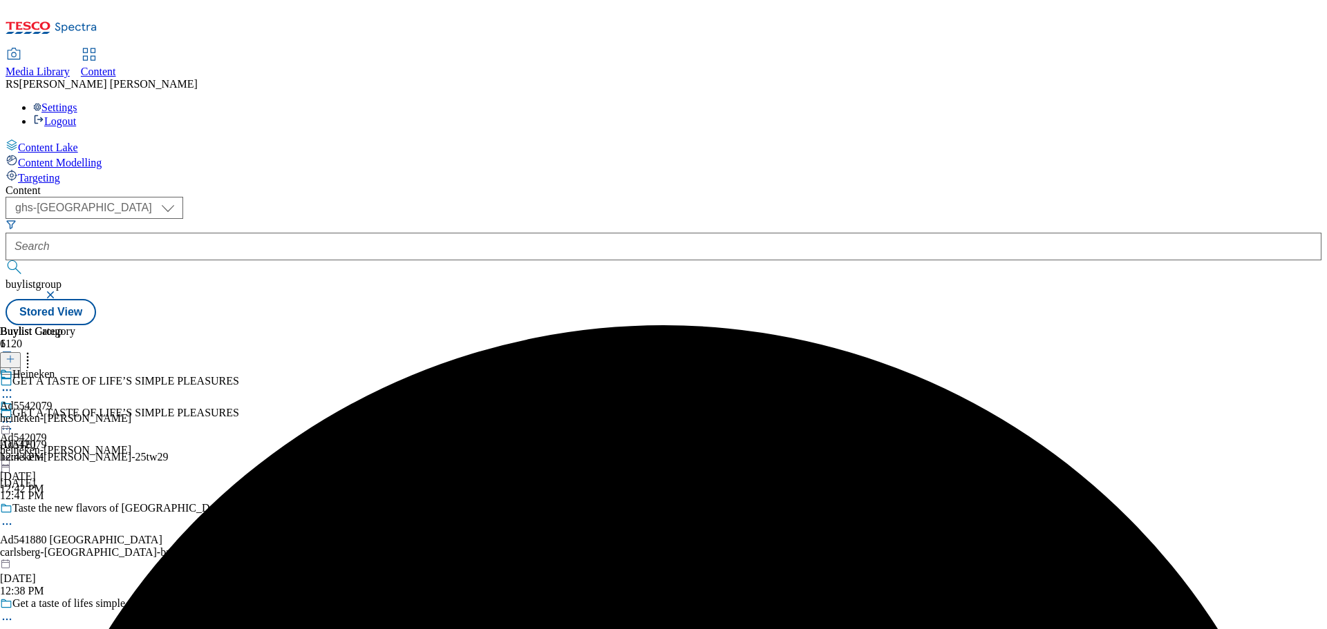
click at [131, 368] on div "Heineken Ad5542079 heineken-[PERSON_NAME] [DATE] 12:43 PM" at bounding box center [65, 415] width 131 height 95
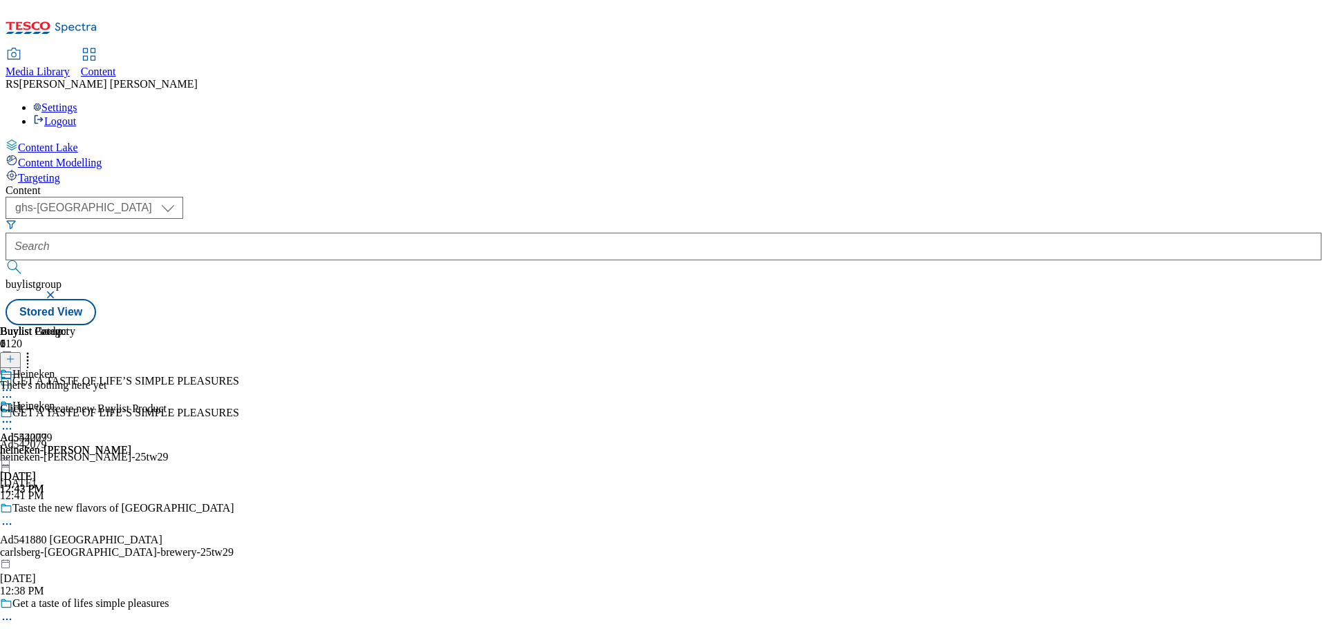
click at [15, 354] on icon at bounding box center [11, 359] width 10 height 10
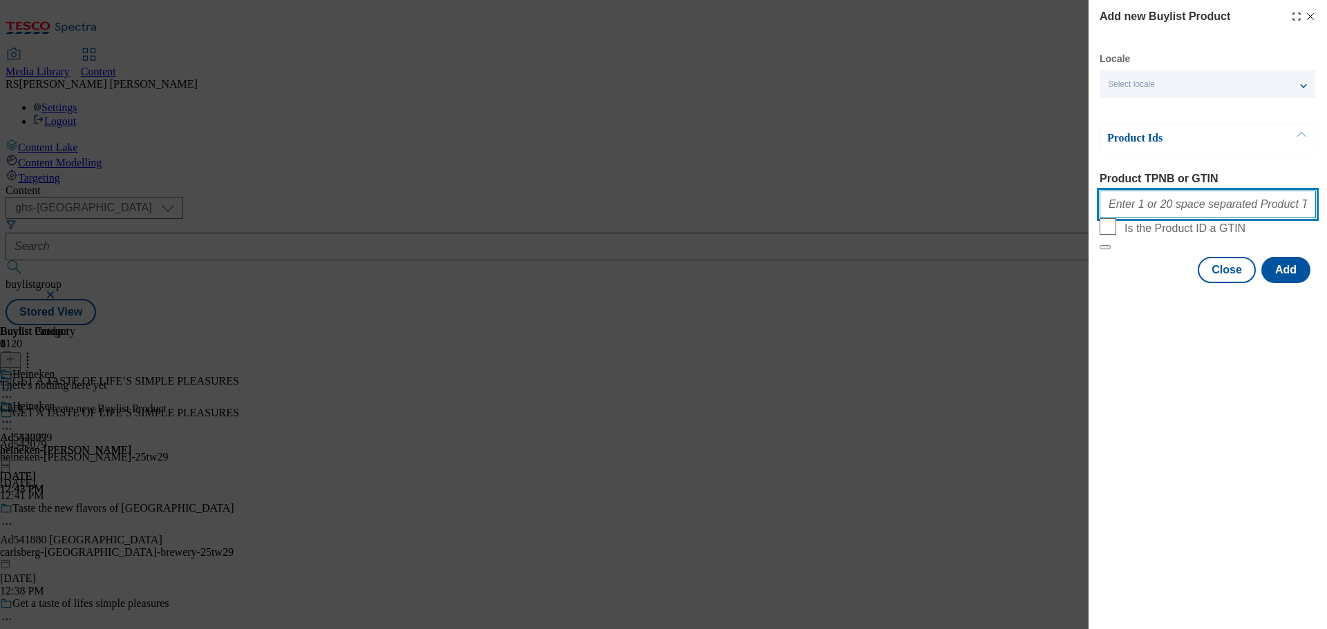
click at [1134, 212] on input "Product TPNB or GTIN" at bounding box center [1207, 205] width 216 height 28
paste input "88892329"
type input "88892329"
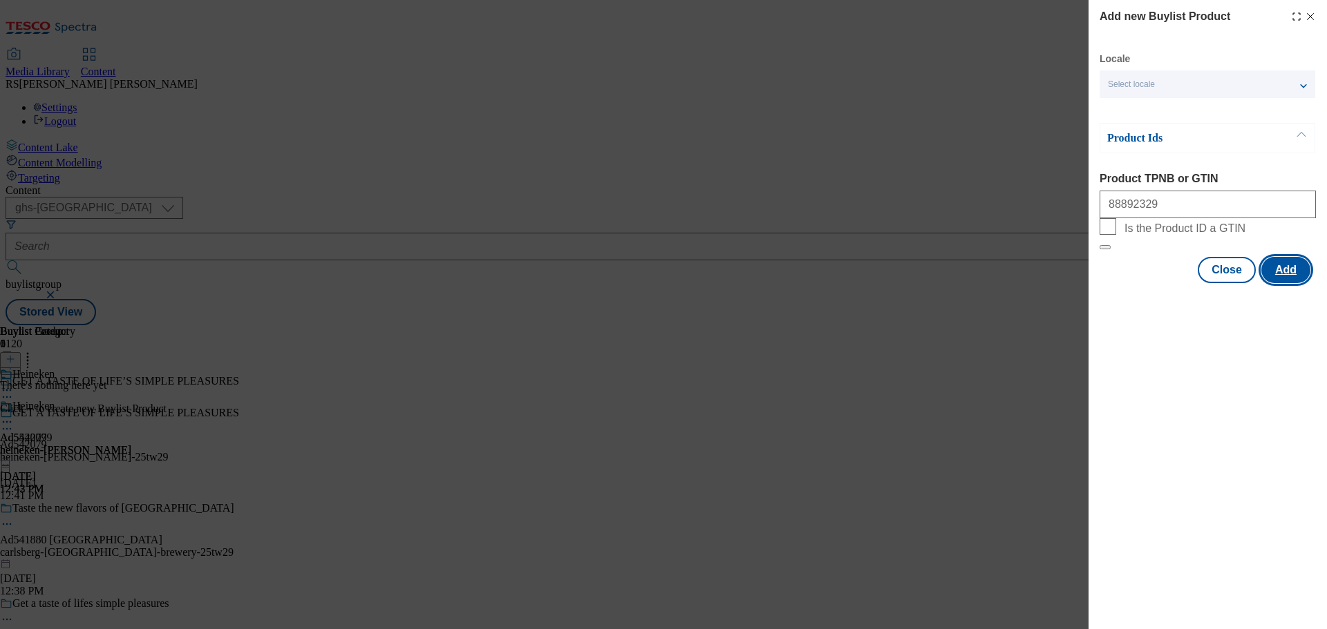
click at [1293, 283] on button "Add" at bounding box center [1285, 270] width 49 height 26
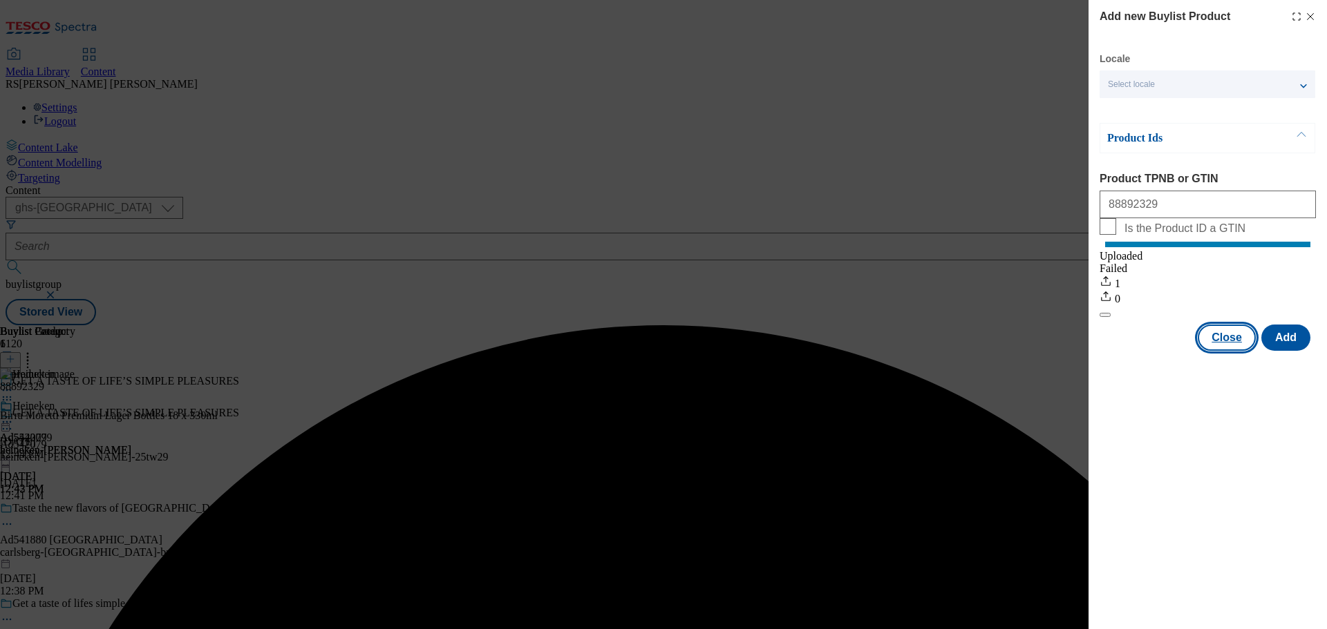
click at [1231, 351] on button "Close" at bounding box center [1226, 338] width 58 height 26
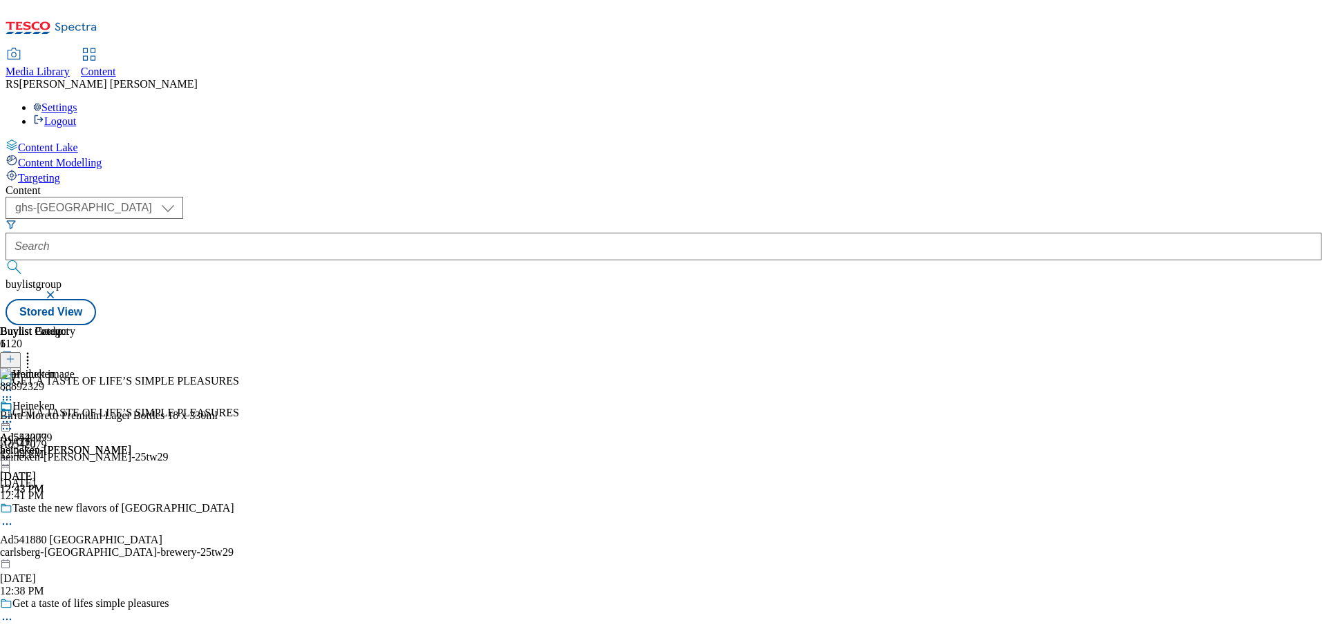
click at [14, 422] on icon at bounding box center [7, 429] width 14 height 14
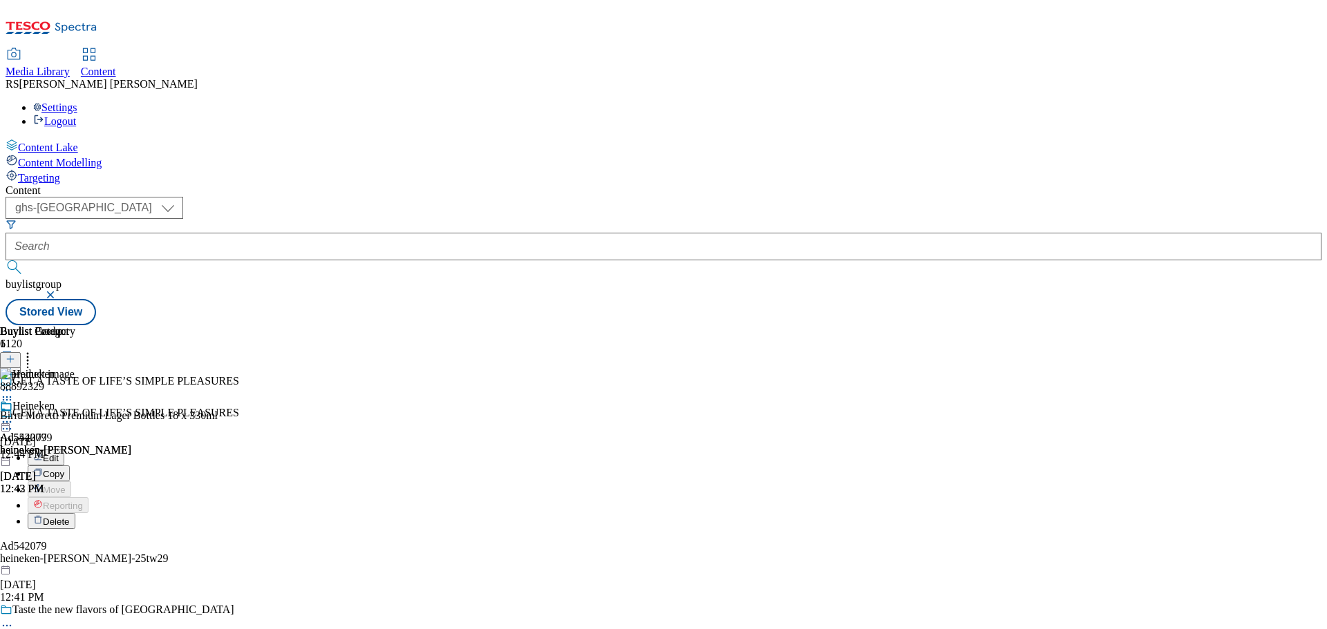
click at [64, 450] on button "Edit" at bounding box center [46, 458] width 37 height 16
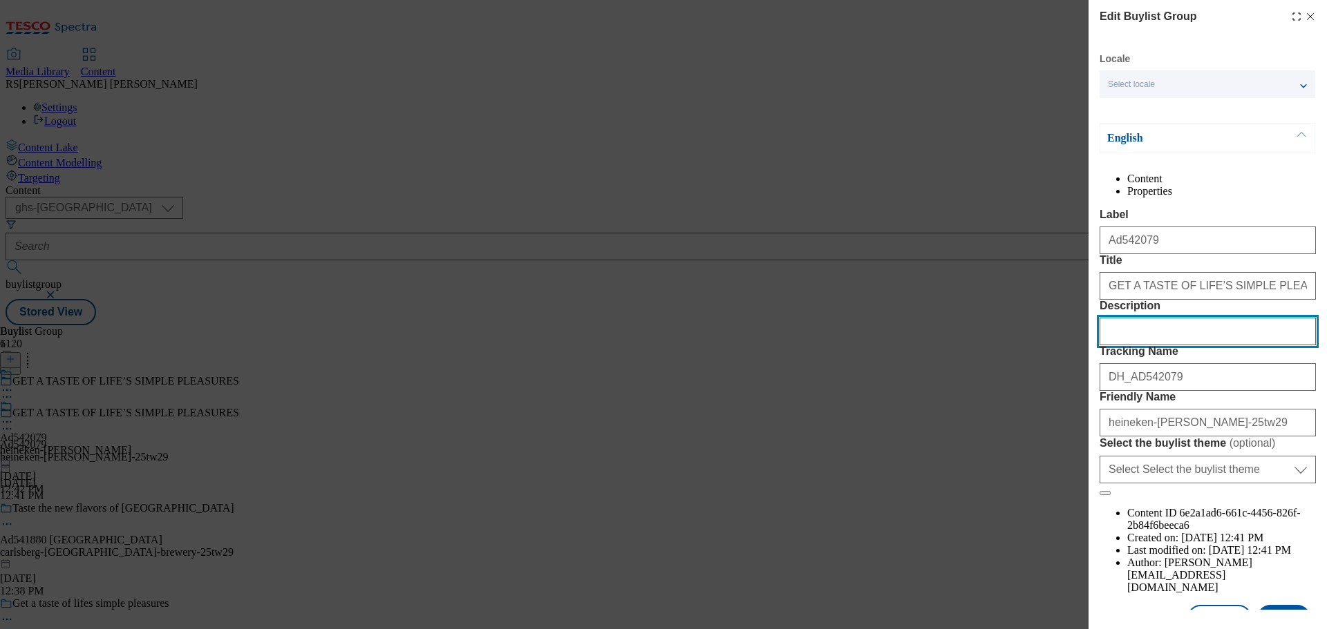
click at [1167, 345] on input "Description" at bounding box center [1207, 332] width 216 height 28
paste input "Birra Moretti Premium Lager Bottles 18 x 330ml"
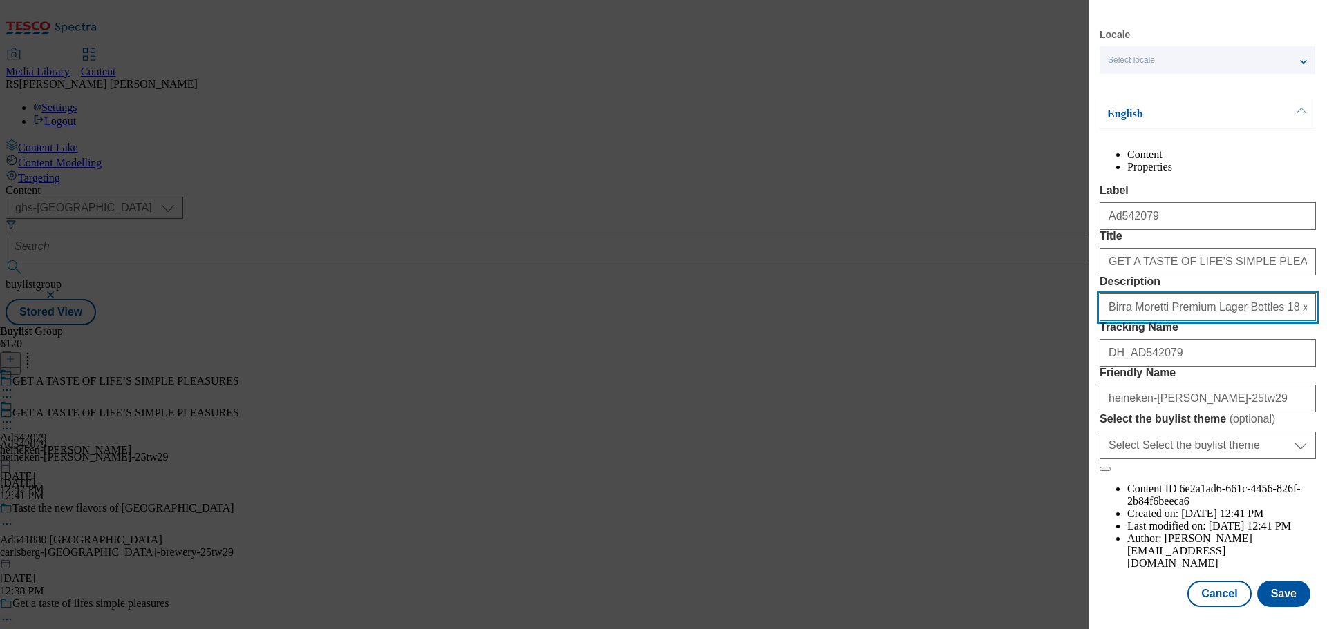
scroll to position [77, 0]
type input "Birra Moretti Premium Lager Bottles 18 x 330ml"
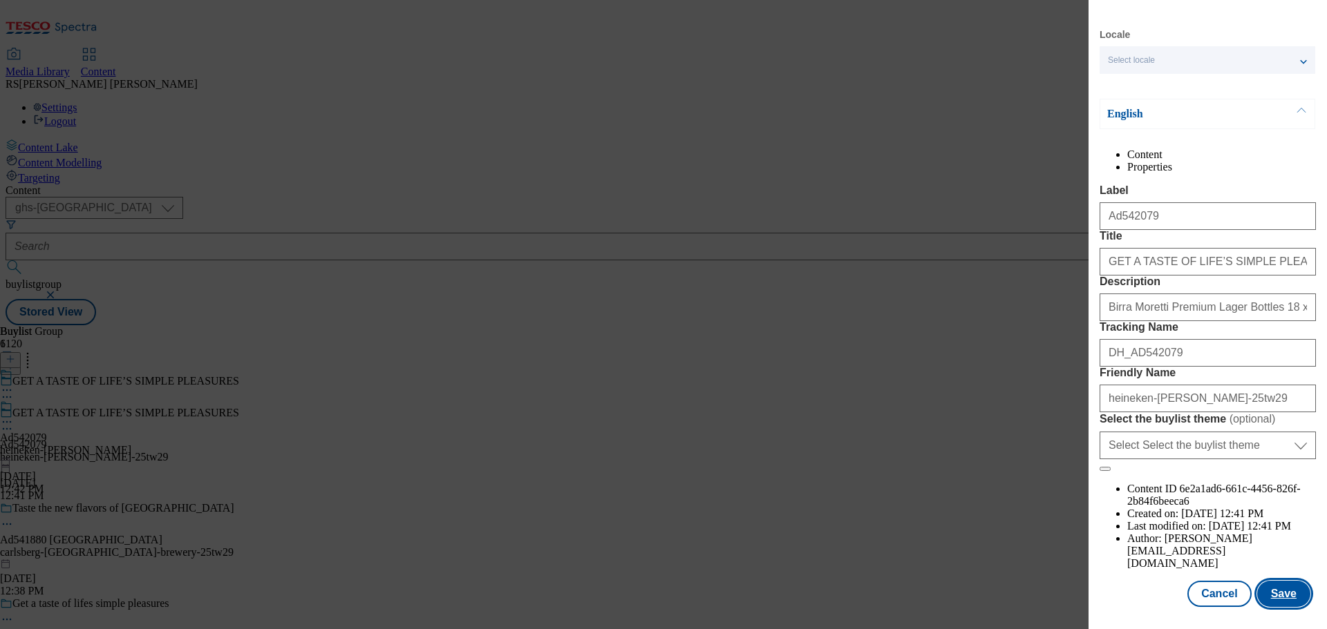
click at [1271, 594] on button "Save" at bounding box center [1283, 594] width 53 height 26
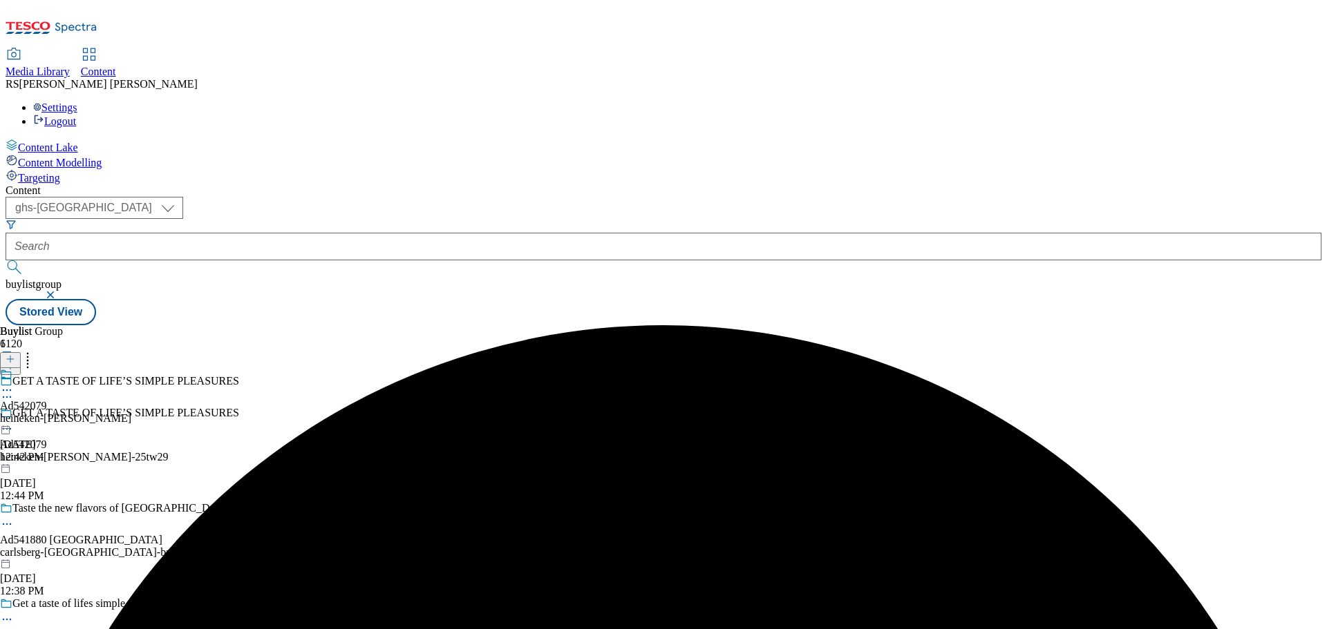
click at [14, 383] on icon at bounding box center [7, 390] width 14 height 14
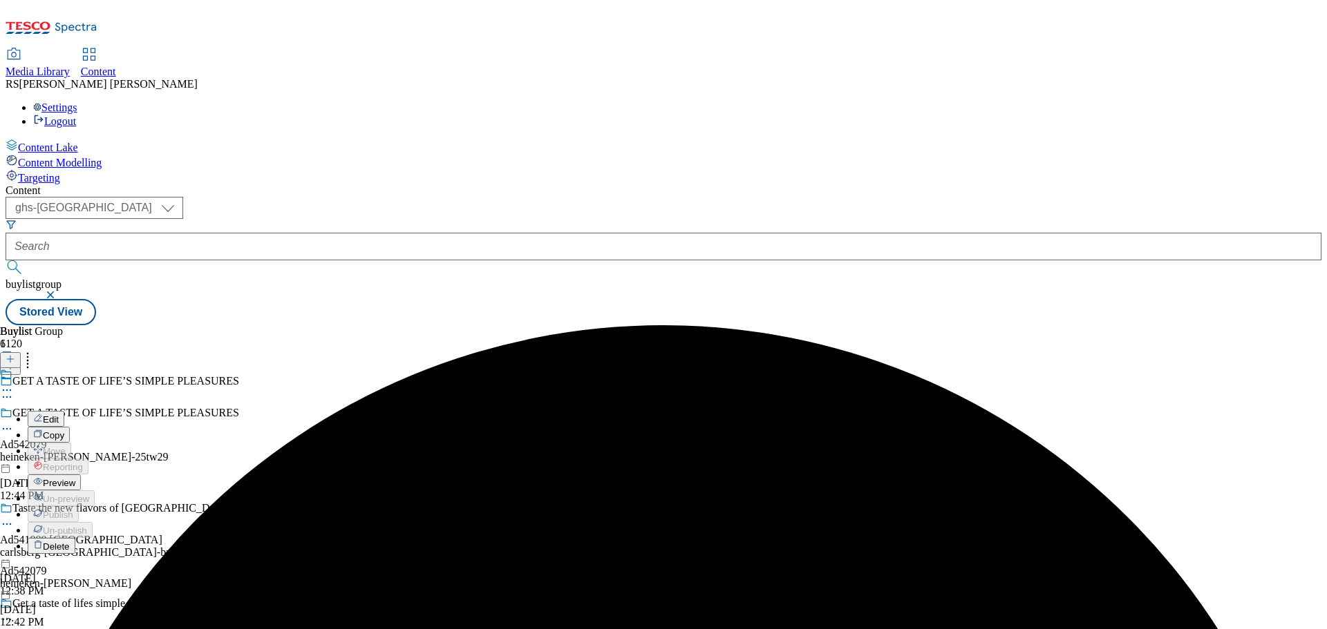
click at [64, 411] on button "Edit" at bounding box center [46, 419] width 37 height 16
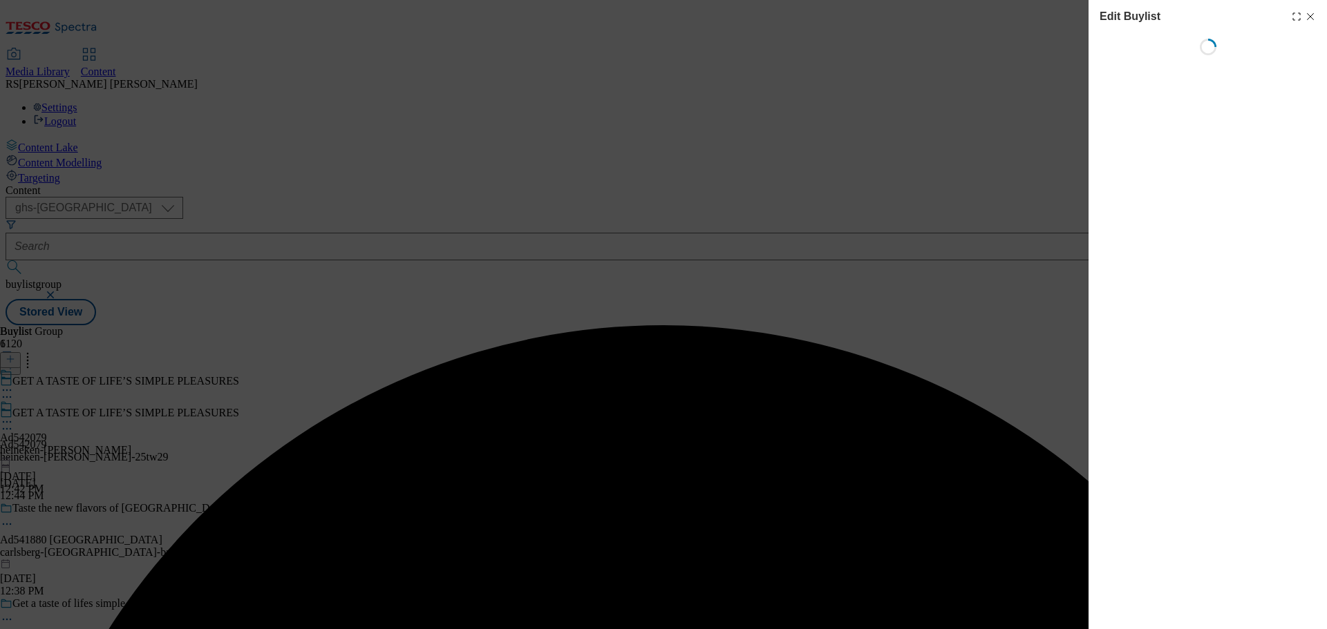
select select "tactical"
select select "supplier funded short term 1-3 weeks"
select select "dunnhumby"
select select "Banner"
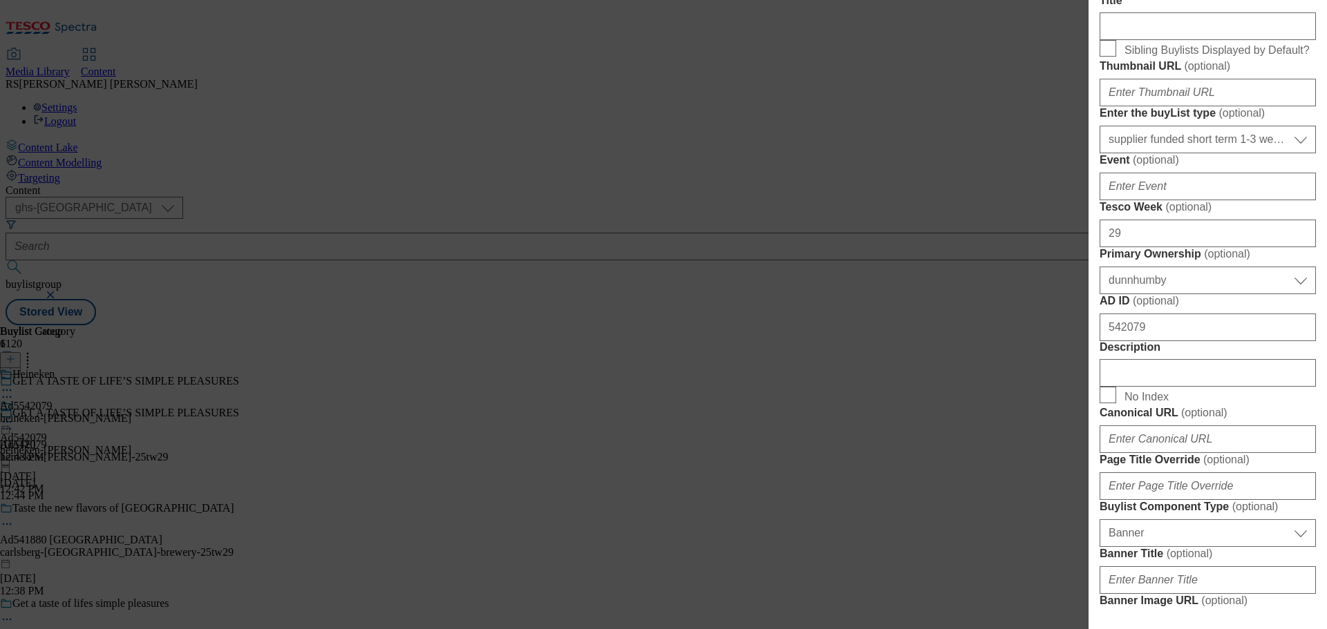
scroll to position [553, 0]
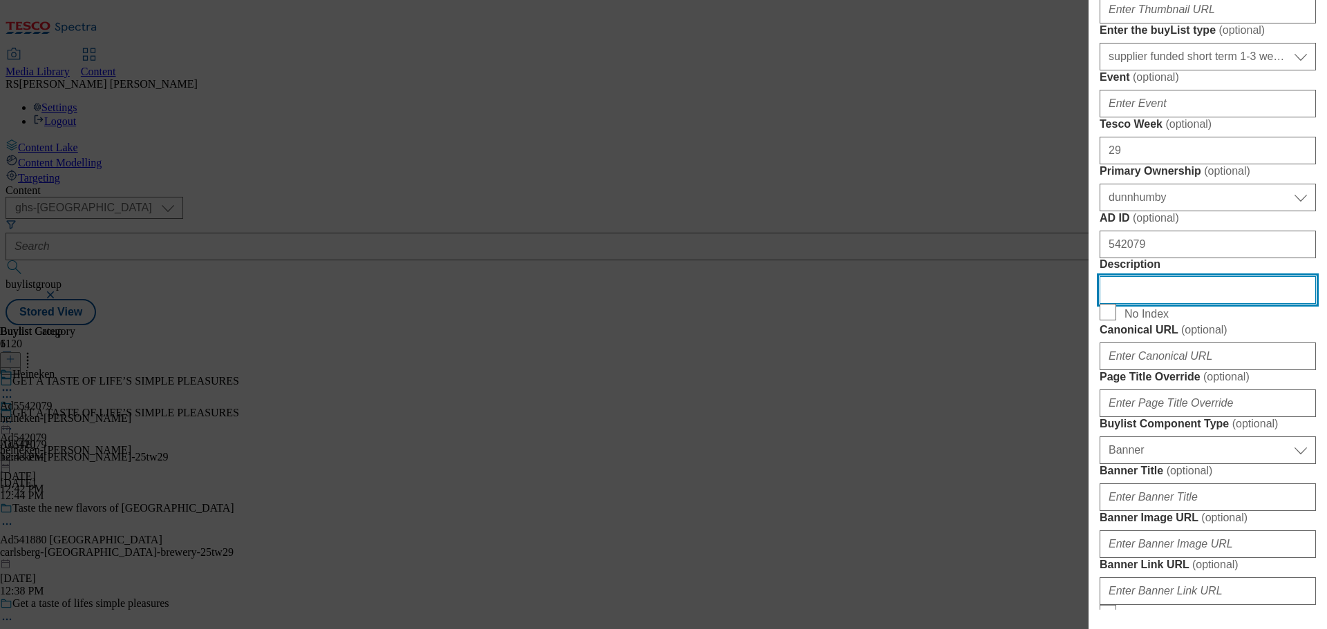
click at [1138, 304] on input "Description" at bounding box center [1207, 290] width 216 height 28
paste input "Birra Moretti Premium Lager Bottles 18 x 330ml"
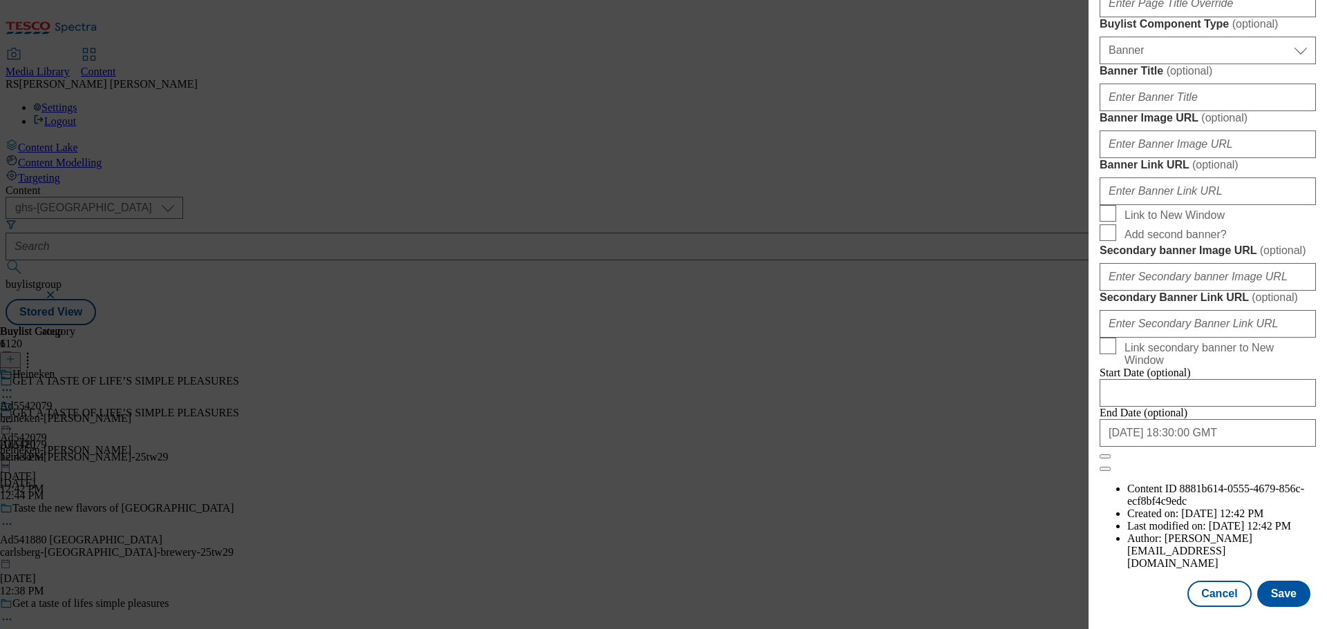
scroll to position [1454, 0]
type input "Birra Moretti Premium Lager Bottles 18 x 330ml"
click at [1278, 597] on button "Save" at bounding box center [1283, 594] width 53 height 26
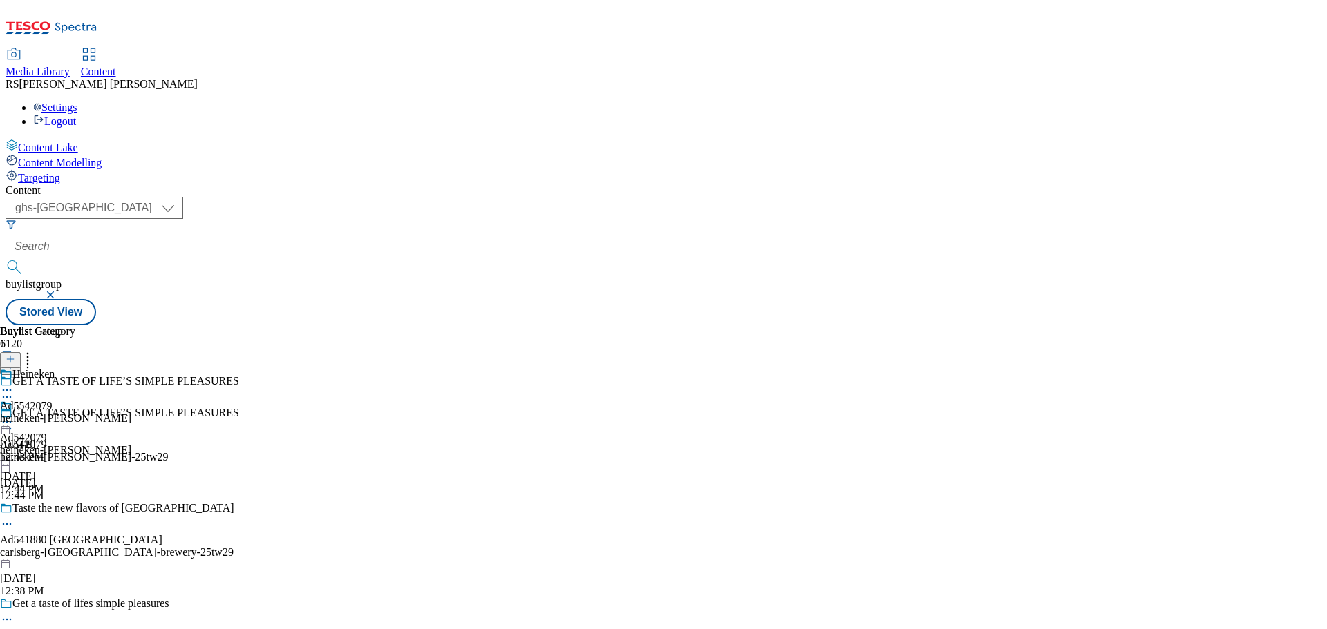
click at [14, 383] on icon at bounding box center [7, 390] width 14 height 14
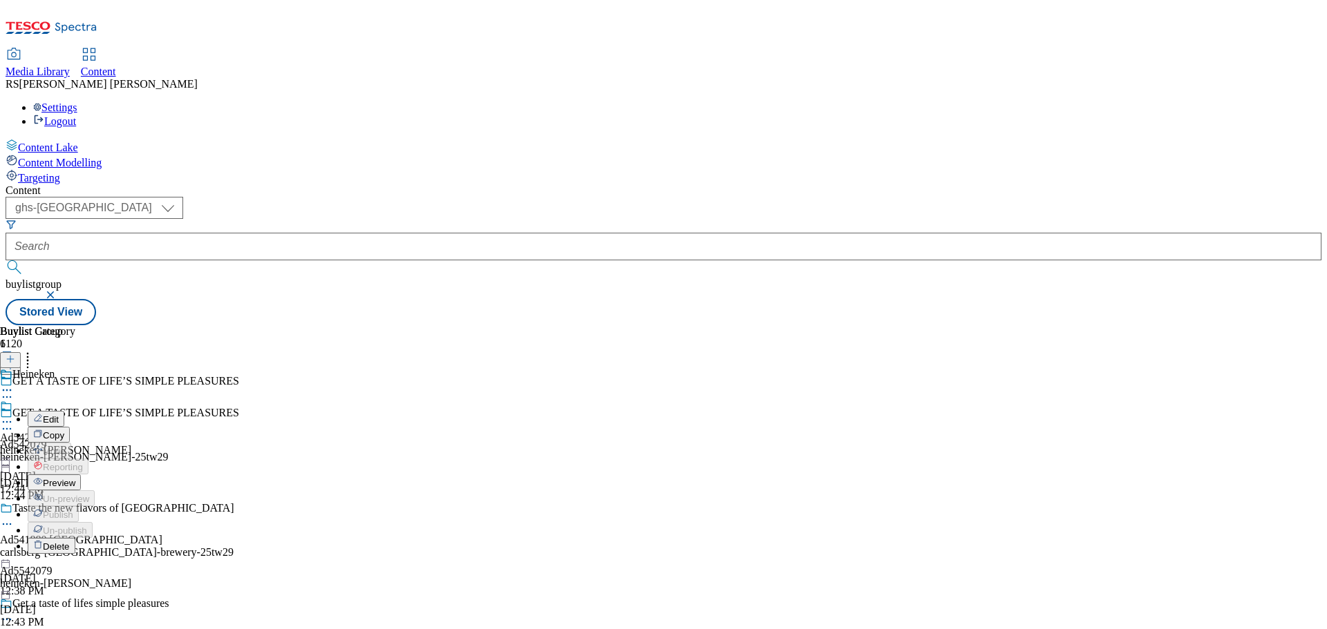
click at [64, 411] on button "Edit" at bounding box center [46, 419] width 37 height 16
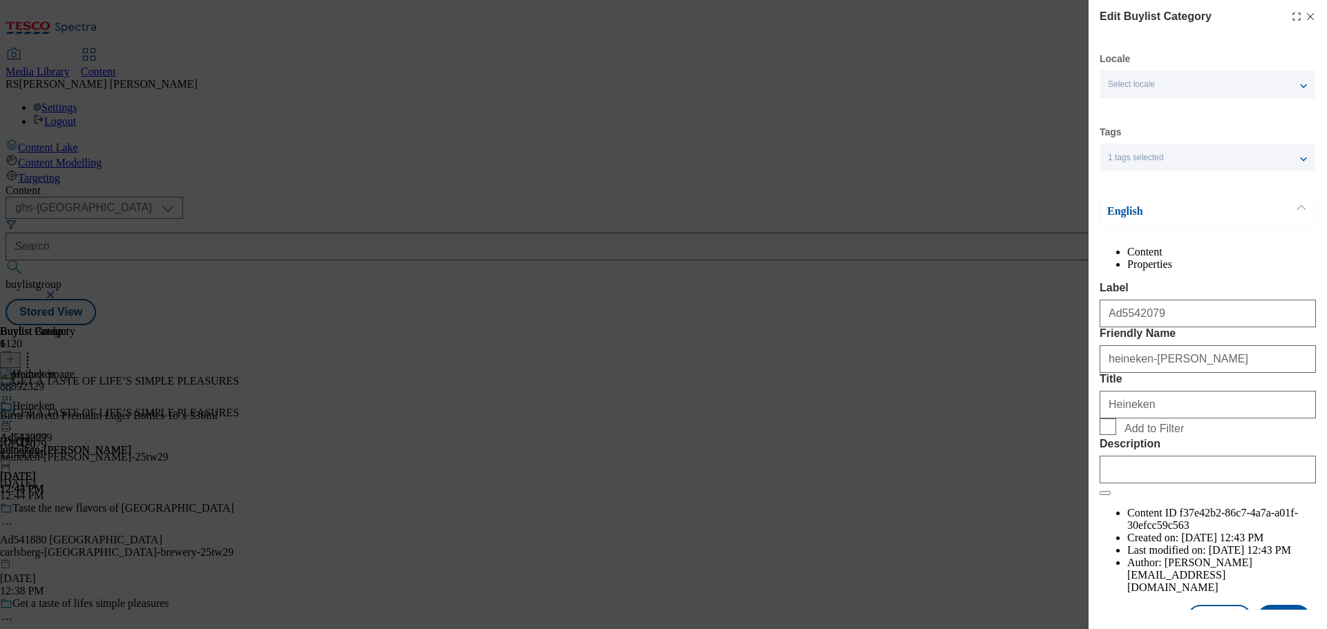
scroll to position [50, 0]
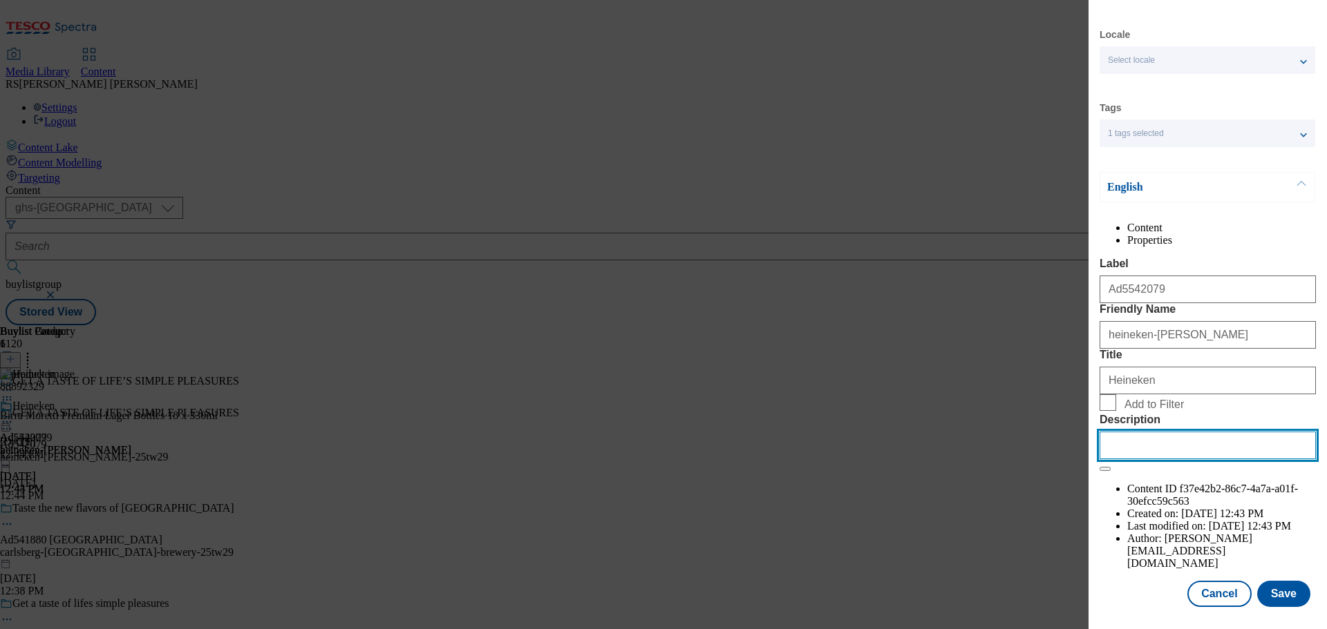
click at [1166, 459] on input "Description" at bounding box center [1207, 446] width 216 height 28
paste input "Birra Moretti Premium Lager Bottles 18 x 330ml"
type input "Birra Moretti Premium Lager Bottles 18 x 330ml"
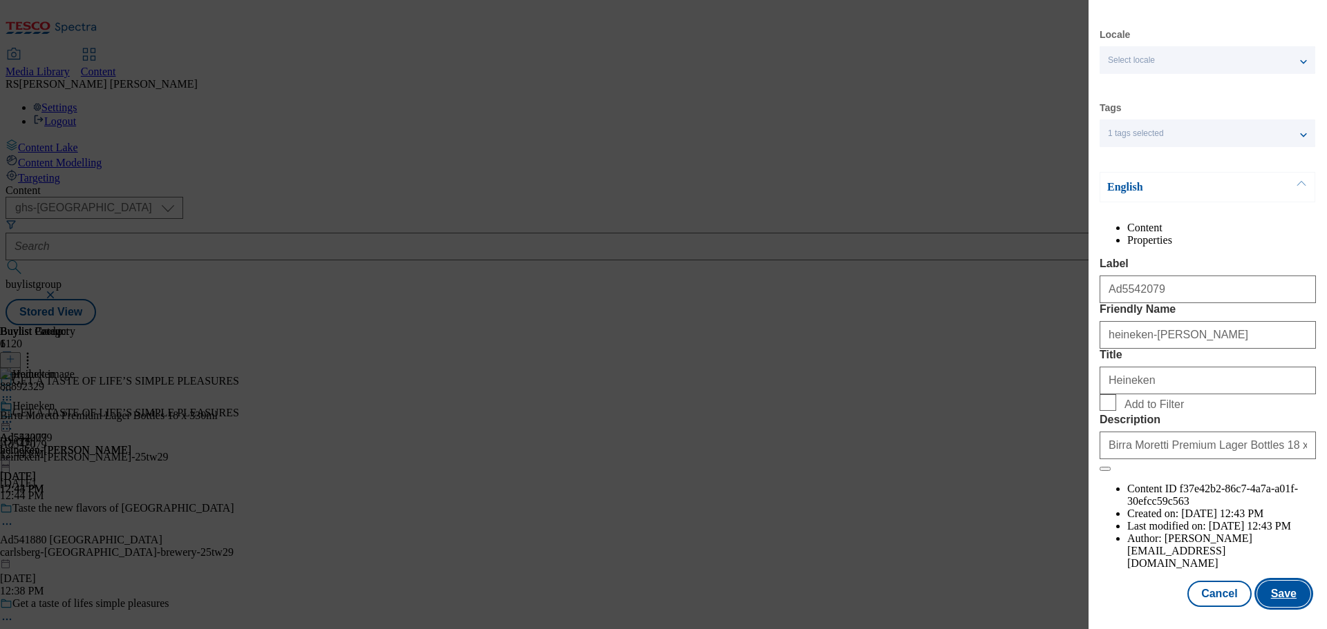
click at [1271, 596] on button "Save" at bounding box center [1283, 594] width 53 height 26
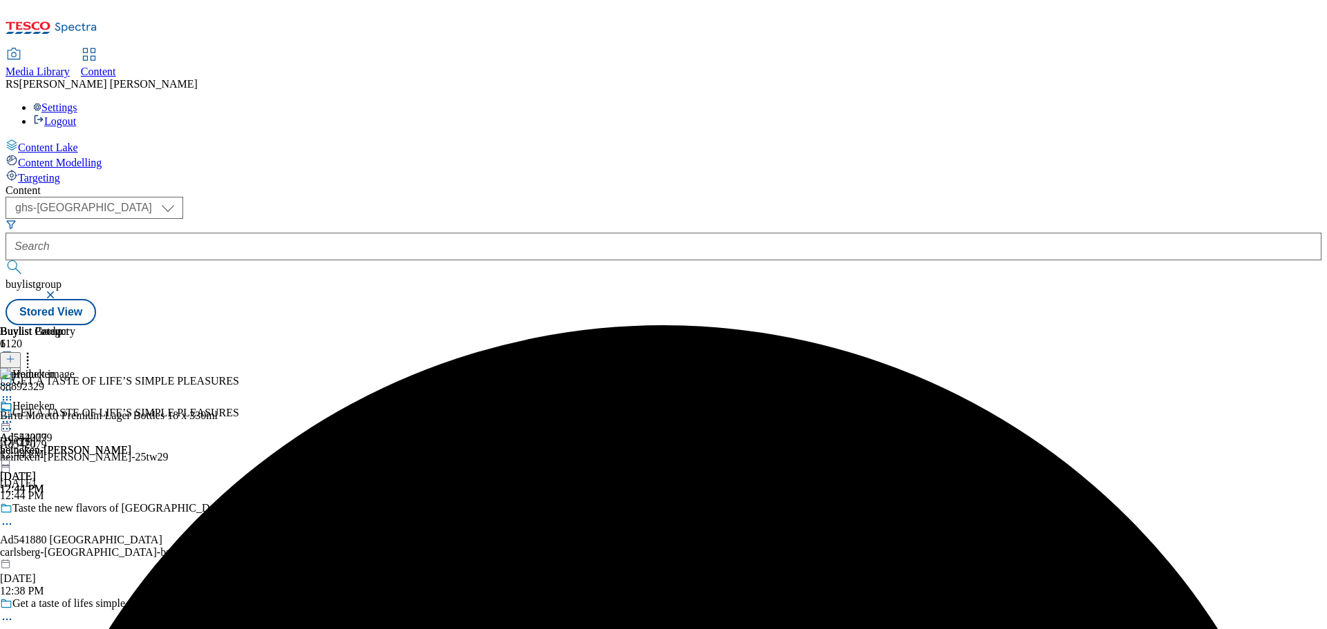
click at [14, 415] on icon at bounding box center [7, 422] width 14 height 14
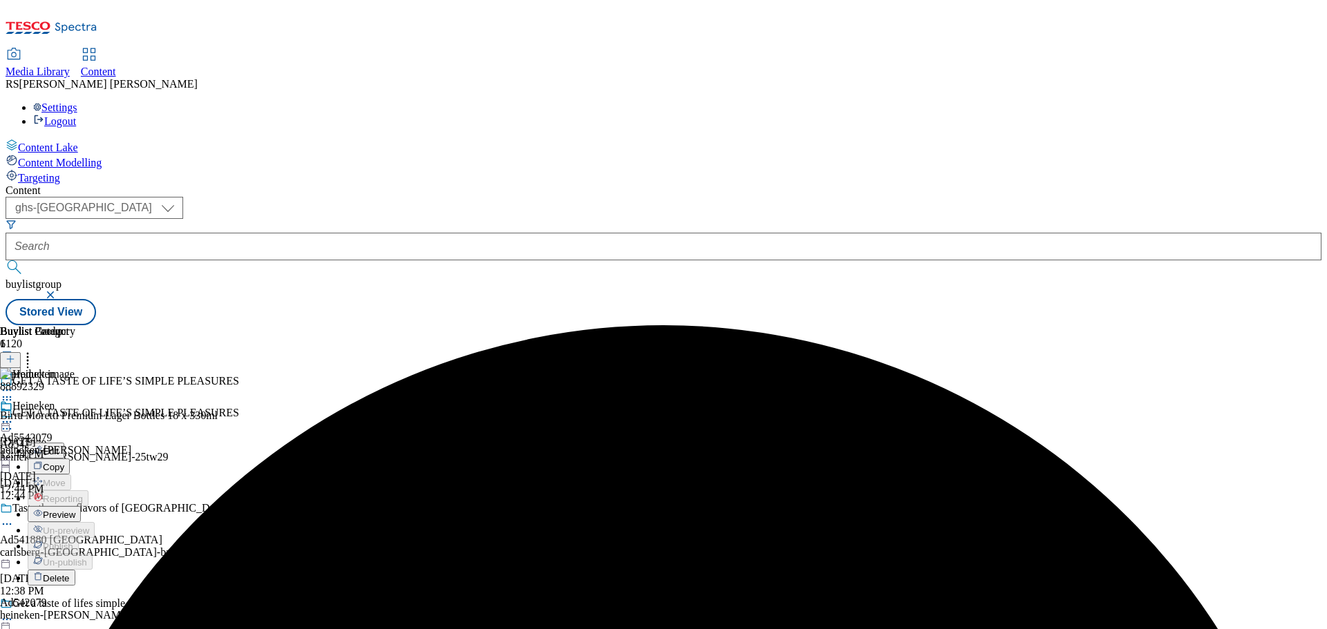
click at [75, 510] on span "Preview" at bounding box center [59, 515] width 32 height 10
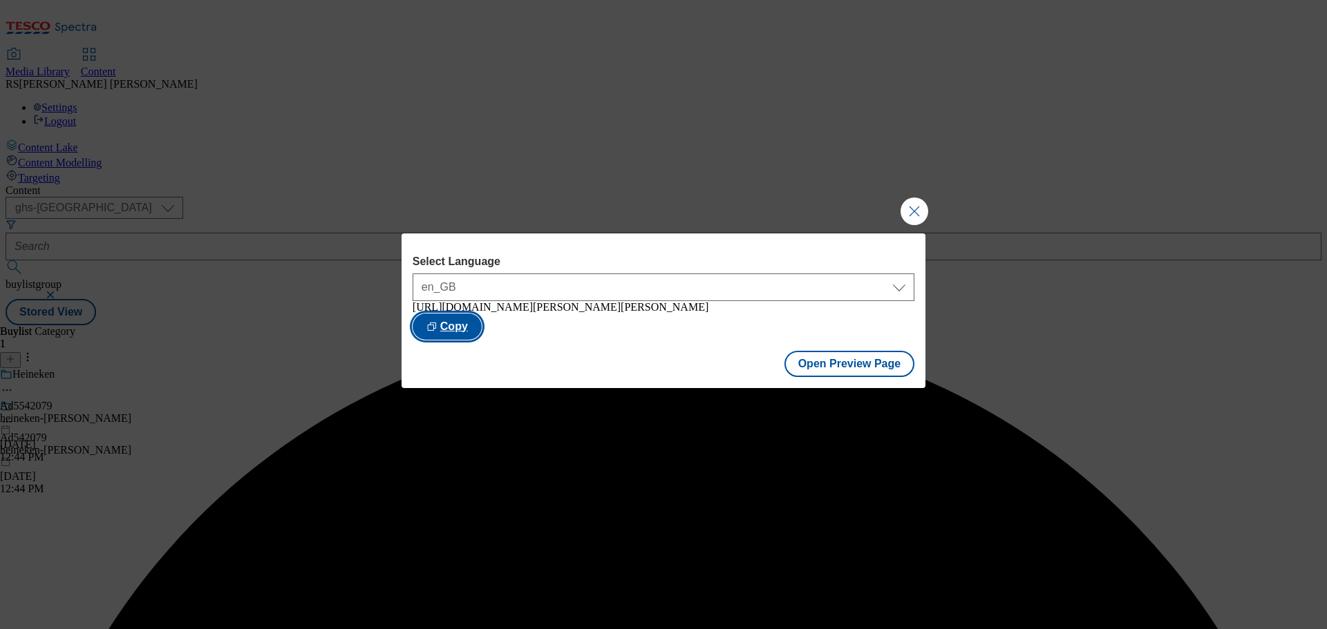
click at [482, 333] on button "Copy" at bounding box center [447, 327] width 69 height 26
